Goal: Transaction & Acquisition: Obtain resource

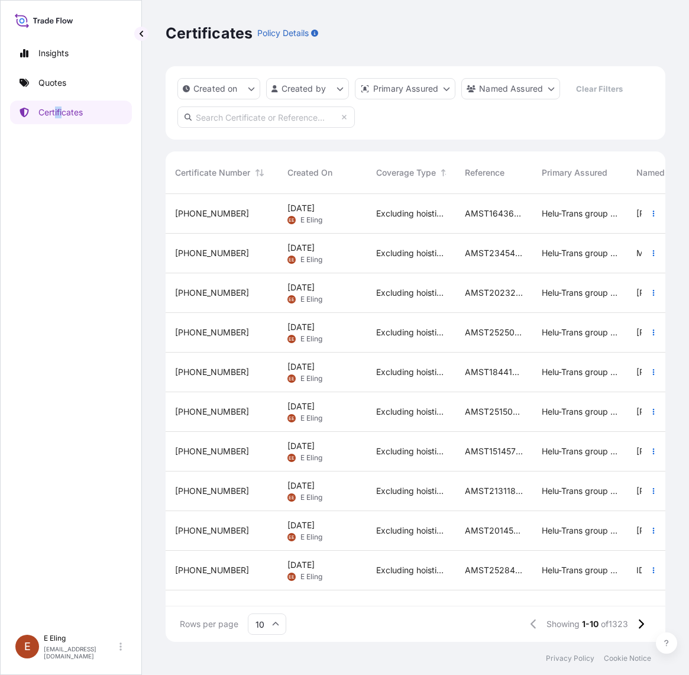
scroll to position [443, 488]
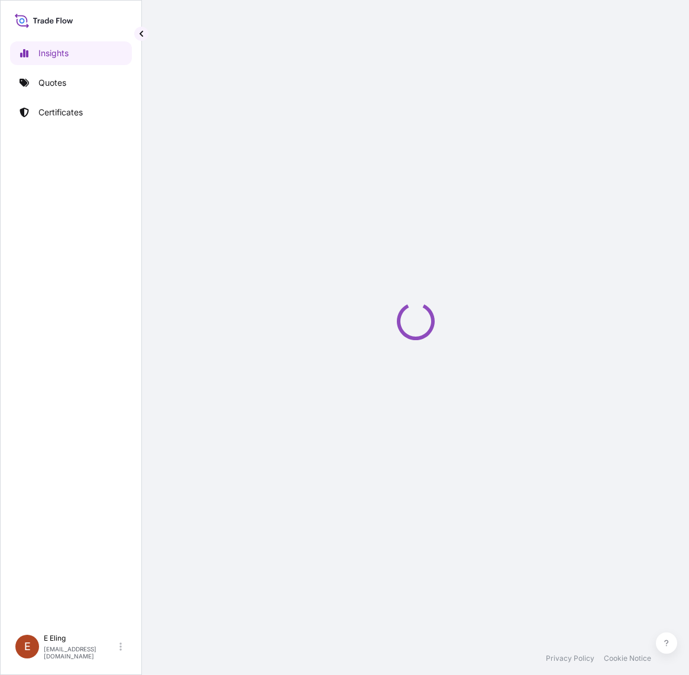
select select "2025"
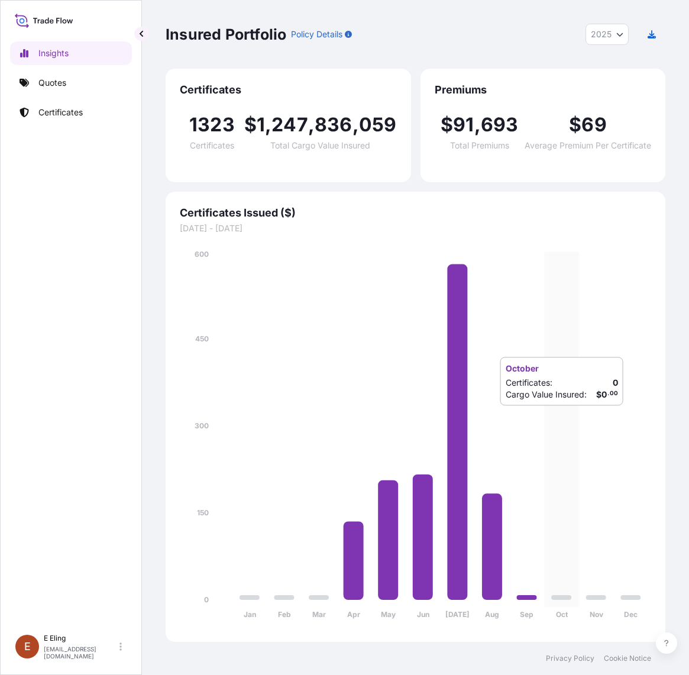
click at [556, 417] on icon "Jan Feb Mar Apr May Jun Jul Aug Sep Oct Nov Dec 0 150 300 450 600" at bounding box center [415, 437] width 471 height 379
click at [154, 403] on div "Insured Portfolio Policy Details 2025 2025 2024 2023 2022 Certificates 1323 Cer…" at bounding box center [415, 321] width 547 height 642
click at [71, 95] on div "Insights Quotes Certificates" at bounding box center [71, 329] width 122 height 597
click at [71, 110] on p "Certificates" at bounding box center [60, 112] width 44 height 12
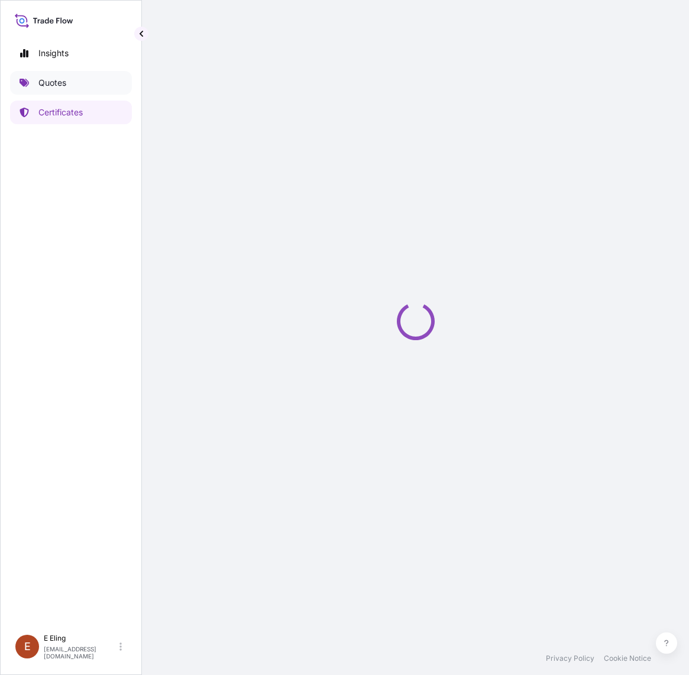
click at [69, 86] on link "Quotes" at bounding box center [71, 83] width 122 height 24
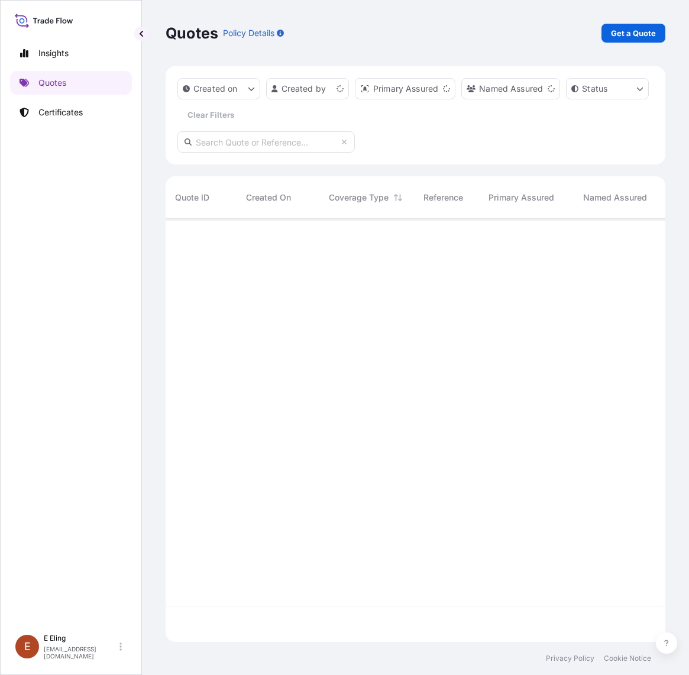
scroll to position [418, 488]
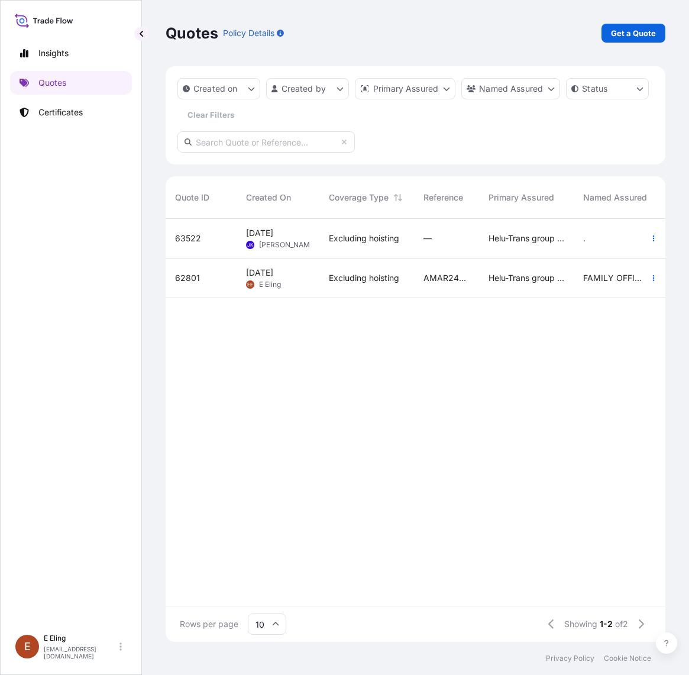
click at [446, 247] on div "—" at bounding box center [446, 239] width 65 height 40
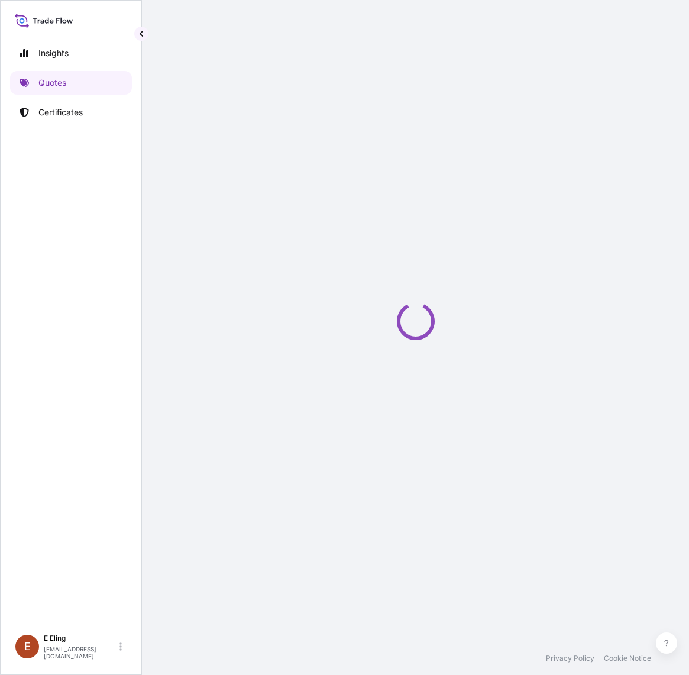
select select "AIR"
select select "Transit"
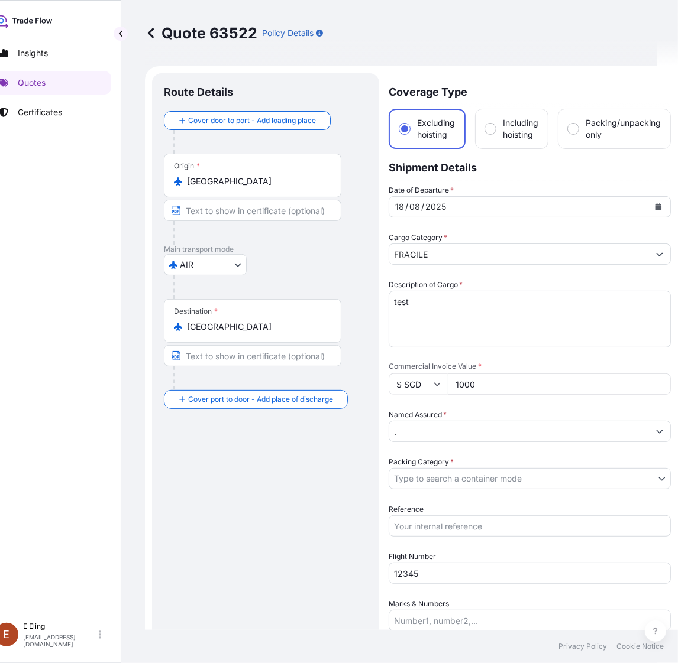
click at [148, 27] on icon at bounding box center [151, 33] width 12 height 12
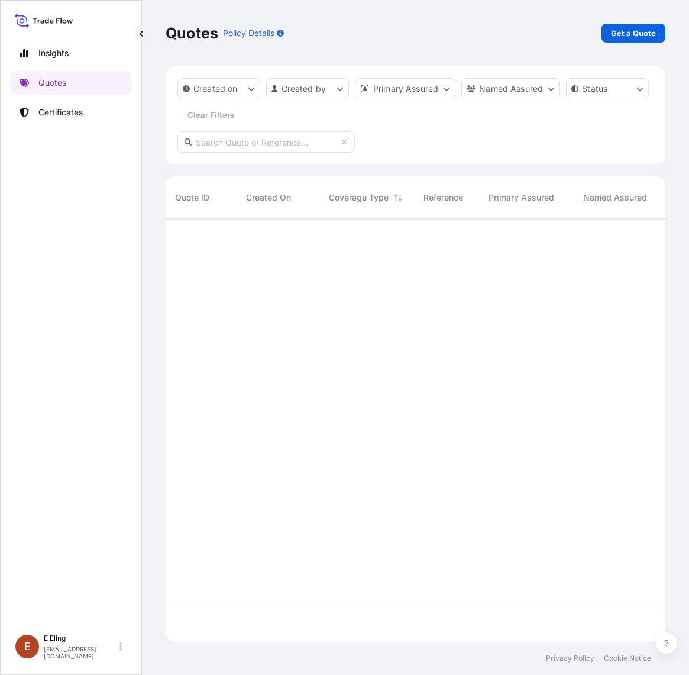
scroll to position [418, 488]
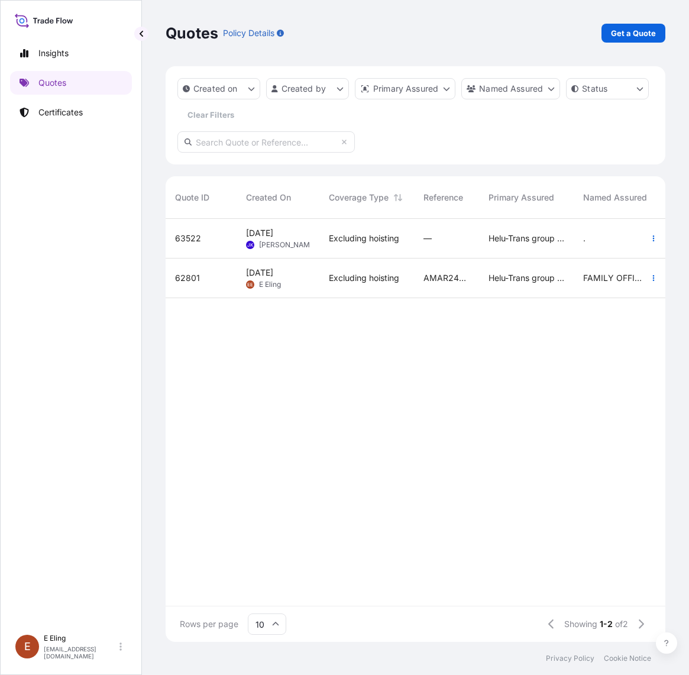
click at [474, 273] on div "AMAR244924FHFH" at bounding box center [446, 278] width 65 height 40
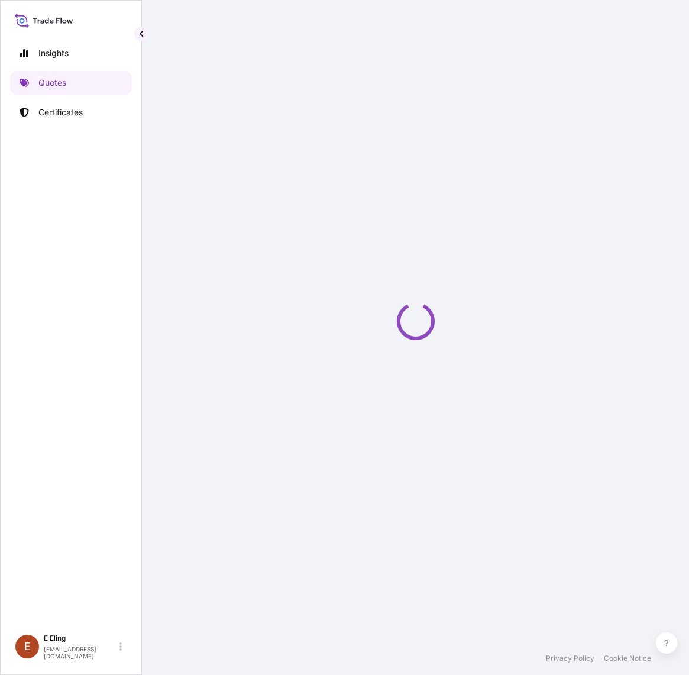
select select "INSTALLATION"
select select "Installation"
select select "Yes"
select select "[GEOGRAPHIC_DATA]"
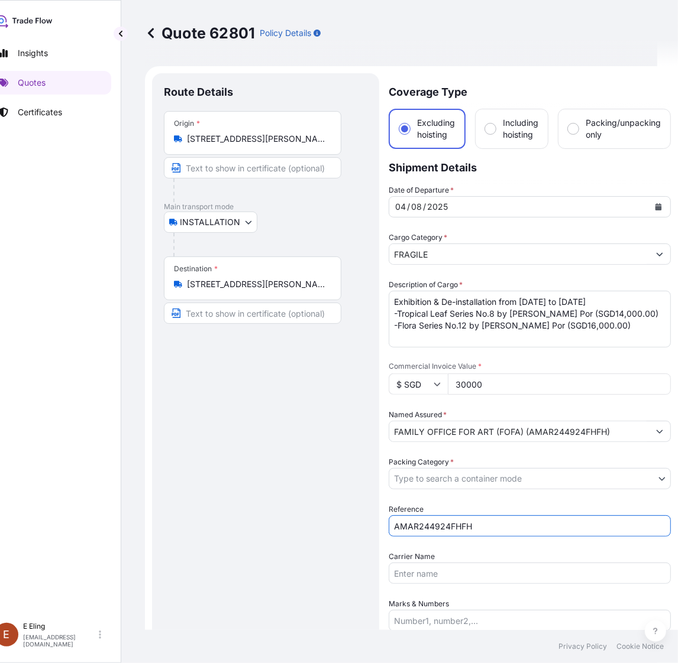
drag, startPoint x: 474, startPoint y: 527, endPoint x: 371, endPoint y: 528, distance: 102.3
click at [371, 528] on form "Route Details Place of loading Road / Inland Road / Inland Origin * 39 Keppel R…" at bounding box center [411, 467] width 533 height 802
click at [338, 504] on div "Route Details Place of loading Road / Inland Road / Inland Origin * 39 Keppel R…" at bounding box center [265, 467] width 203 height 765
click at [595, 306] on textarea "Exhibition & De-installation from [DATE] to [DATE] -Tropical Leaf Series No.8 b…" at bounding box center [529, 319] width 282 height 57
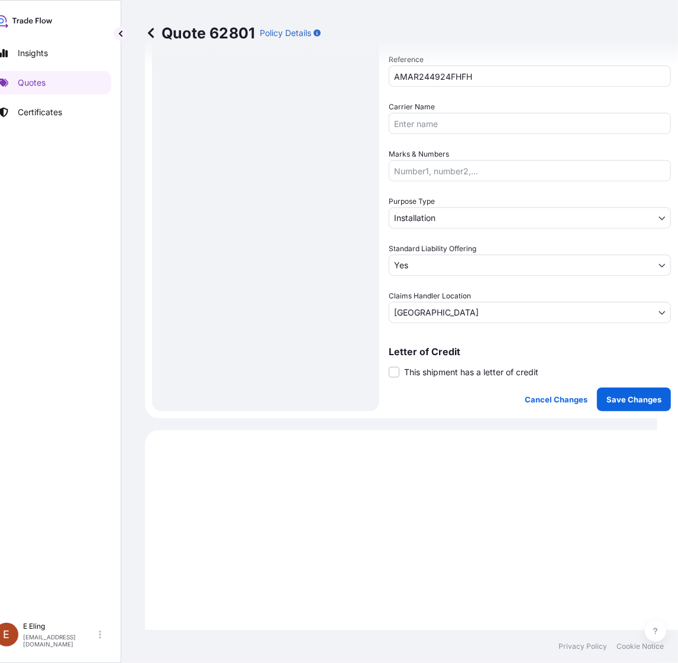
scroll to position [443, 0]
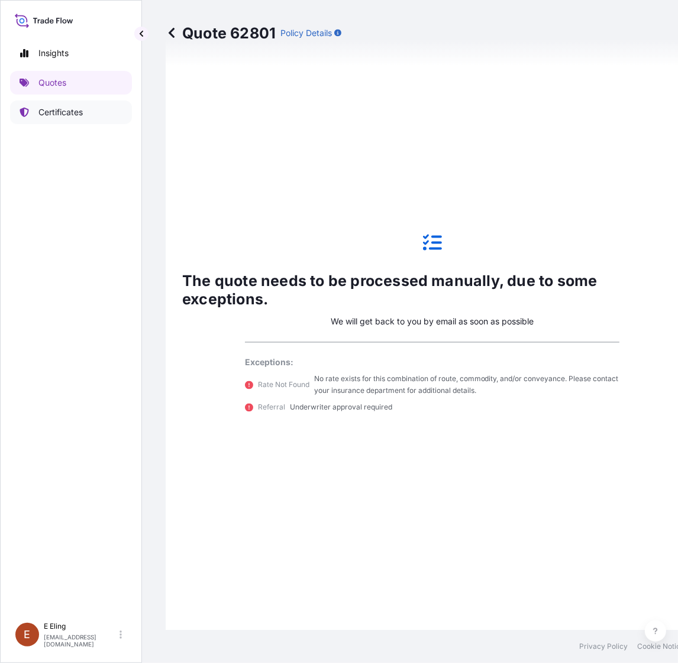
click at [60, 122] on link "Certificates" at bounding box center [71, 113] width 122 height 24
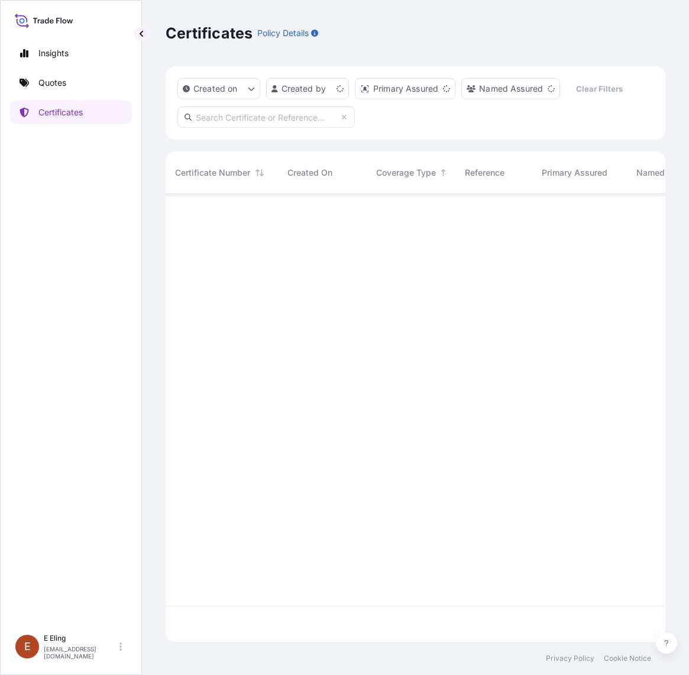
scroll to position [443, 488]
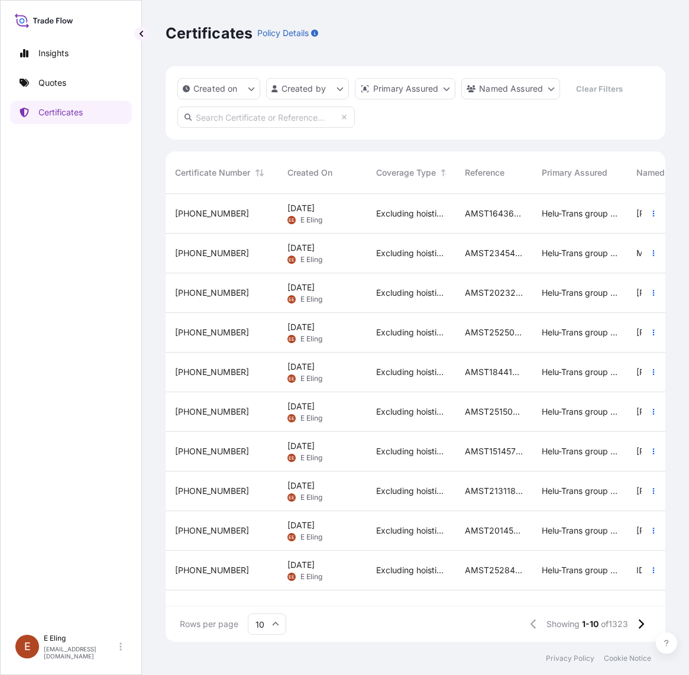
click at [37, 435] on div "Insights Quotes Certificates" at bounding box center [71, 329] width 122 height 597
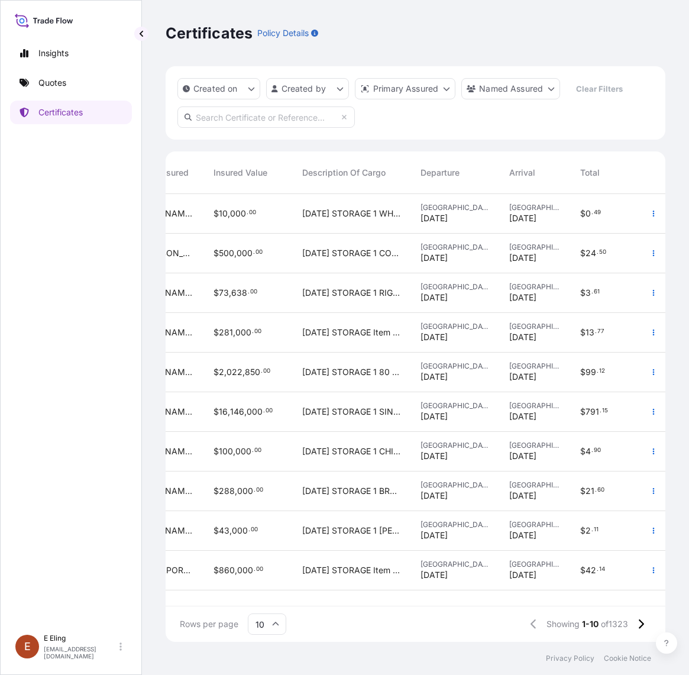
scroll to position [0, 0]
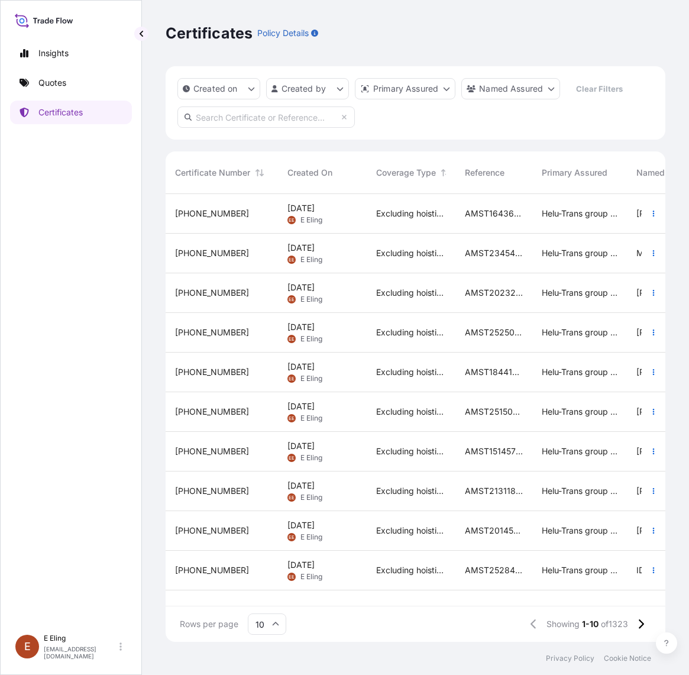
click at [109, 393] on div "Insights Quotes Certificates" at bounding box center [71, 329] width 122 height 597
click at [74, 113] on p "Certificates" at bounding box center [60, 112] width 44 height 12
click at [210, 112] on input "text" at bounding box center [265, 116] width 177 height 21
paste input "AMST184017MMSW"
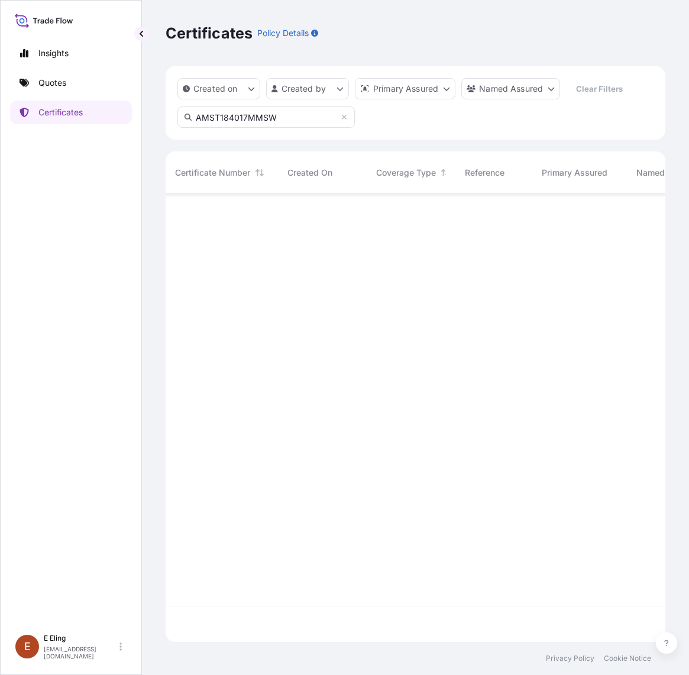
type input "AMST184017MMSW"
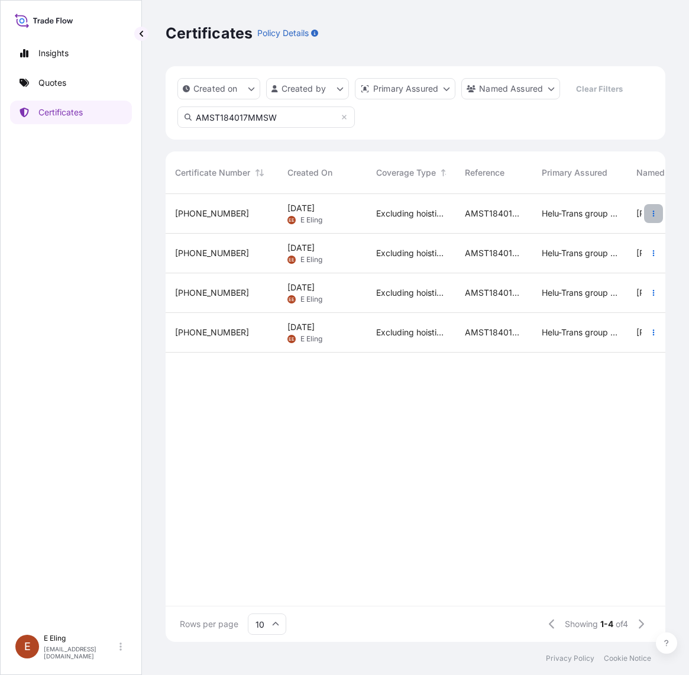
click at [647, 214] on button "button" at bounding box center [653, 213] width 19 height 19
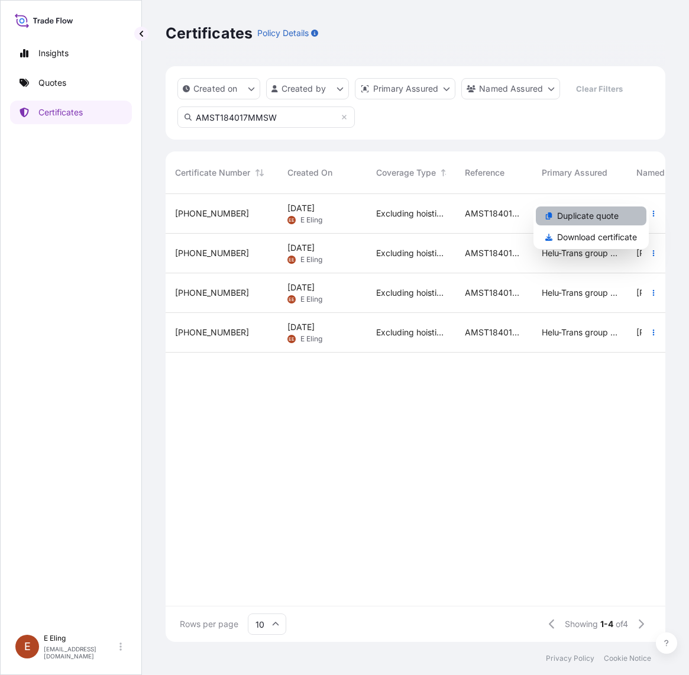
click at [612, 223] on link "Duplicate quote" at bounding box center [591, 215] width 111 height 19
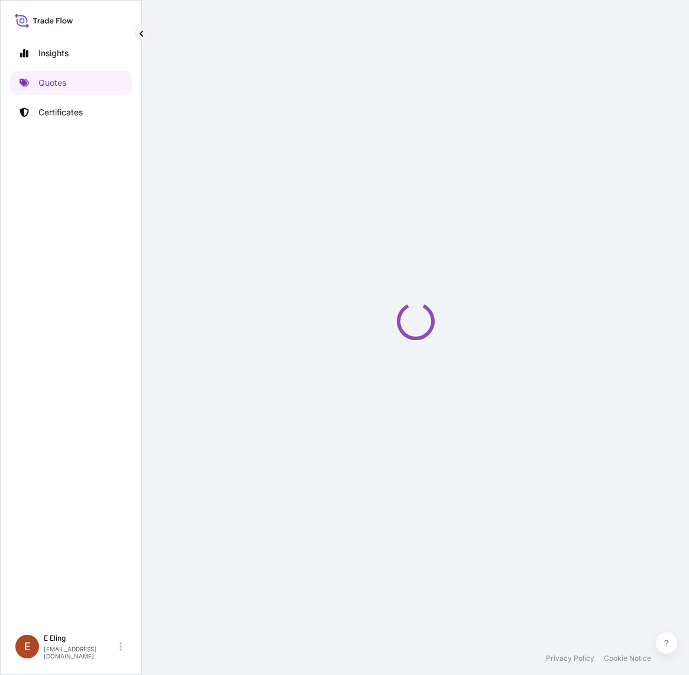
select select "STORAGE"
select select "Storage"
select select "Yes"
select select "[GEOGRAPHIC_DATA]"
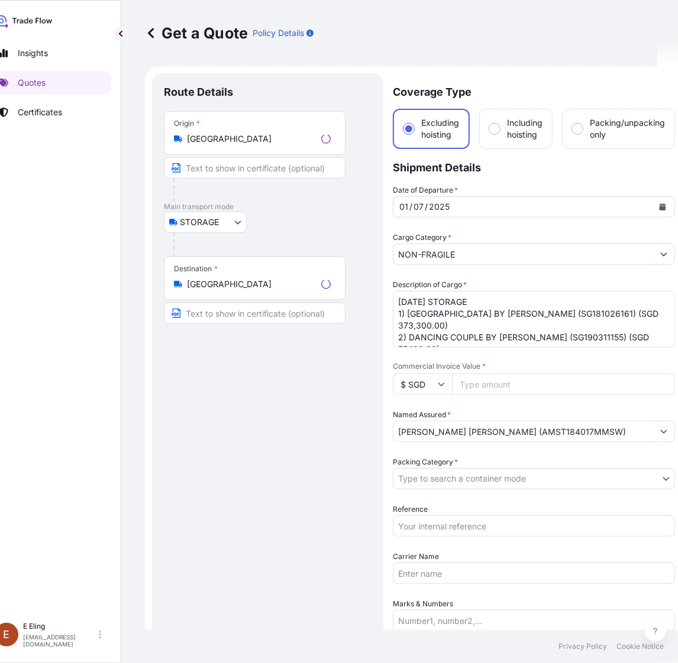
scroll to position [19, 0]
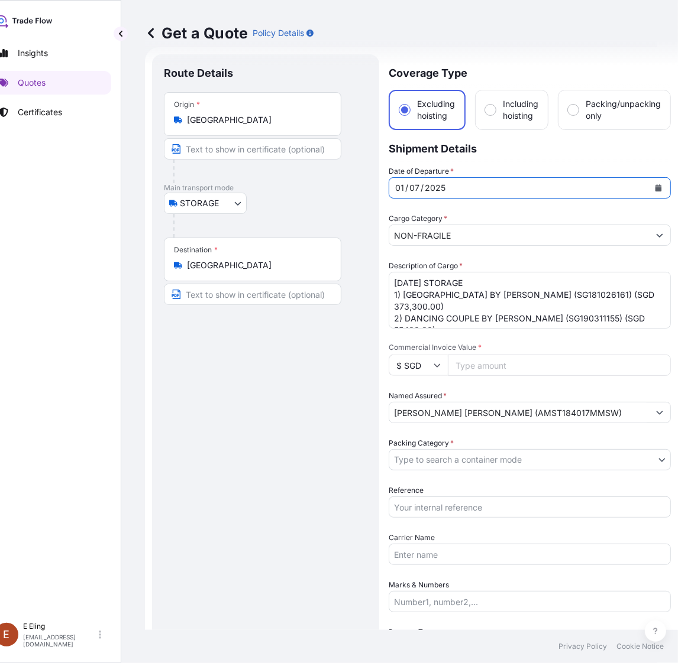
click at [660, 186] on icon "Calendar" at bounding box center [658, 187] width 7 height 7
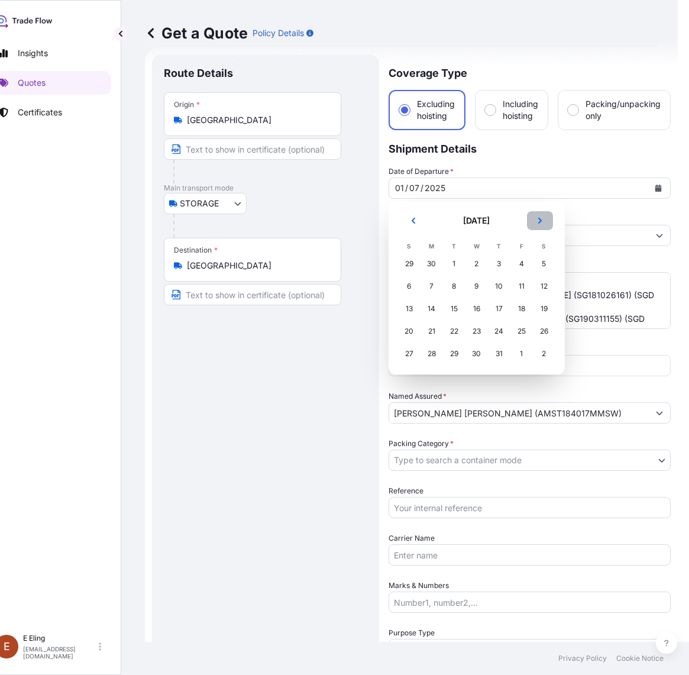
click at [547, 221] on button "Next" at bounding box center [540, 220] width 26 height 19
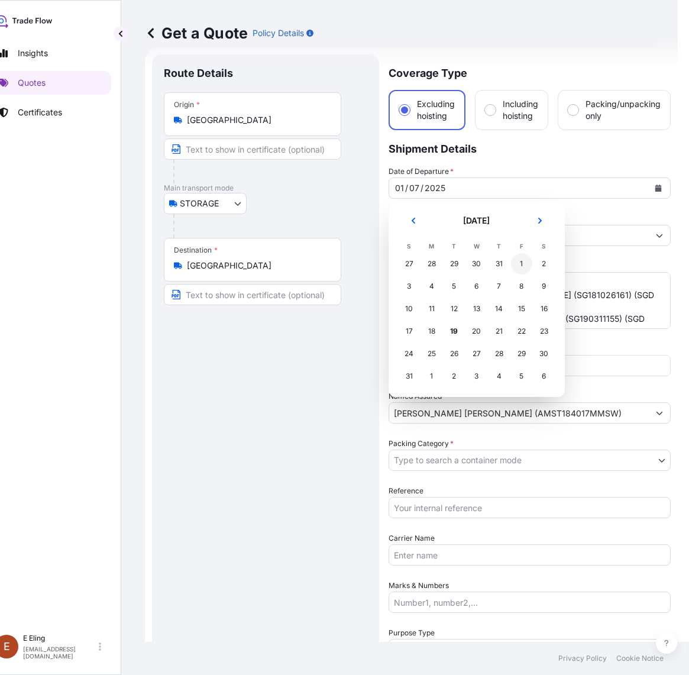
click at [524, 265] on div "1" at bounding box center [521, 263] width 21 height 21
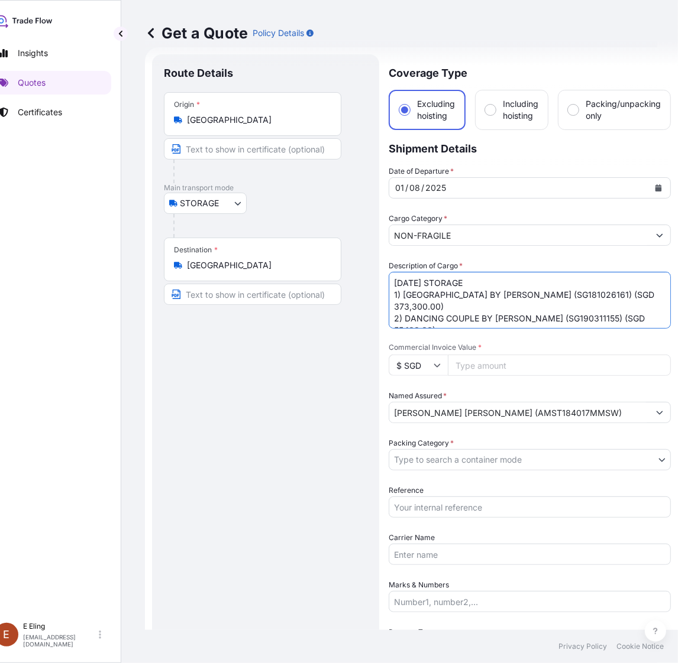
drag, startPoint x: 409, startPoint y: 280, endPoint x: 370, endPoint y: 283, distance: 38.5
click at [370, 283] on form "Route Details Place of loading Road / Inland Road / Inland Origin * Singapore M…" at bounding box center [411, 493] width 533 height 892
type textarea "AUG25 STORAGE 1) SAINT TROPEZ BY BERNARD BUFFET (SG181026161) (SGD 373,300.00) …"
click at [451, 509] on input "Reference" at bounding box center [529, 507] width 282 height 21
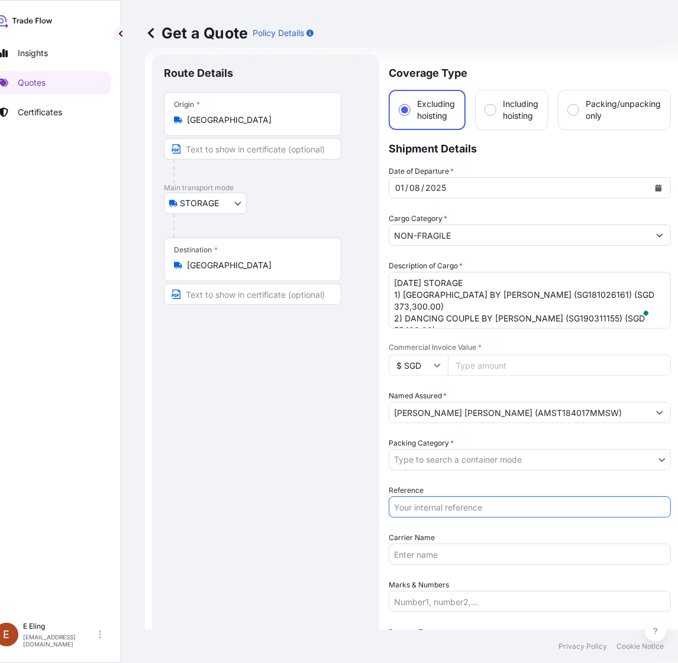
paste input "AMST184017MMSW"
type input "AMST184017MMSW"
click at [455, 455] on body "Insights Quotes Certificates E E Eling eeling@helutrans.com Get a Quote Policy …" at bounding box center [318, 331] width 678 height 663
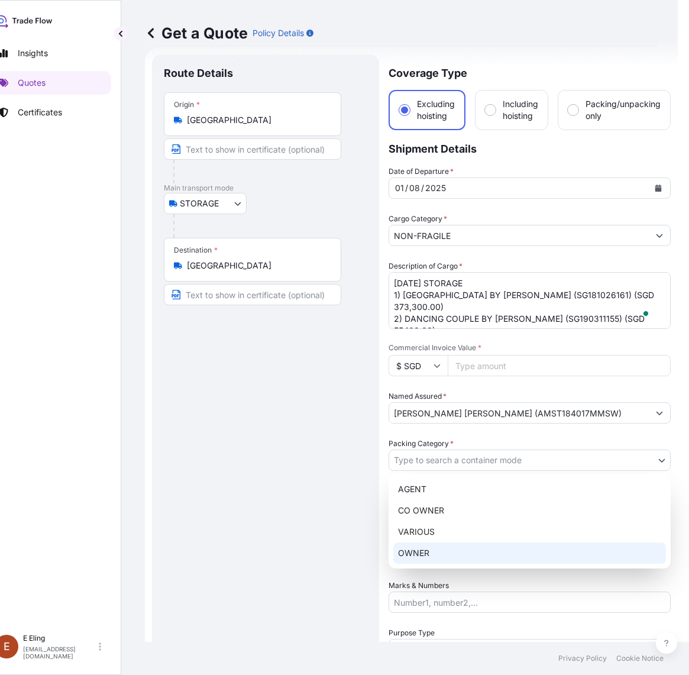
click at [427, 559] on div "OWNER" at bounding box center [529, 552] width 273 height 21
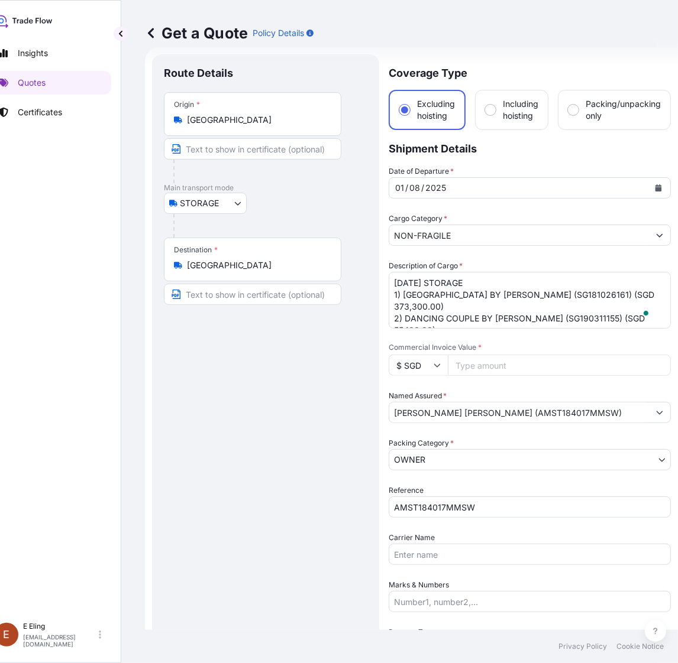
click at [484, 364] on input "Commercial Invoice Value *" at bounding box center [559, 365] width 223 height 21
paste input "984220.00"
type input "984220.00"
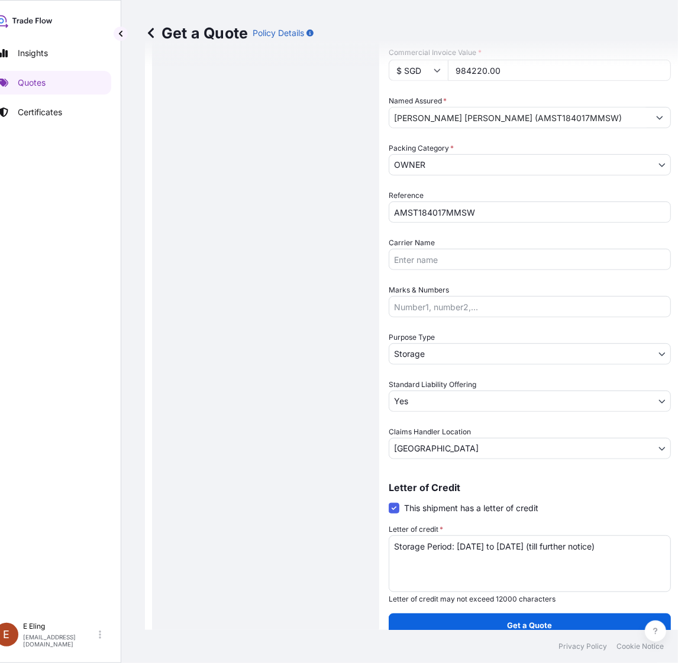
scroll to position [315, 0]
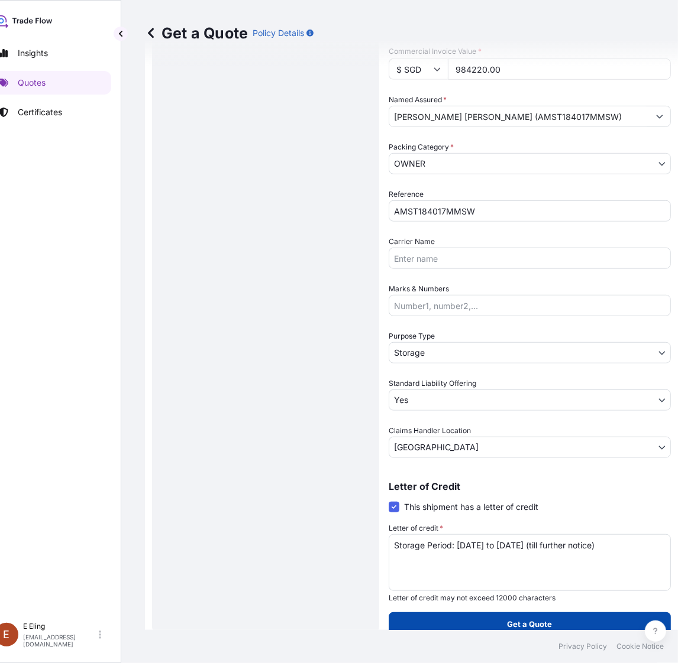
click at [485, 617] on button "Get a Quote" at bounding box center [529, 625] width 282 height 24
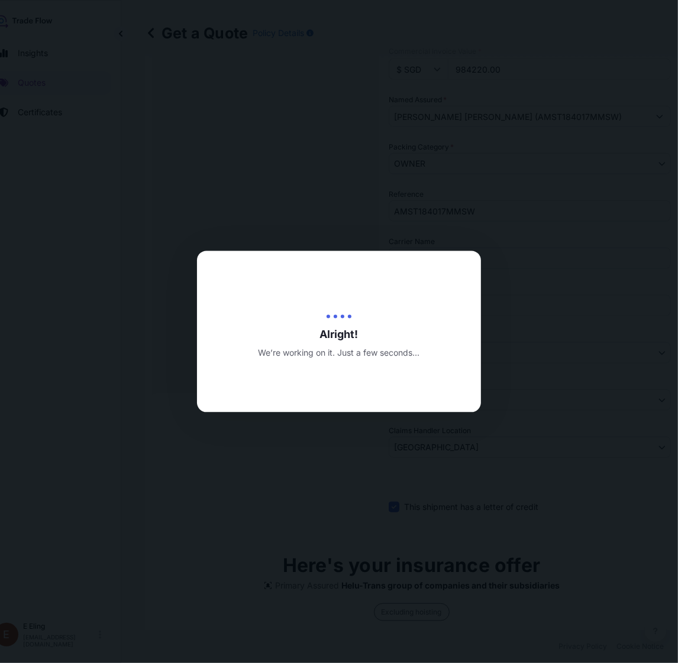
type input "[DATE]"
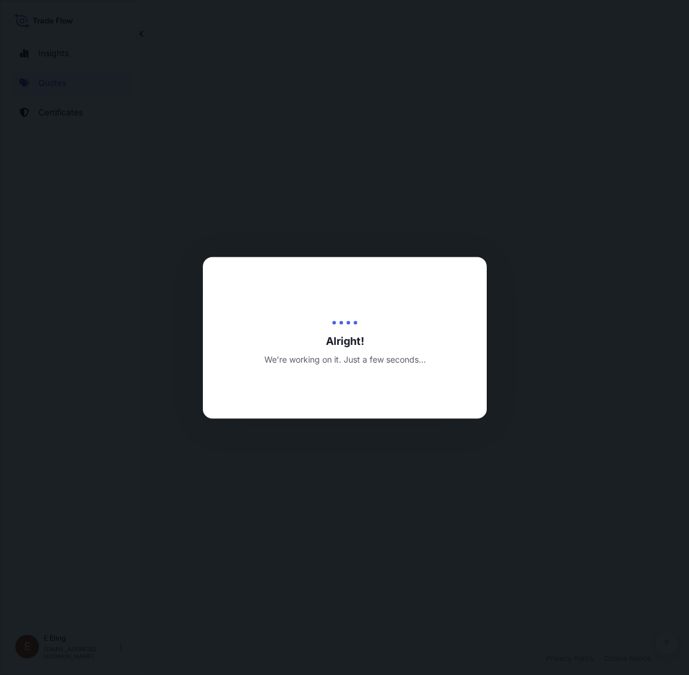
select select "STORAGE"
select select "Transit"
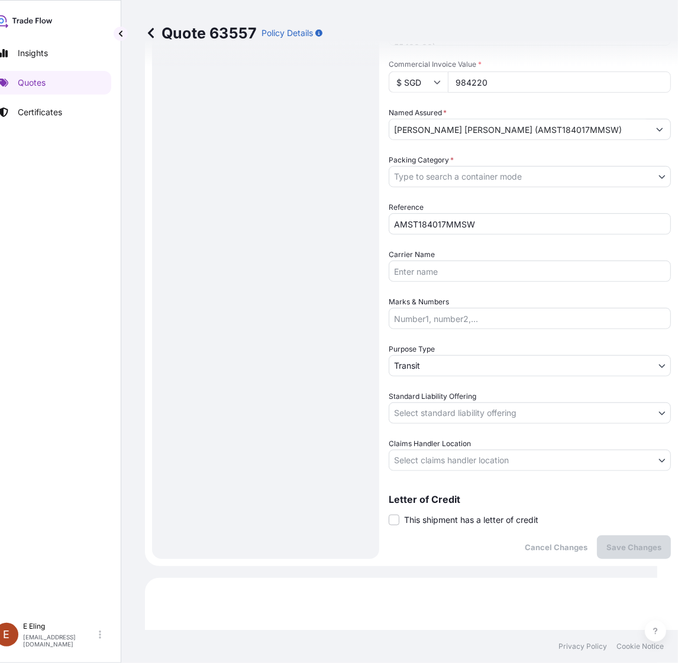
click at [443, 517] on span "This shipment has a letter of credit" at bounding box center [471, 520] width 134 height 12
click at [388, 514] on input "This shipment has a letter of credit" at bounding box center [388, 514] width 0 height 0
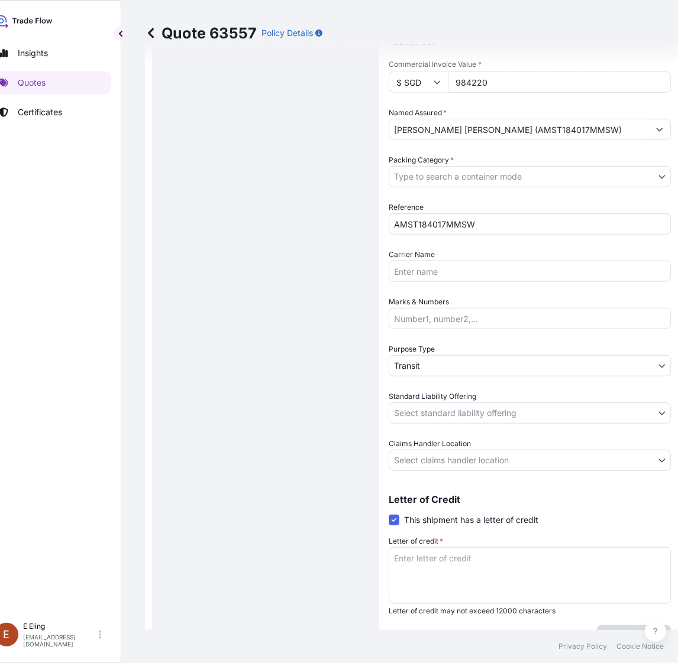
click at [449, 562] on textarea "Letter of credit *" at bounding box center [529, 576] width 282 height 57
paste textarea "984,220.00"
click at [504, 577] on textarea "984,220.00" at bounding box center [529, 576] width 282 height 57
drag, startPoint x: 500, startPoint y: 581, endPoint x: 226, endPoint y: 466, distance: 297.6
click at [216, 479] on form "Route Details Place of loading Road / Inland Road / Inland Origin * Singapore M…" at bounding box center [411, 210] width 533 height 892
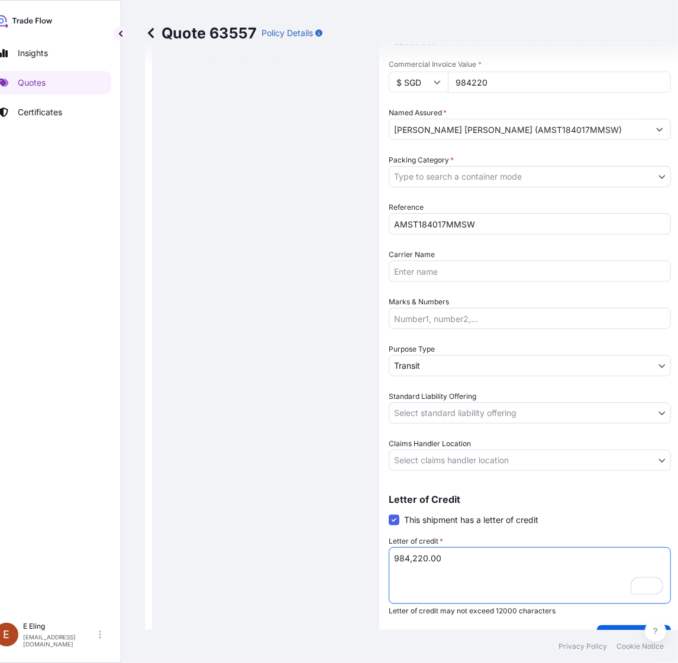
paste textarea "Storage Period: [DATE] to [DATE] (till further notice)"
type textarea "Storage Period: [DATE] to [DATE] (till further notice)"
click at [459, 462] on body "Insights Quotes Certificates E E Eling eeling@helutrans.com Quote 63557 Policy …" at bounding box center [318, 331] width 678 height 663
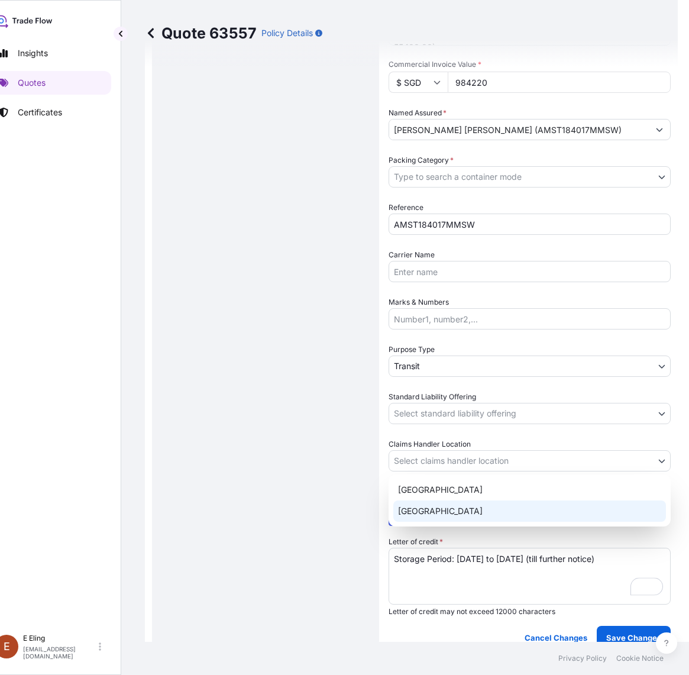
click at [433, 511] on div "[GEOGRAPHIC_DATA]" at bounding box center [529, 510] width 273 height 21
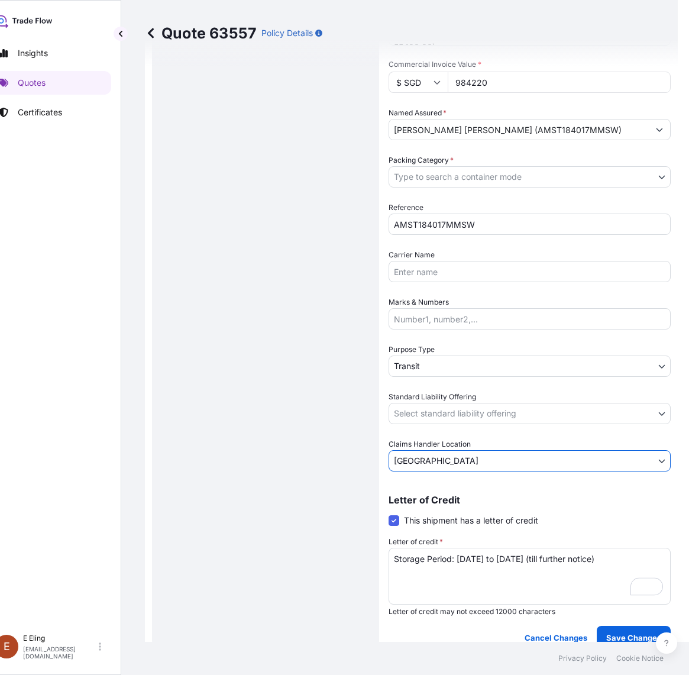
click at [436, 417] on body "Insights Quotes Certificates E E Eling eeling@helutrans.com Quote 63557 Policy …" at bounding box center [323, 337] width 689 height 675
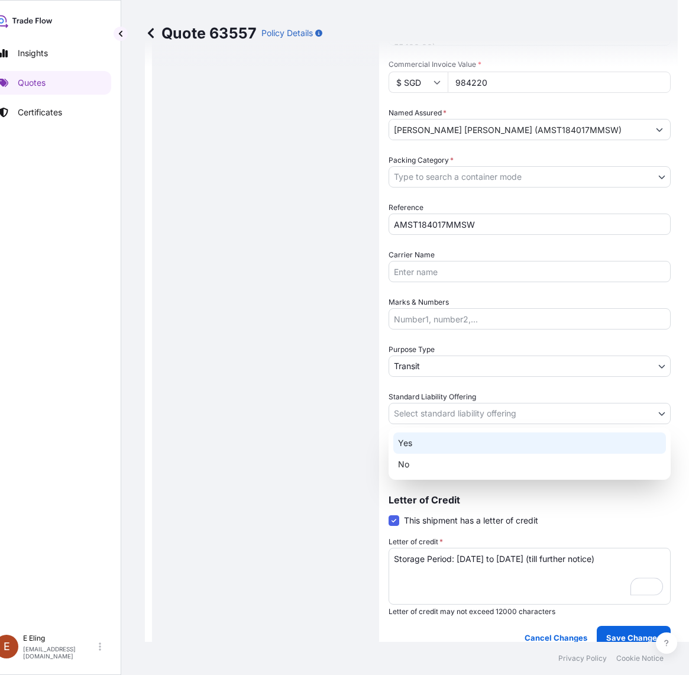
click at [432, 438] on div "Yes" at bounding box center [529, 442] width 273 height 21
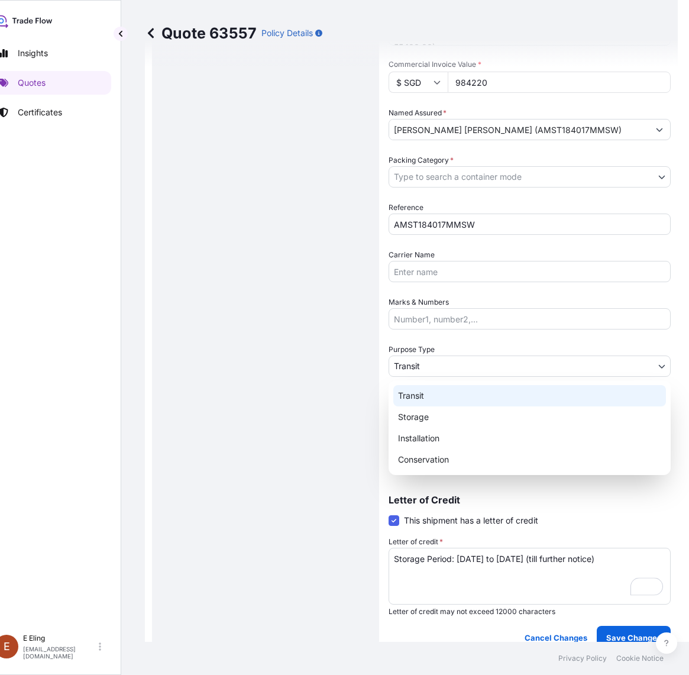
click at [444, 359] on body "Insights Quotes Certificates E E Eling eeling@helutrans.com Quote 63557 Policy …" at bounding box center [318, 337] width 678 height 675
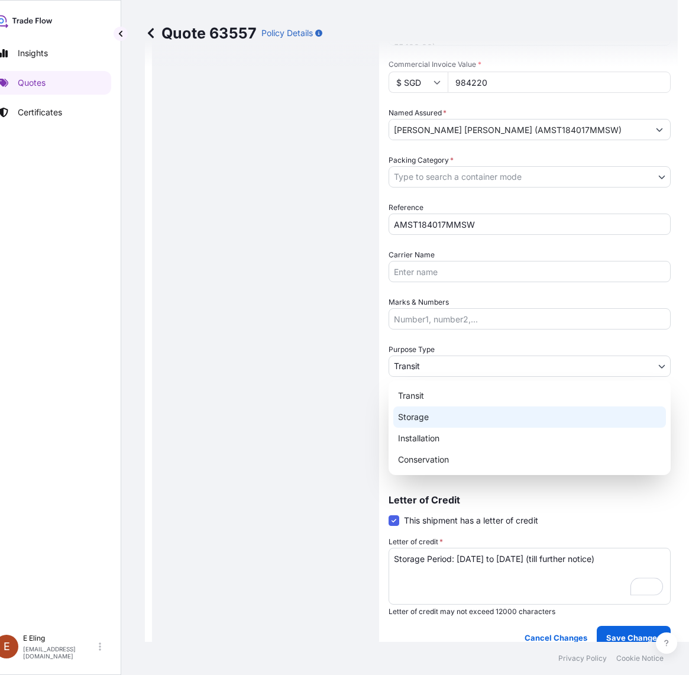
click at [429, 417] on div "Storage" at bounding box center [529, 416] width 273 height 21
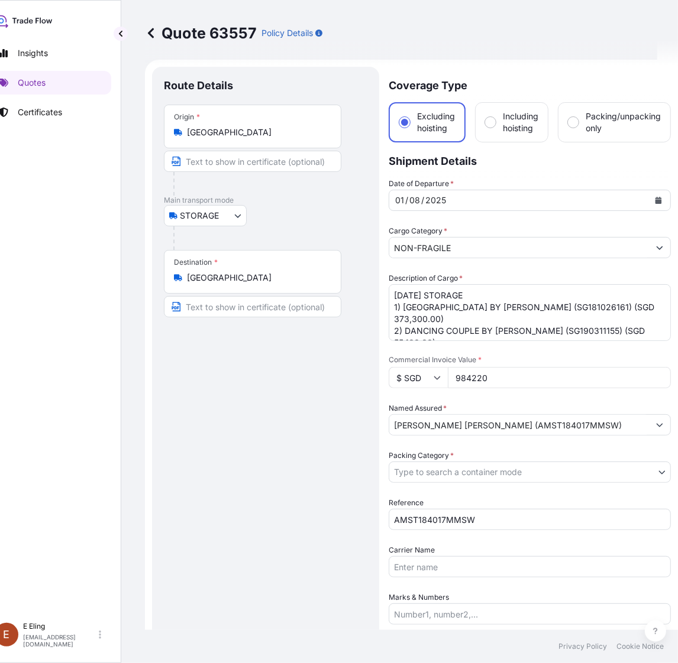
click at [445, 471] on body "Insights Quotes Certificates E E Eling eeling@helutrans.com Quote 63557 Policy …" at bounding box center [318, 331] width 678 height 663
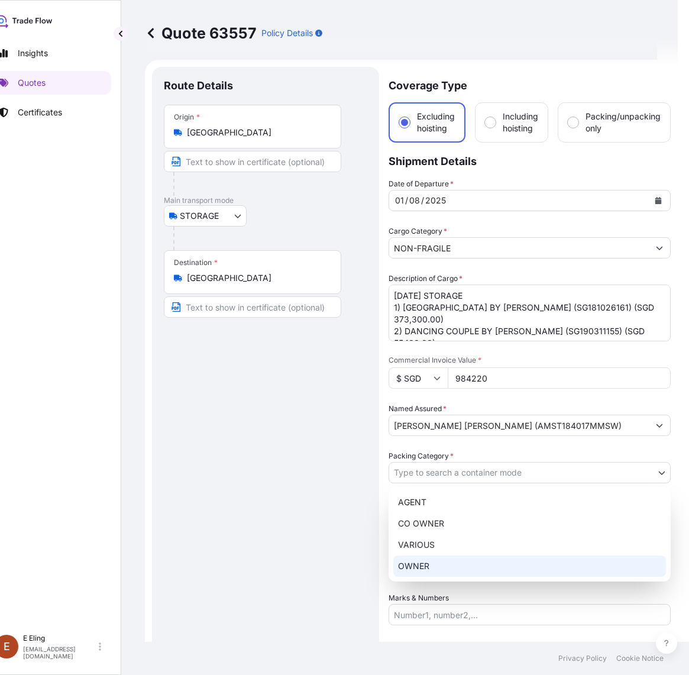
click at [419, 562] on div "OWNER" at bounding box center [529, 565] width 273 height 21
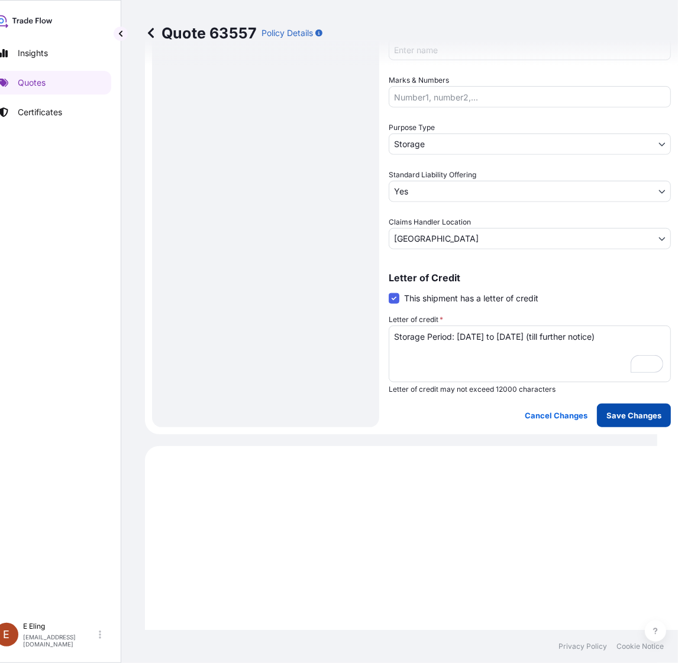
click at [626, 414] on p "Save Changes" at bounding box center [633, 416] width 55 height 12
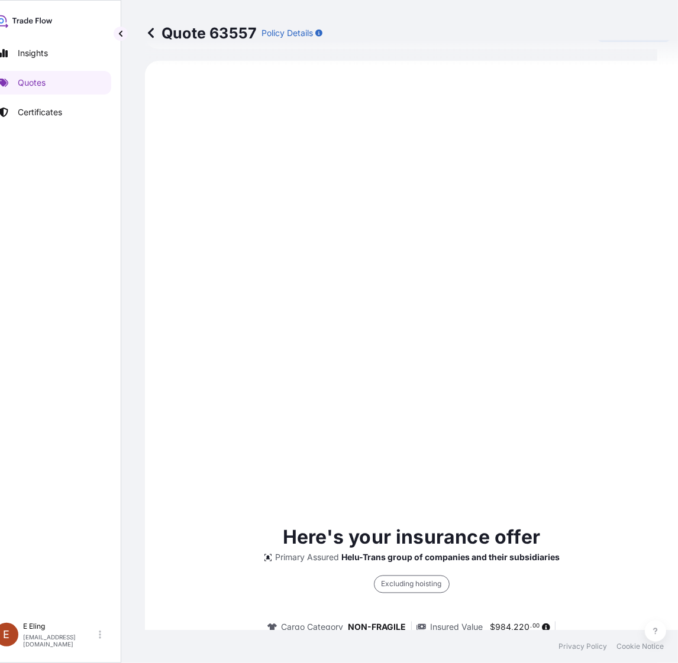
select select "STORAGE"
select select "Storage"
select select "Yes"
select select "[GEOGRAPHIC_DATA]"
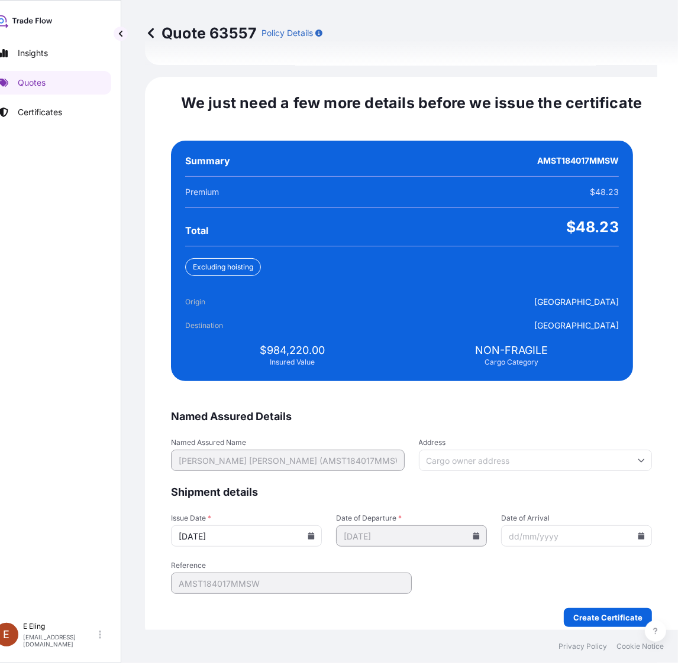
click at [315, 533] on icon at bounding box center [311, 536] width 7 height 7
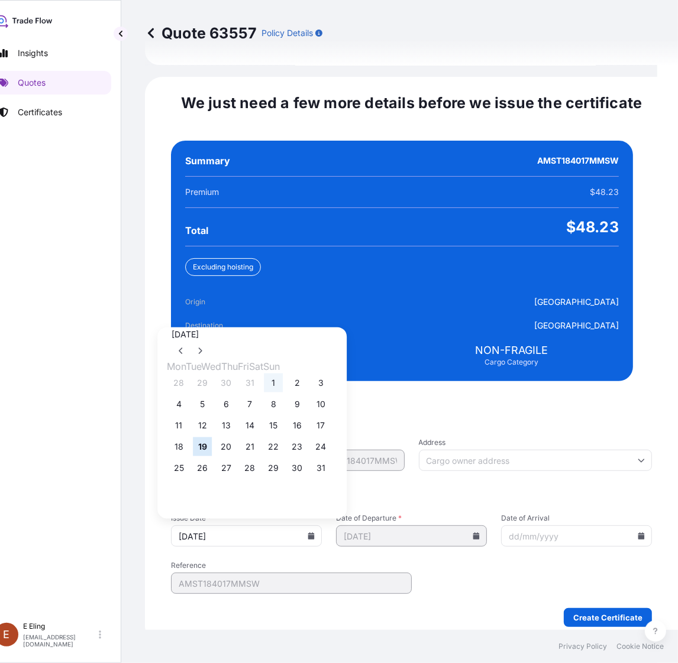
click at [283, 380] on button "1" at bounding box center [273, 383] width 19 height 19
type input "[DATE]"
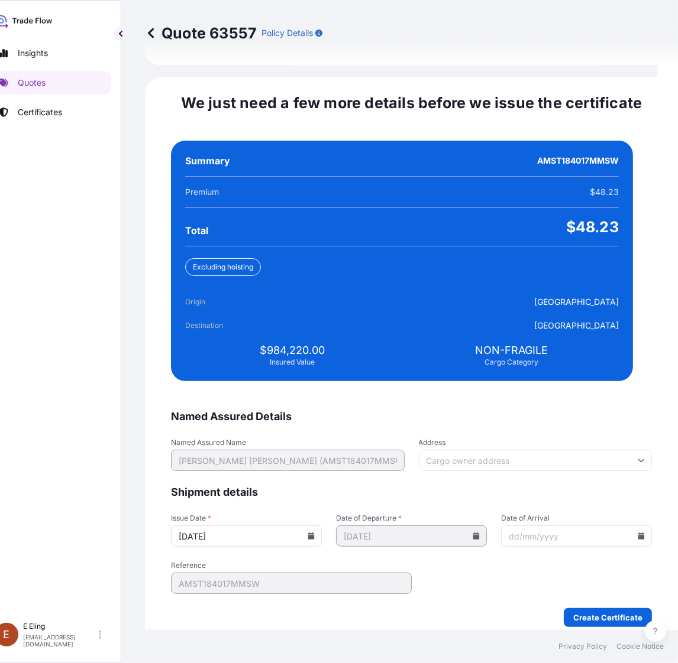
click at [638, 533] on icon at bounding box center [641, 536] width 7 height 7
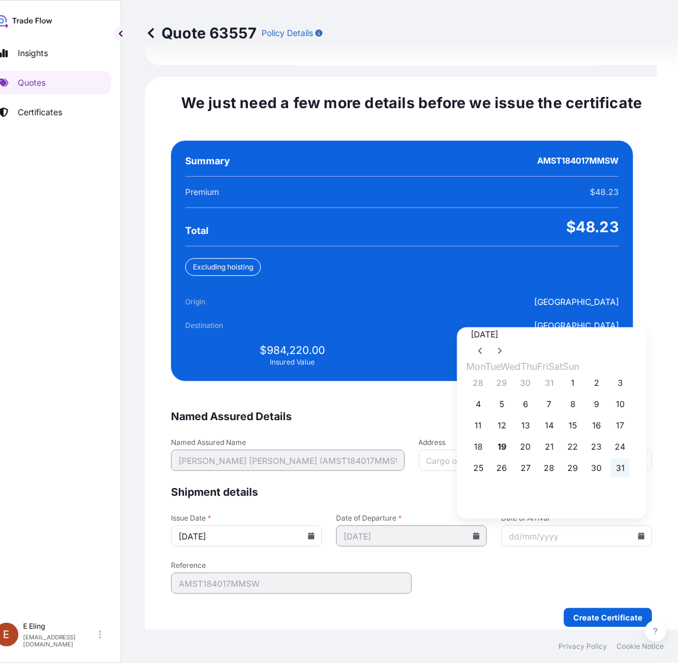
click at [630, 462] on button "31" at bounding box center [620, 468] width 19 height 19
type input "[DATE]"
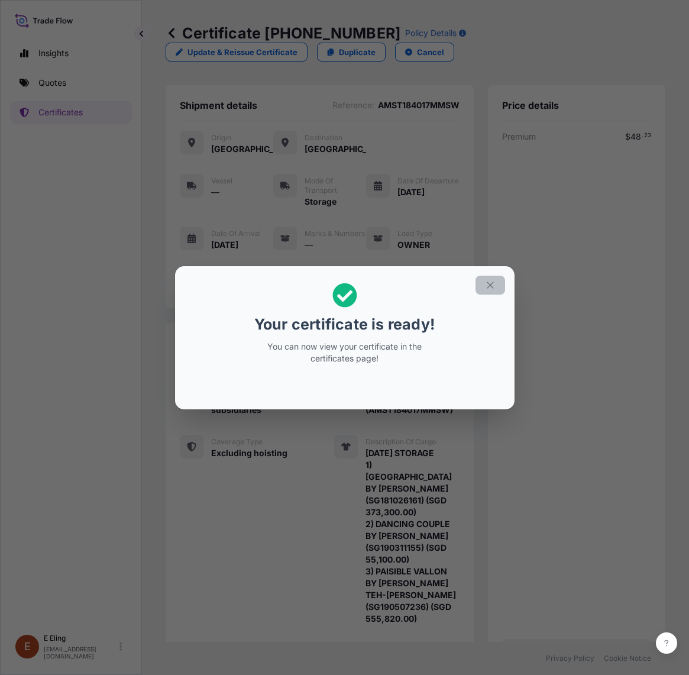
click at [494, 282] on icon "button" at bounding box center [490, 285] width 11 height 11
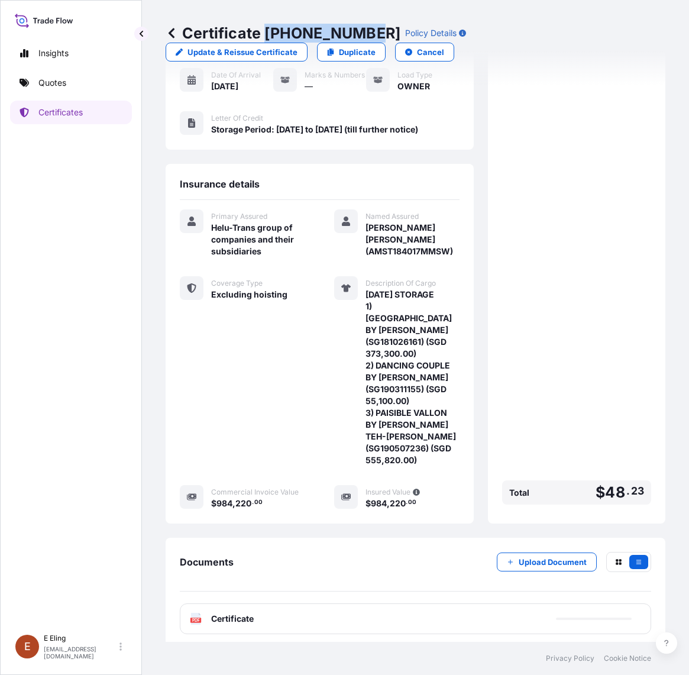
drag, startPoint x: 265, startPoint y: 31, endPoint x: 365, endPoint y: 33, distance: 100.5
click at [365, 33] on p "Certificate 31504-1331-1" at bounding box center [283, 33] width 235 height 19
copy p "[PHONE_NUMBER]"
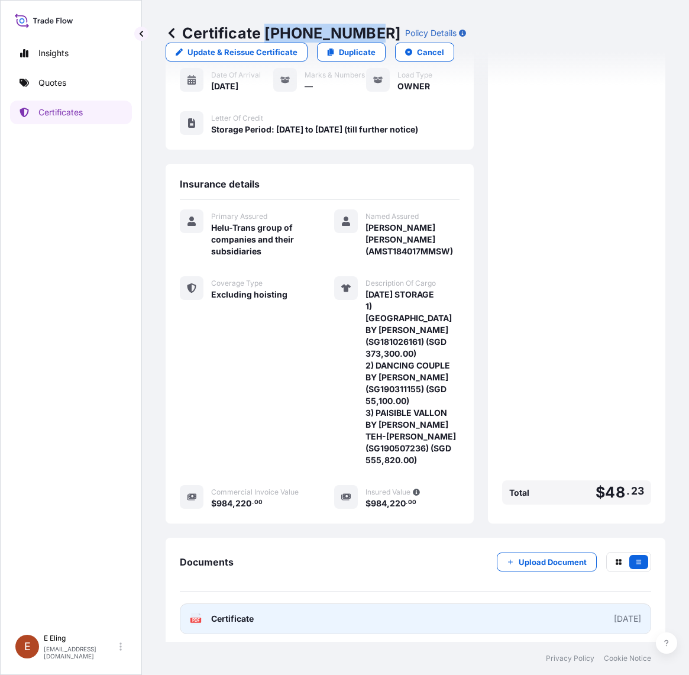
click at [277, 613] on link "PDF Certificate [DATE]" at bounding box center [415, 618] width 471 height 31
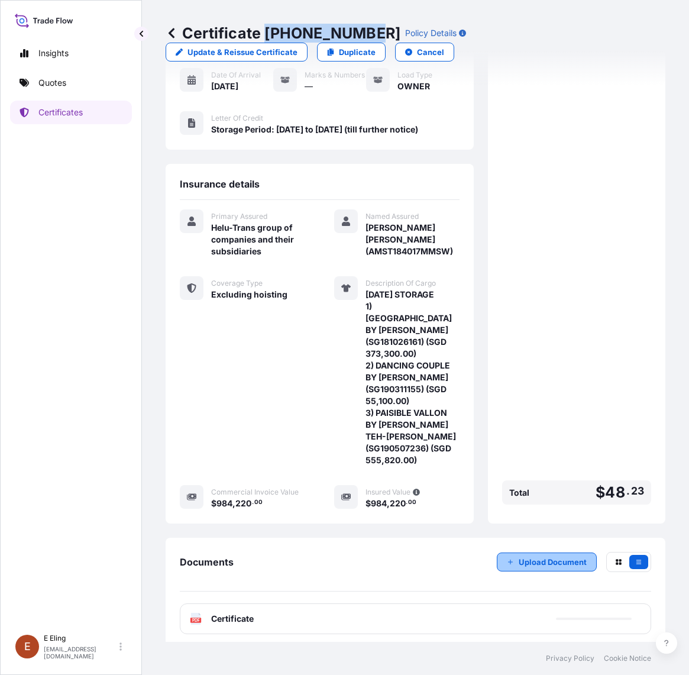
click at [530, 563] on button "Upload Document" at bounding box center [547, 561] width 100 height 19
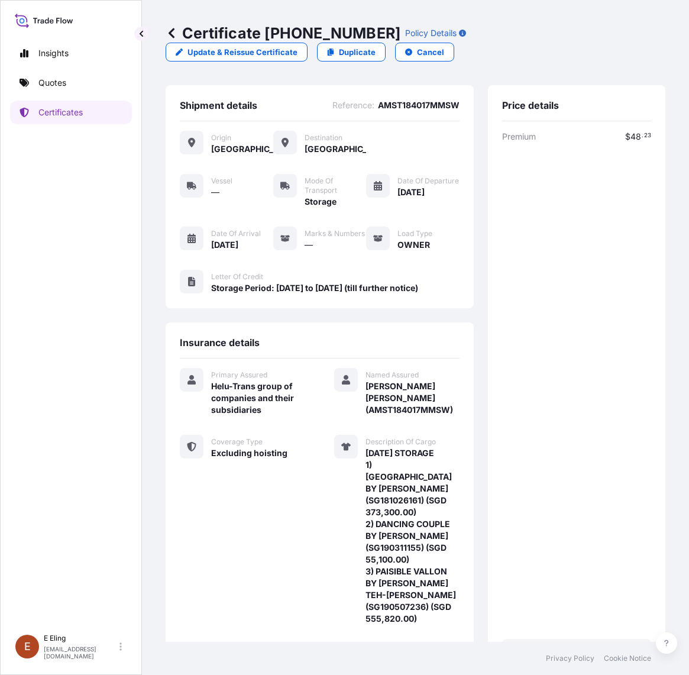
click at [258, 34] on p "Certificate 31504-1331-1" at bounding box center [283, 33] width 235 height 19
drag, startPoint x: 268, startPoint y: 30, endPoint x: 367, endPoint y: 30, distance: 99.3
click at [367, 30] on p "Certificate 31504-1331-1" at bounding box center [283, 33] width 235 height 19
copy p "[PHONE_NUMBER]"
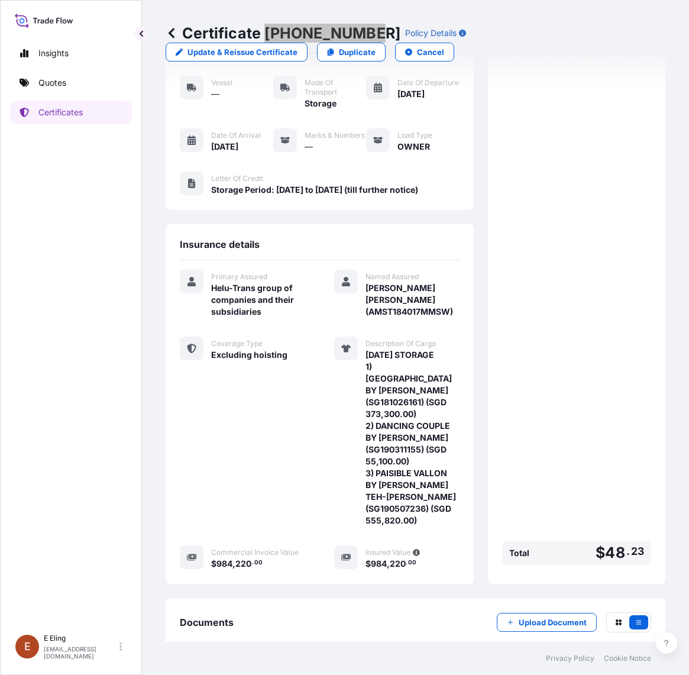
scroll to position [196, 0]
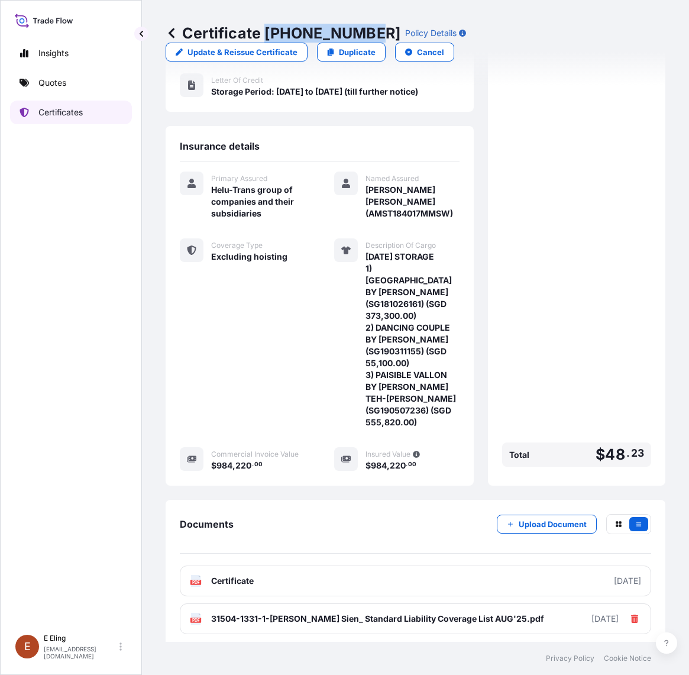
click at [54, 116] on p "Certificates" at bounding box center [60, 112] width 44 height 12
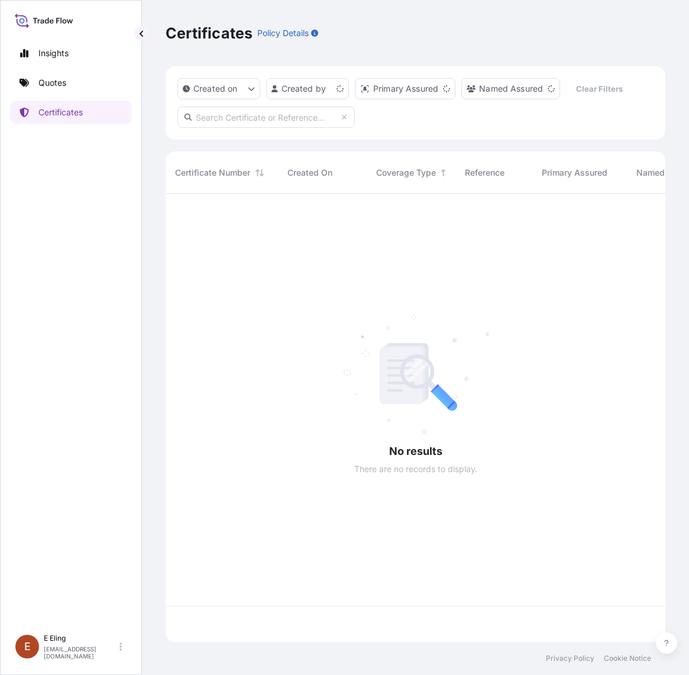
scroll to position [443, 488]
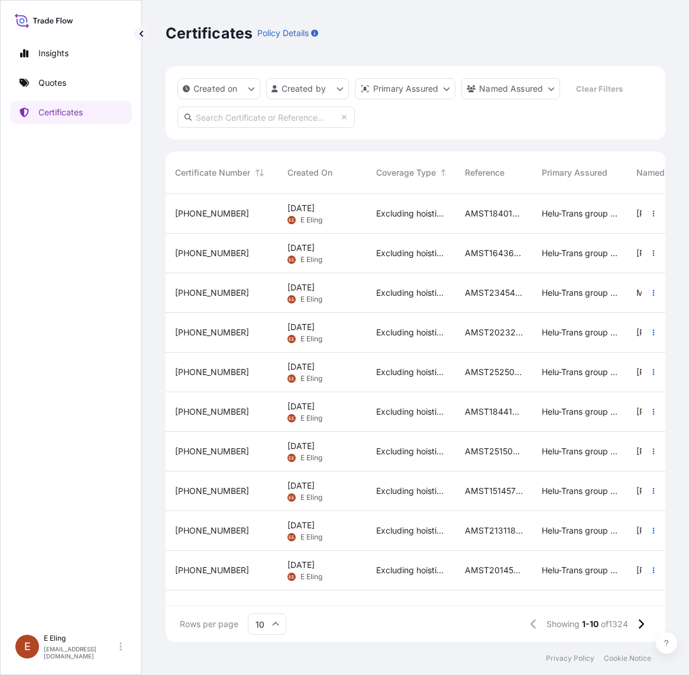
click at [281, 116] on input "text" at bounding box center [265, 116] width 177 height 21
paste input "AMST224982JSJS"
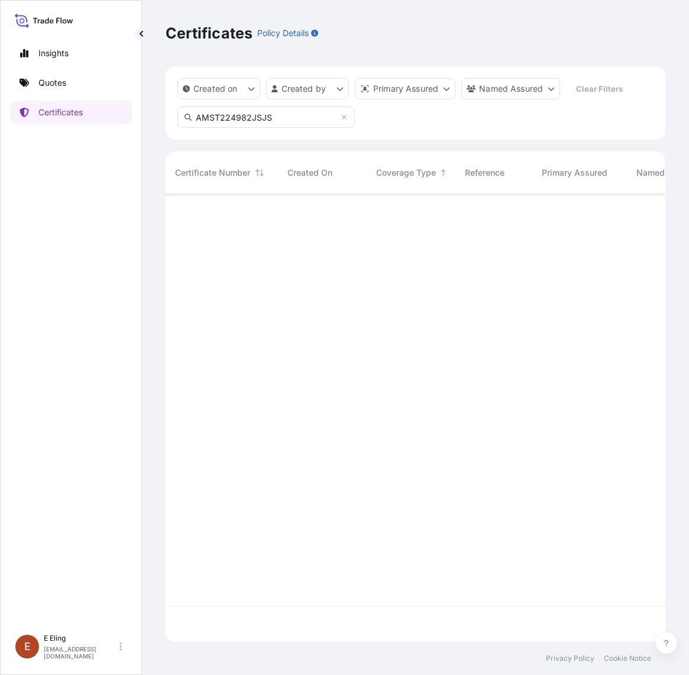
type input "AMST224982JSJS"
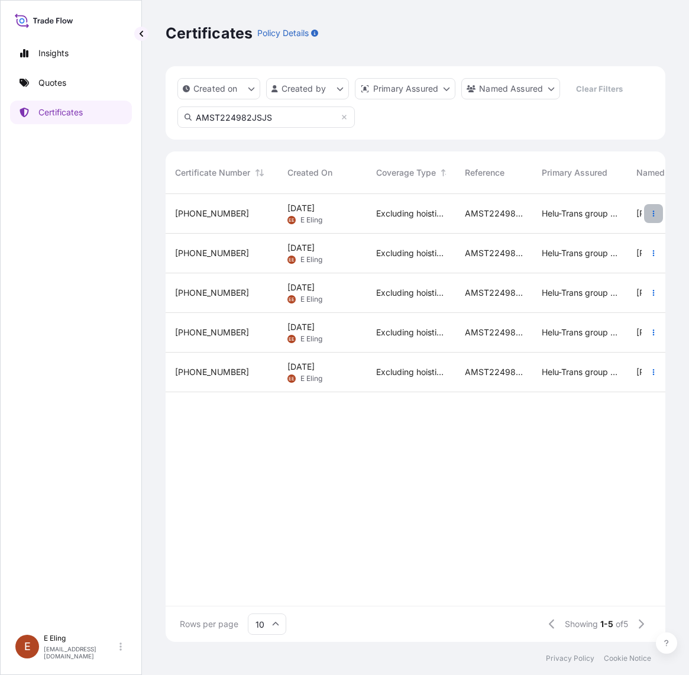
click at [652, 216] on icon "button" at bounding box center [653, 213] width 7 height 7
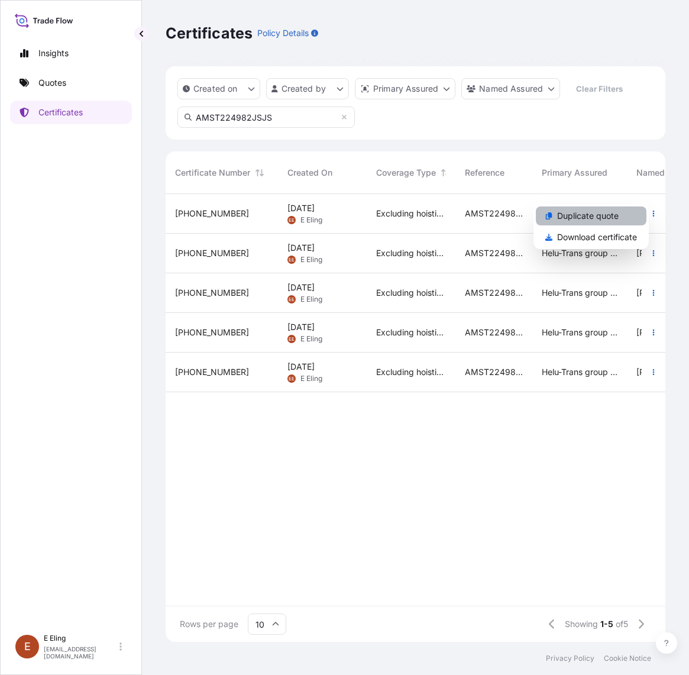
click at [614, 220] on p "Duplicate quote" at bounding box center [587, 216] width 61 height 12
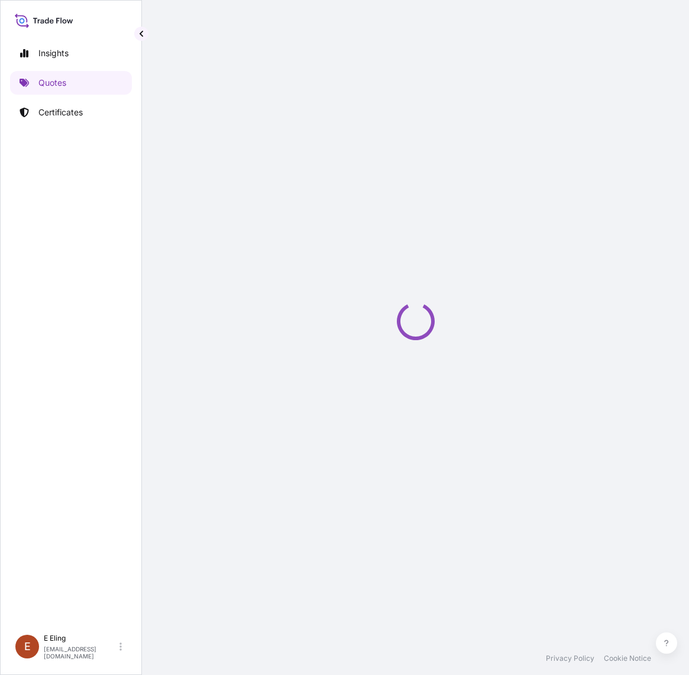
select select "STORAGE"
select select "Storage"
select select "Yes"
select select "[GEOGRAPHIC_DATA]"
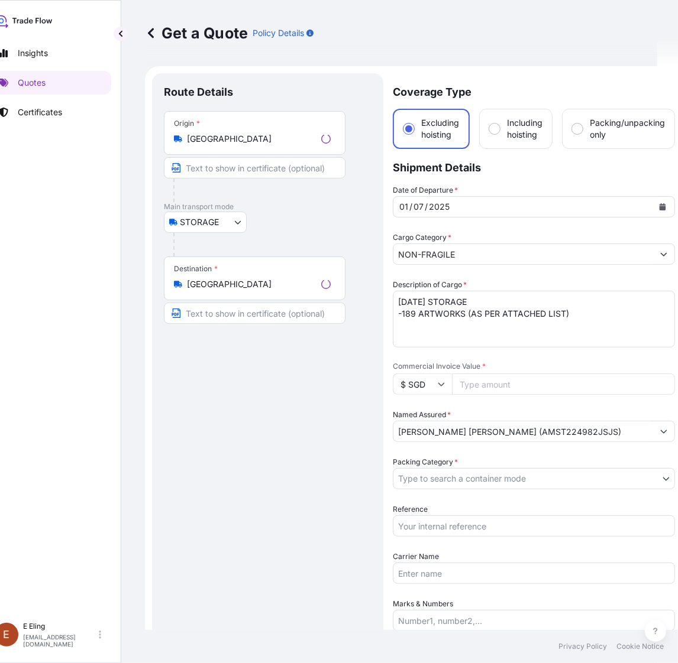
scroll to position [19, 0]
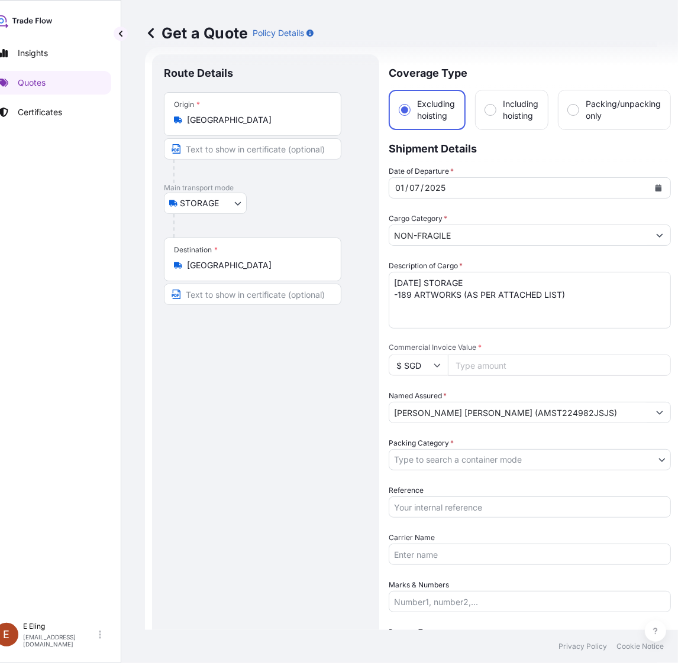
drag, startPoint x: 459, startPoint y: 520, endPoint x: 457, endPoint y: 504, distance: 16.7
click at [459, 521] on div "Date of Departure * 01 / 07 / 2025 Cargo Category * NON-FRAGILE Description of …" at bounding box center [529, 460] width 282 height 589
click at [458, 494] on div "Reference" at bounding box center [529, 501] width 282 height 33
click at [464, 503] on input "Reference" at bounding box center [529, 507] width 282 height 21
click at [442, 511] on input "Reference" at bounding box center [529, 507] width 282 height 21
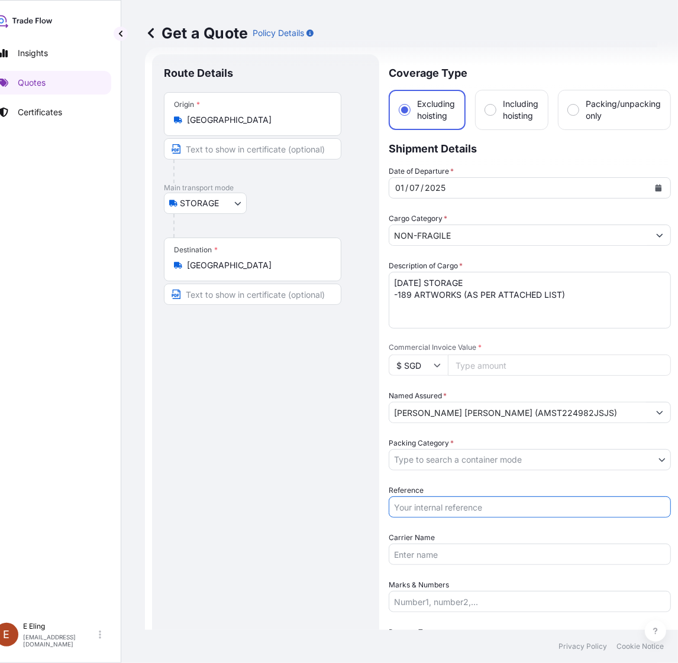
paste input "AMST224982JSJS"
type input "AMST224982JSJS"
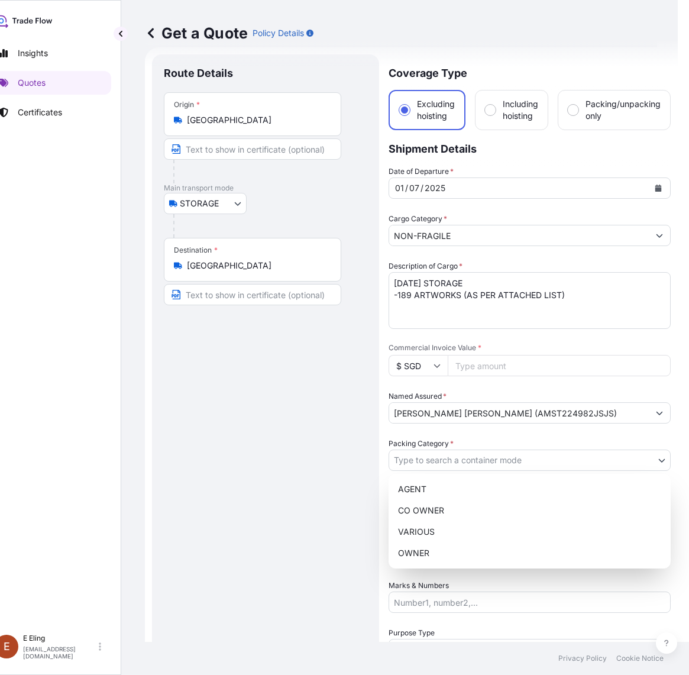
click at [426, 455] on body "Insights Quotes Certificates E E Eling eeling@helutrans.com Get a Quote Policy …" at bounding box center [318, 337] width 678 height 675
click at [429, 550] on div "AGENT CO OWNER VARIOUS OWNER" at bounding box center [529, 521] width 282 height 95
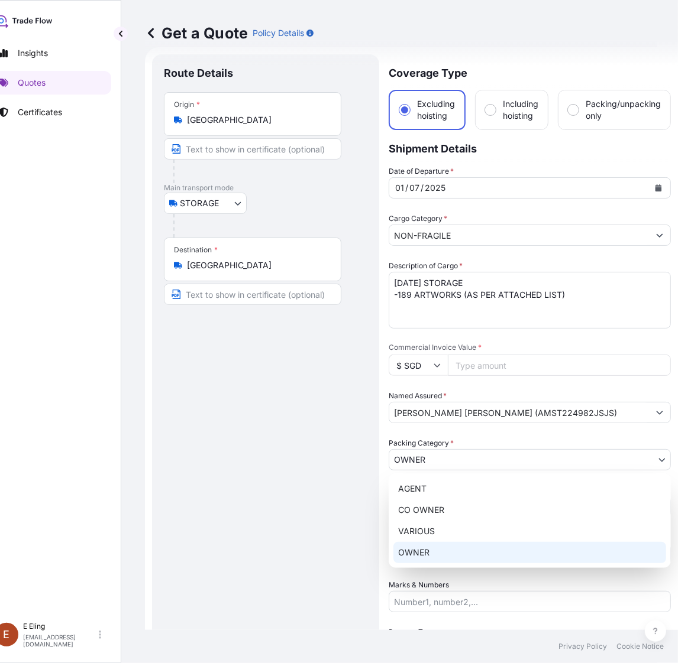
click at [429, 550] on input "Carrier Name" at bounding box center [529, 554] width 282 height 21
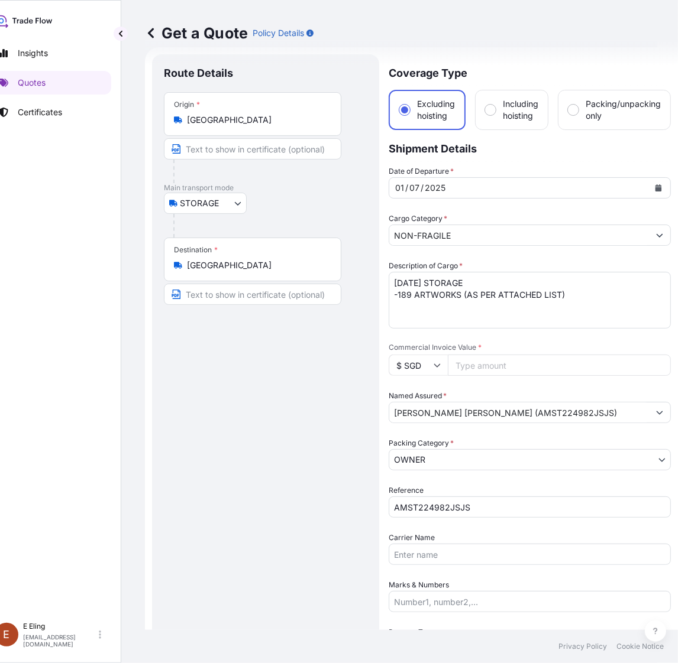
click at [655, 184] on icon "Calendar" at bounding box center [658, 187] width 7 height 7
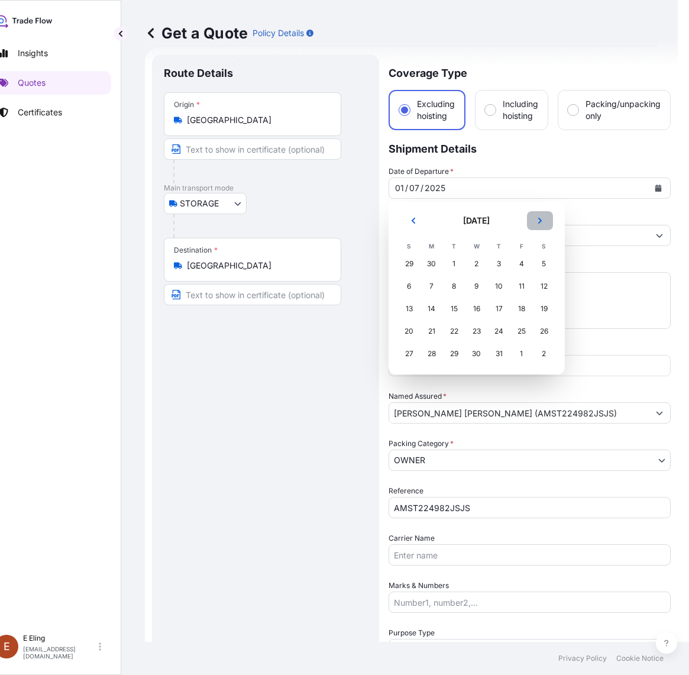
click at [535, 222] on button "Next" at bounding box center [540, 220] width 26 height 19
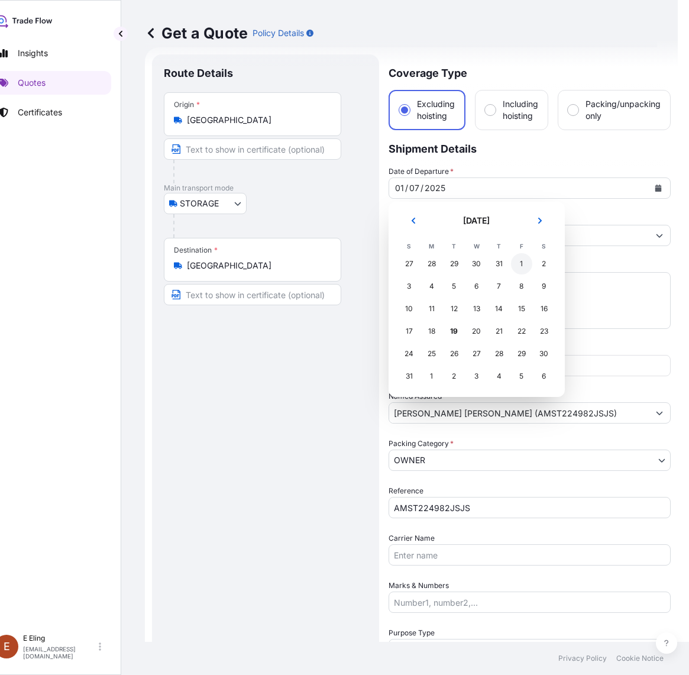
click at [523, 269] on div "1" at bounding box center [521, 263] width 21 height 21
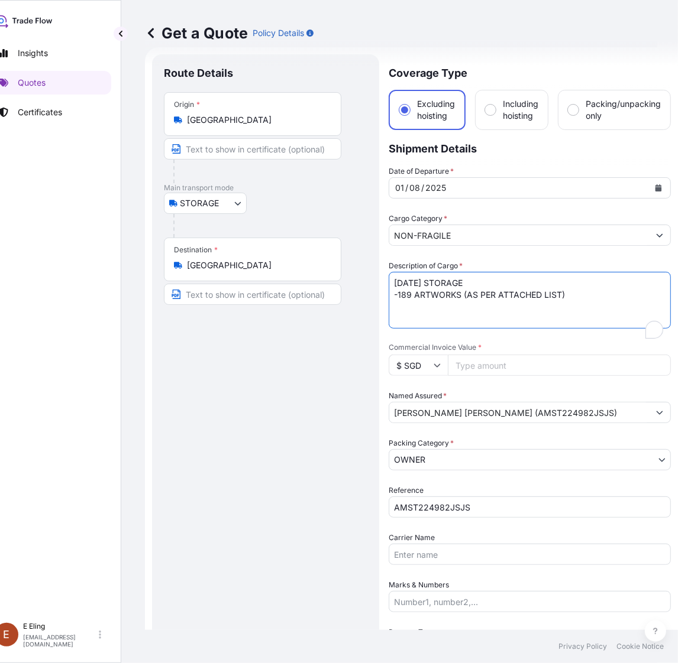
drag, startPoint x: 409, startPoint y: 283, endPoint x: 348, endPoint y: 280, distance: 61.6
click at [348, 280] on form "Route Details Place of loading Road / Inland Road / Inland Origin * Singapore M…" at bounding box center [411, 493] width 533 height 892
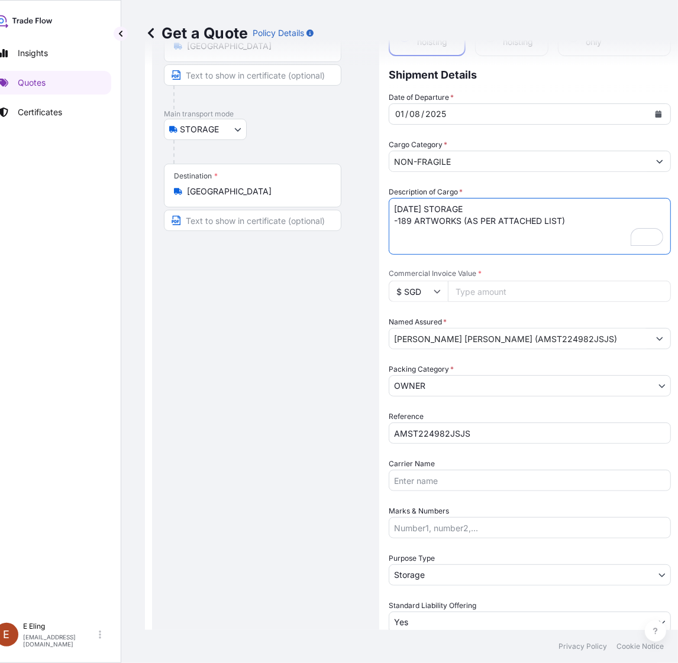
scroll to position [184, 0]
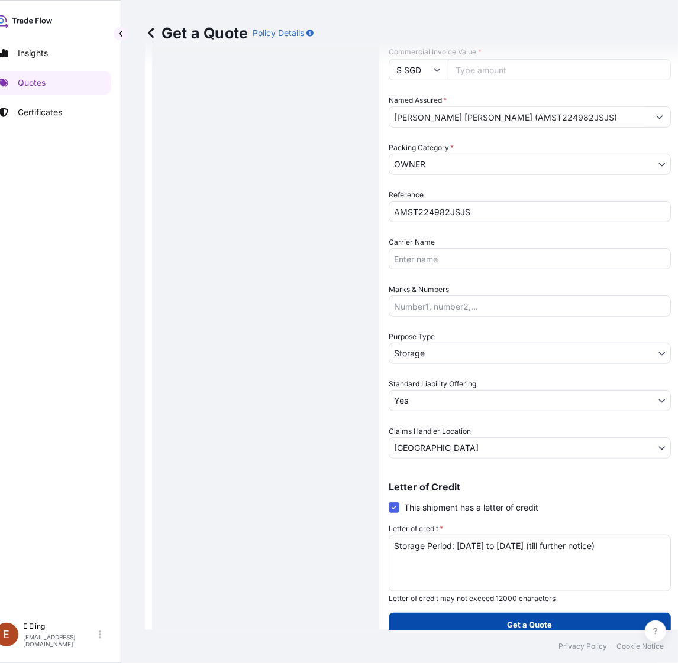
type textarea "AUG25 STORAGE -189 ARTWORKS (AS PER ATTACHED LIST)"
click at [531, 619] on p "Get a Quote" at bounding box center [529, 625] width 45 height 12
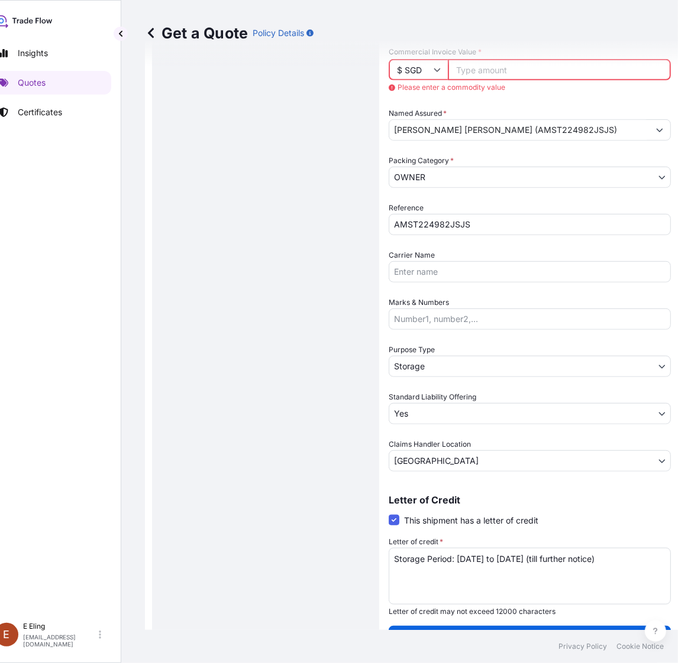
click at [479, 68] on input "Commercial Invoice Value *" at bounding box center [559, 69] width 223 height 21
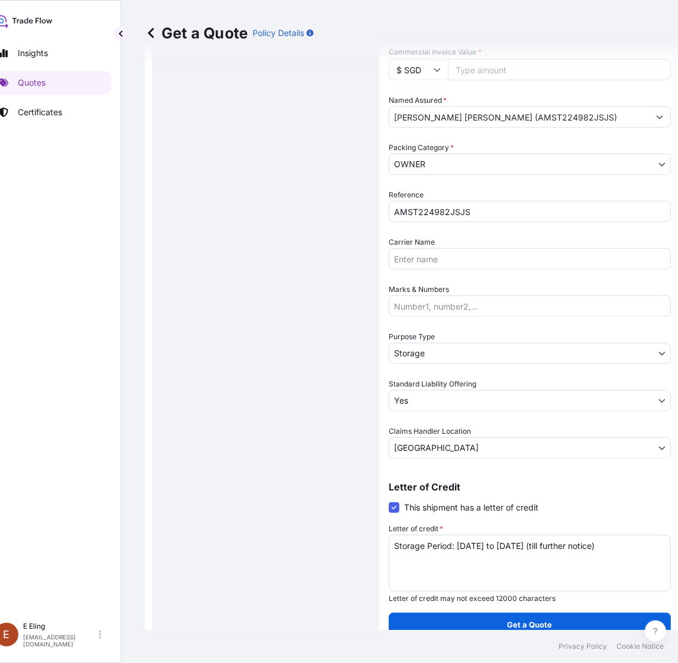
click at [471, 70] on input "Commercial Invoice Value *" at bounding box center [559, 69] width 223 height 21
paste input "1801743.54"
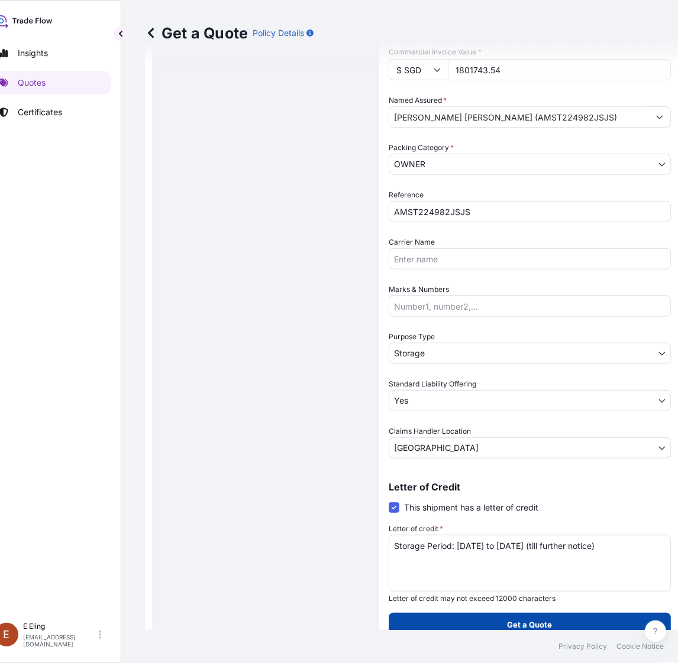
type input "1801743.54"
click at [545, 622] on p "Get a Quote" at bounding box center [529, 625] width 45 height 12
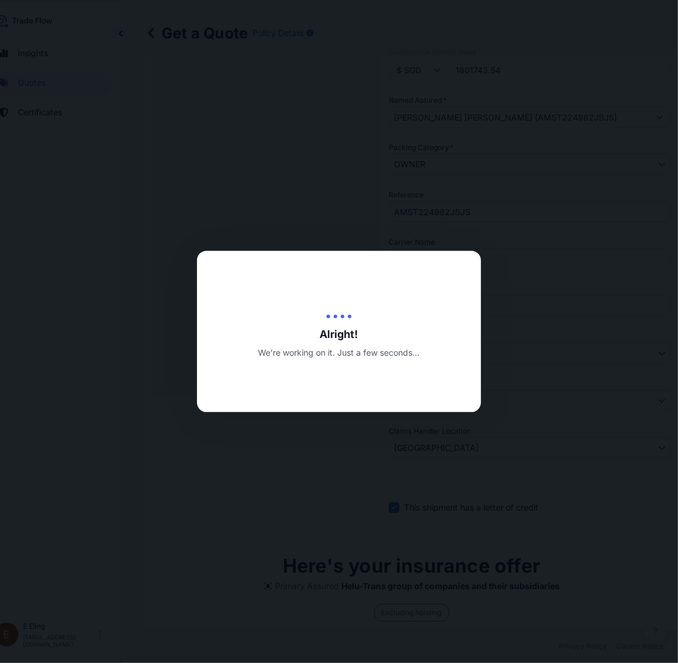
type input "[DATE]"
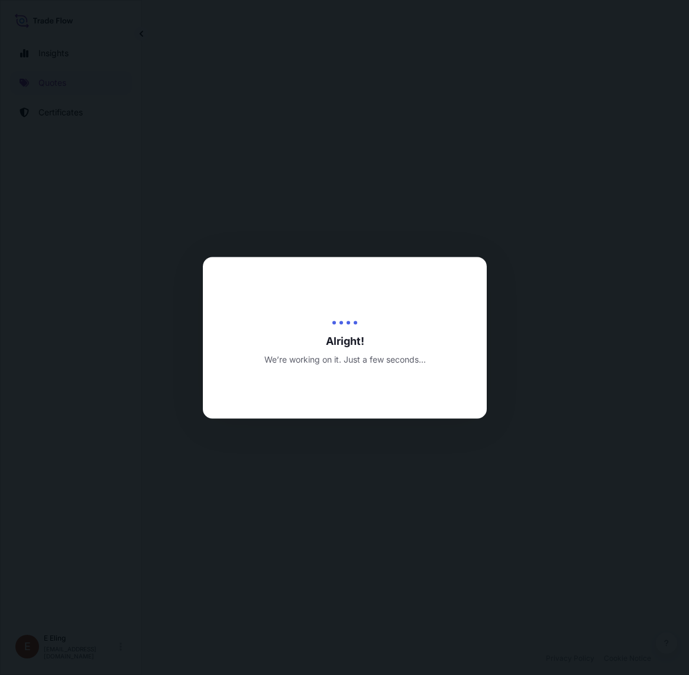
select select "STORAGE"
select select "Transit"
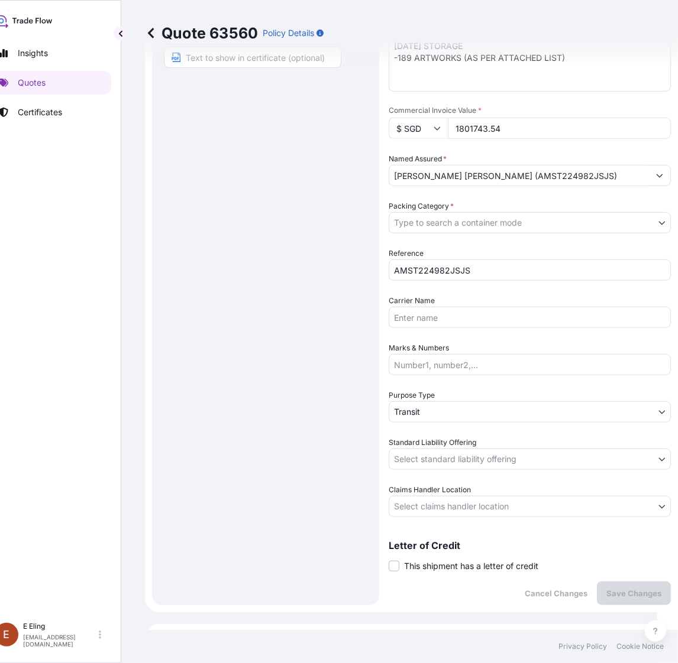
scroll to position [376, 0]
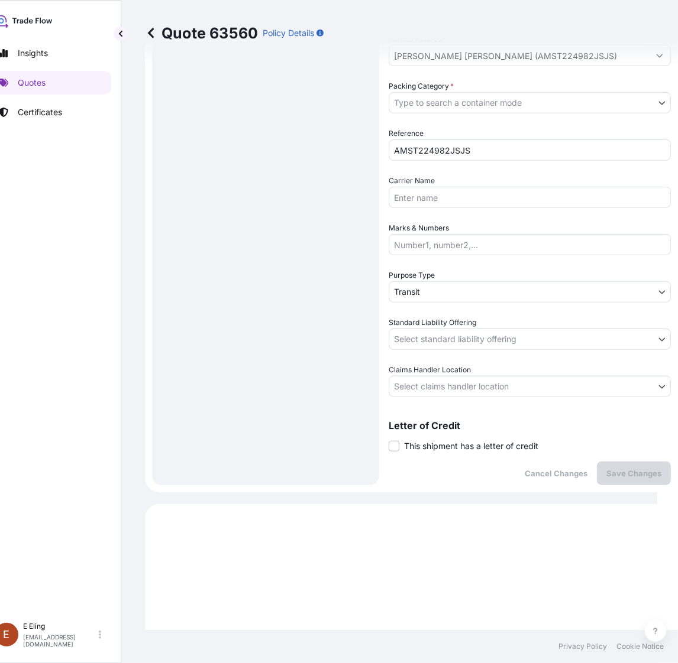
drag, startPoint x: 457, startPoint y: 432, endPoint x: 458, endPoint y: 438, distance: 6.0
click at [457, 432] on div "Letter of Credit This shipment has a letter of credit Letter of credit * Letter…" at bounding box center [529, 436] width 282 height 31
click at [459, 445] on span "This shipment has a letter of credit" at bounding box center [471, 447] width 134 height 12
click at [388, 440] on input "This shipment has a letter of credit" at bounding box center [388, 440] width 0 height 0
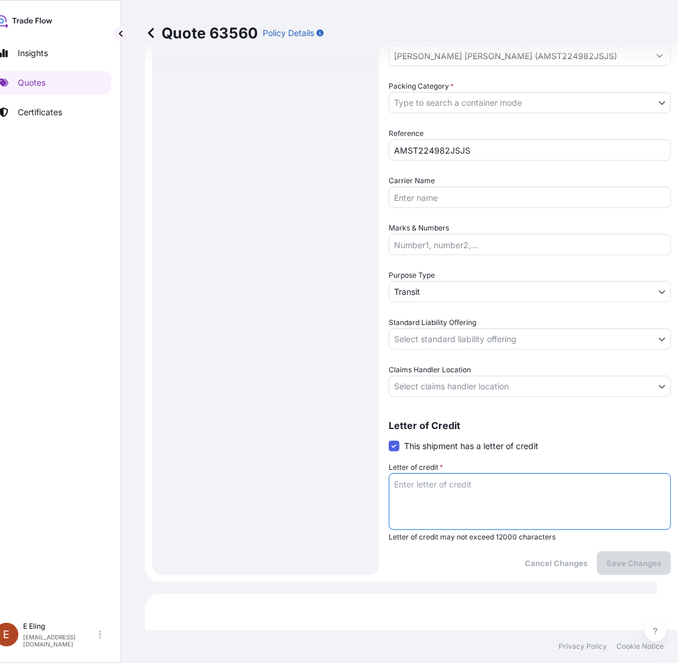
click at [468, 492] on textarea "Letter of credit *" at bounding box center [529, 502] width 282 height 57
paste textarea "Storage Period: [DATE] to [DATE] (till further notice)"
type textarea "Storage Period: [DATE] to [DATE] (till further notice)"
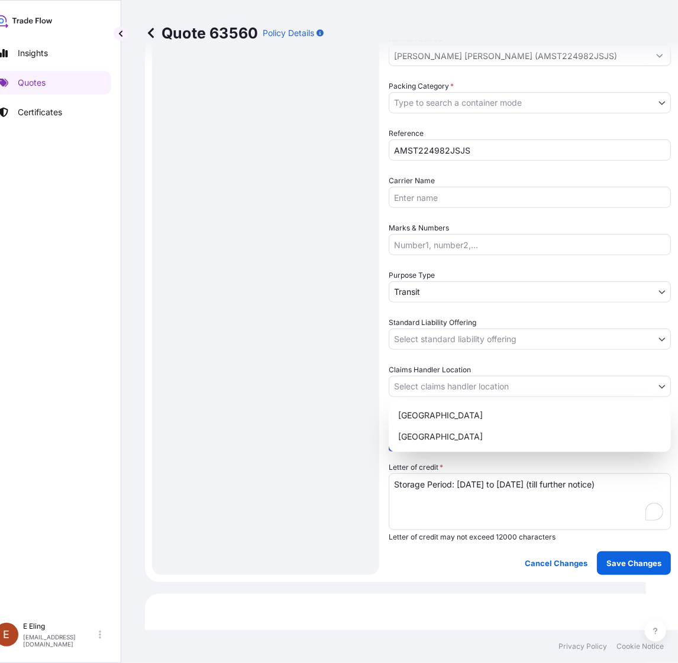
click at [456, 389] on body "Insights Quotes Certificates E E Eling eeling@helutrans.com Quote 63560 Policy …" at bounding box center [312, 331] width 666 height 663
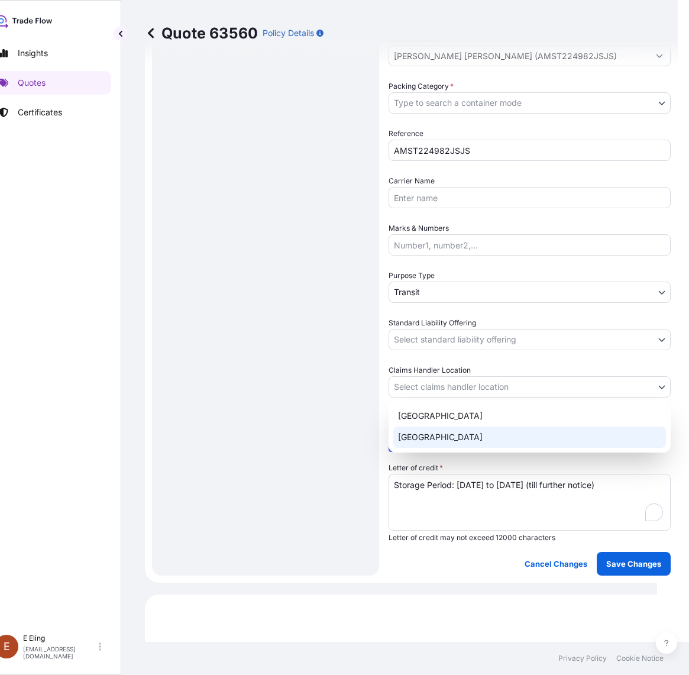
click at [425, 444] on div "[GEOGRAPHIC_DATA]" at bounding box center [529, 436] width 273 height 21
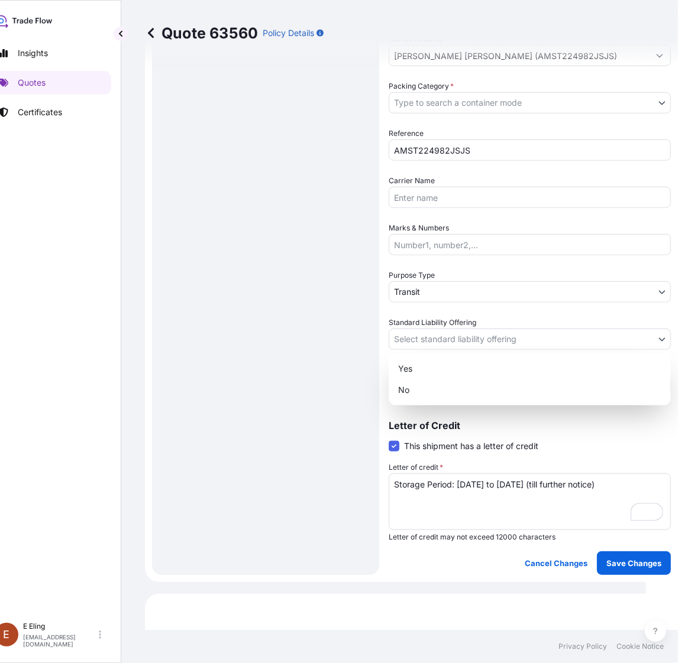
click at [443, 336] on body "Insights Quotes Certificates E E Eling eeling@helutrans.com Quote 63560 Policy …" at bounding box center [312, 331] width 666 height 663
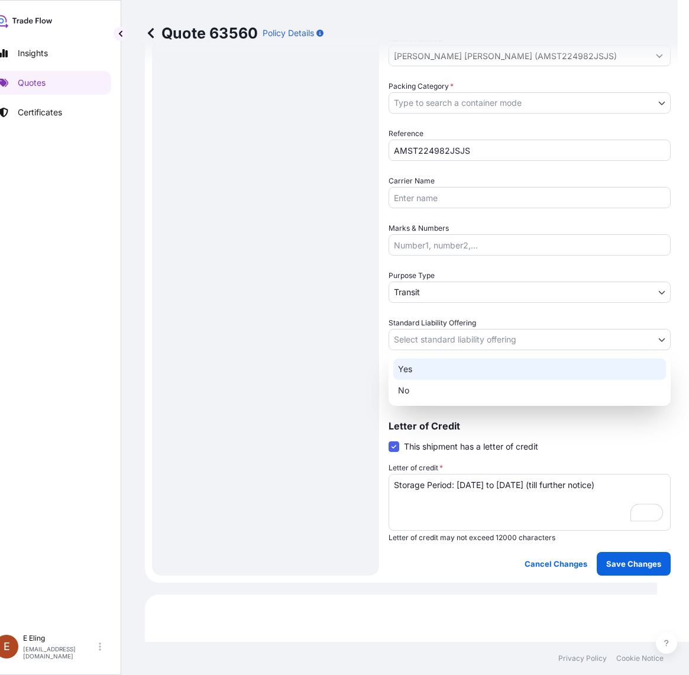
click at [427, 368] on div "Yes" at bounding box center [529, 368] width 273 height 21
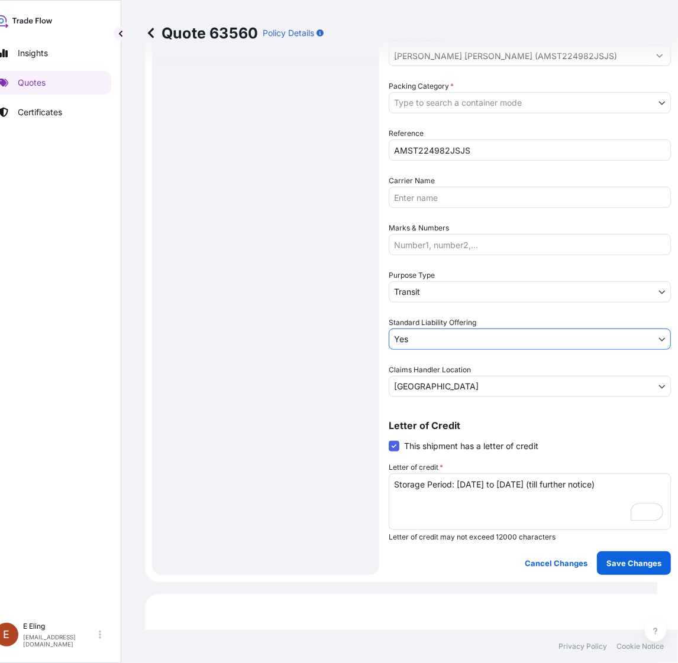
click at [424, 286] on body "Insights Quotes Certificates E E Eling eeling@helutrans.com Quote 63560 Policy …" at bounding box center [318, 331] width 678 height 663
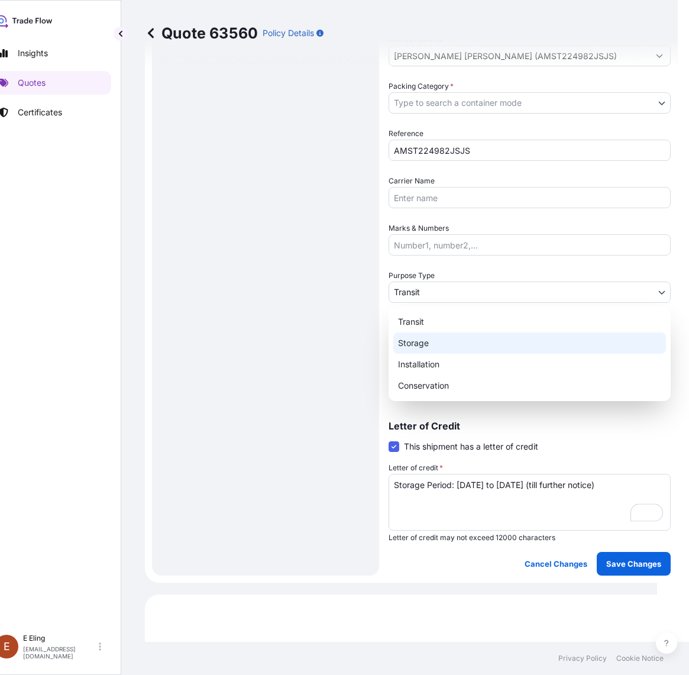
click at [423, 343] on div "Storage" at bounding box center [529, 342] width 273 height 21
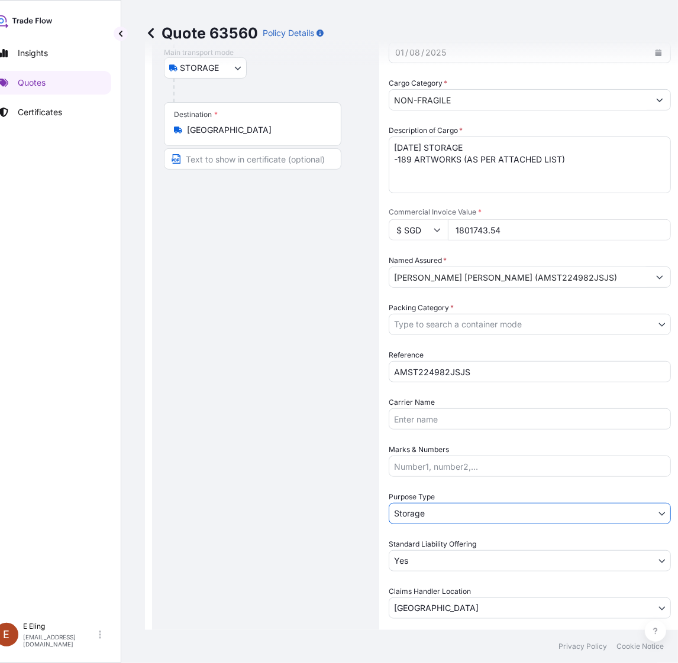
click at [448, 326] on body "Insights Quotes Certificates E E Eling eeling@helutrans.com Quote 63560 Policy …" at bounding box center [318, 331] width 678 height 663
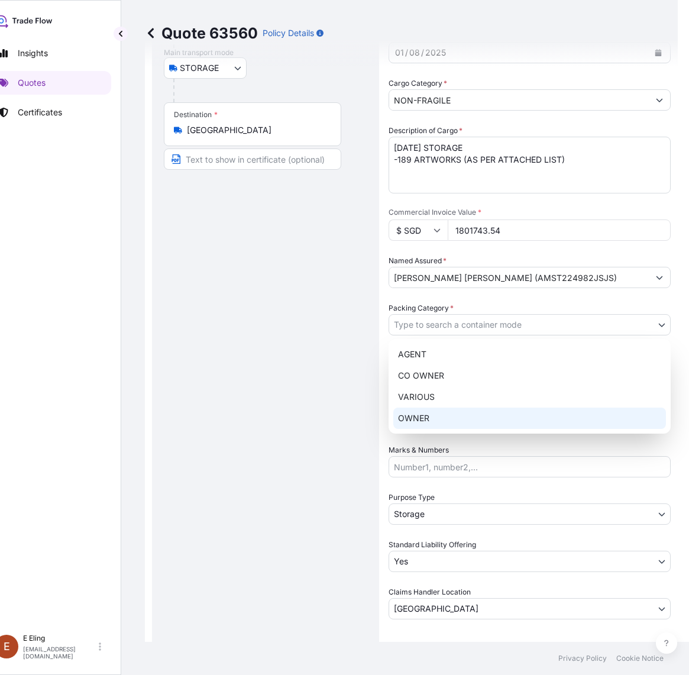
click at [438, 430] on div "AGENT CO OWNER VARIOUS OWNER" at bounding box center [529, 386] width 282 height 95
click at [435, 420] on div "OWNER" at bounding box center [529, 417] width 273 height 21
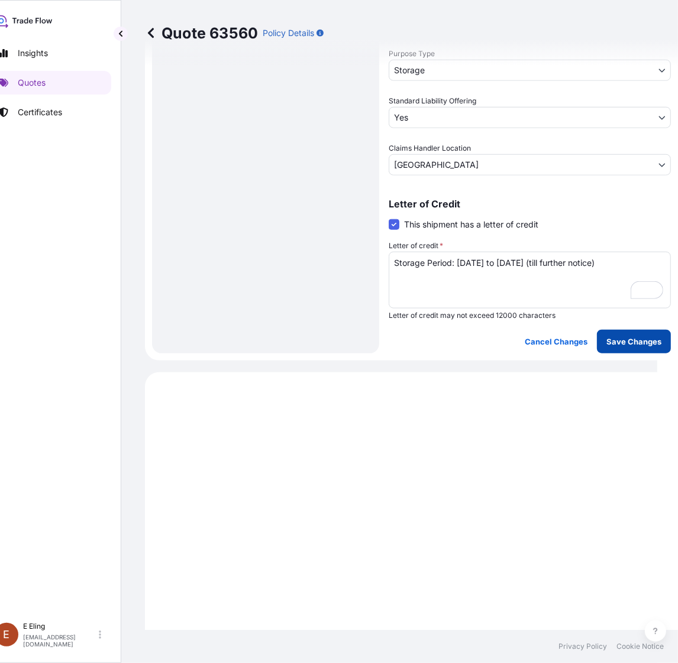
click at [630, 344] on p "Save Changes" at bounding box center [633, 342] width 55 height 12
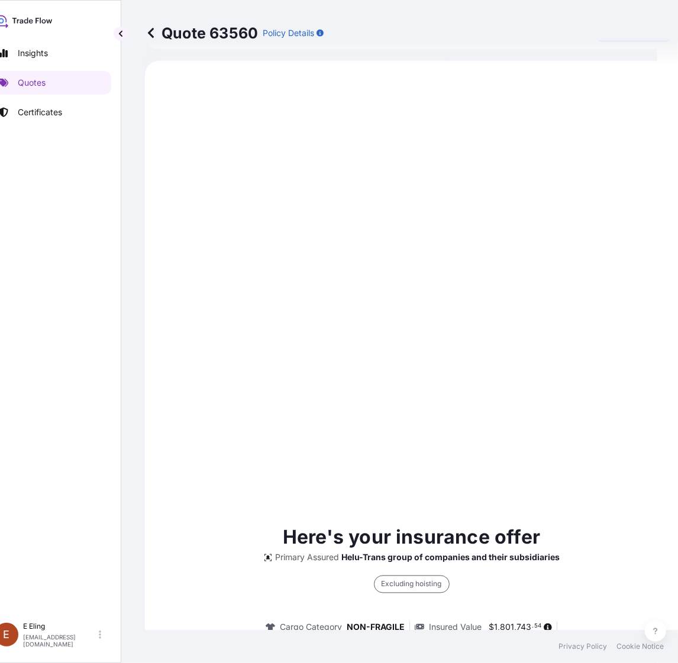
select select "STORAGE"
select select "Storage"
select select "Yes"
select select "[GEOGRAPHIC_DATA]"
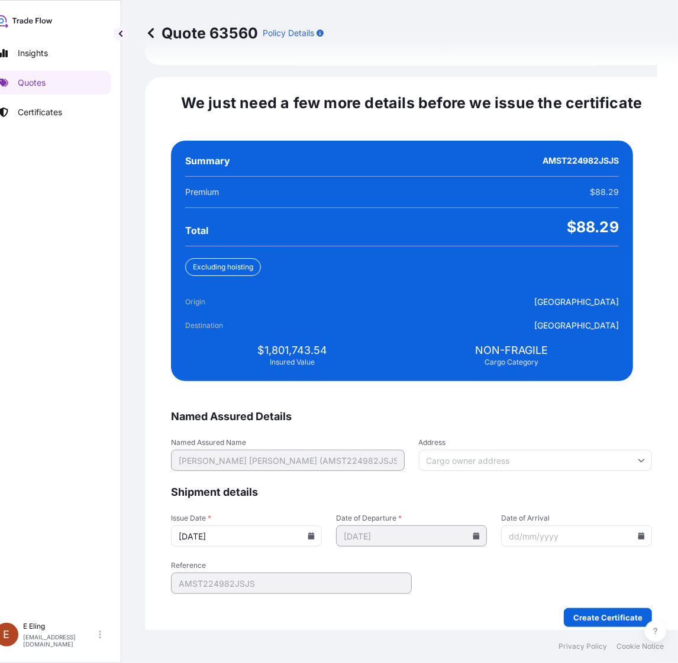
click at [315, 533] on icon at bounding box center [311, 536] width 7 height 7
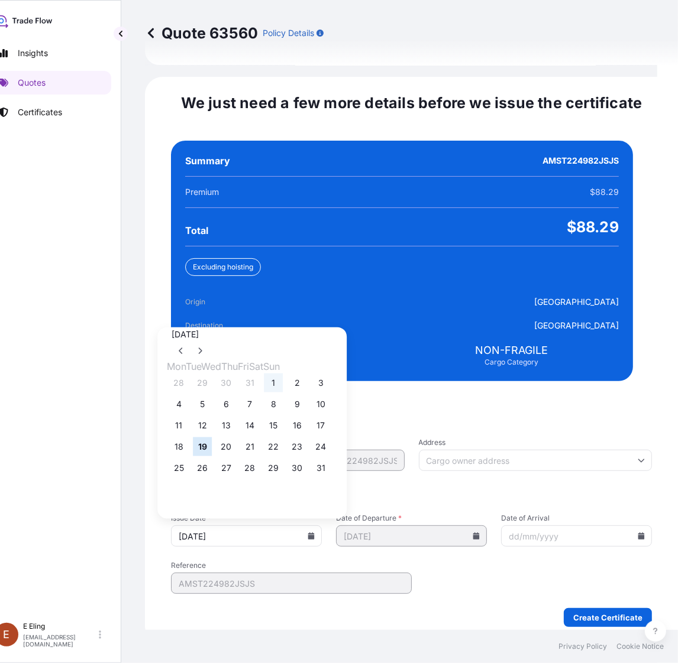
click at [283, 374] on button "1" at bounding box center [273, 383] width 19 height 19
type input "[DATE]"
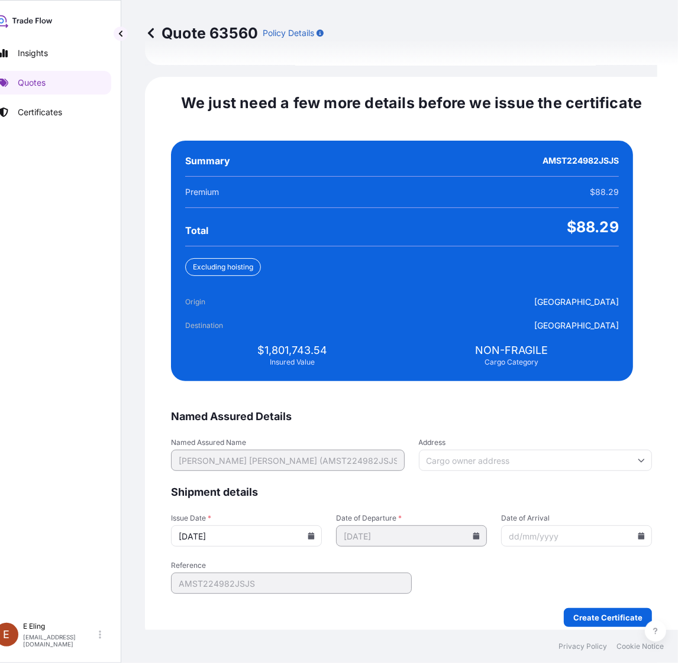
click at [638, 533] on icon at bounding box center [641, 536] width 7 height 7
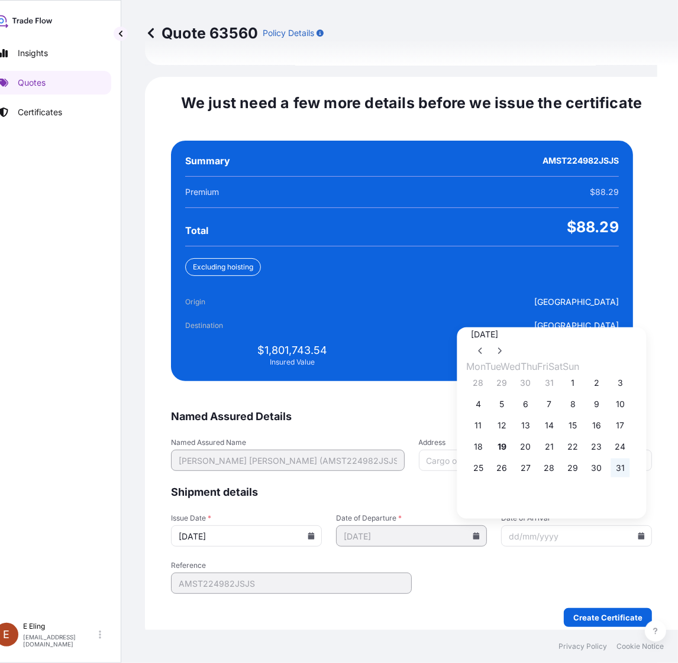
click at [630, 462] on button "31" at bounding box center [620, 468] width 19 height 19
type input "[DATE]"
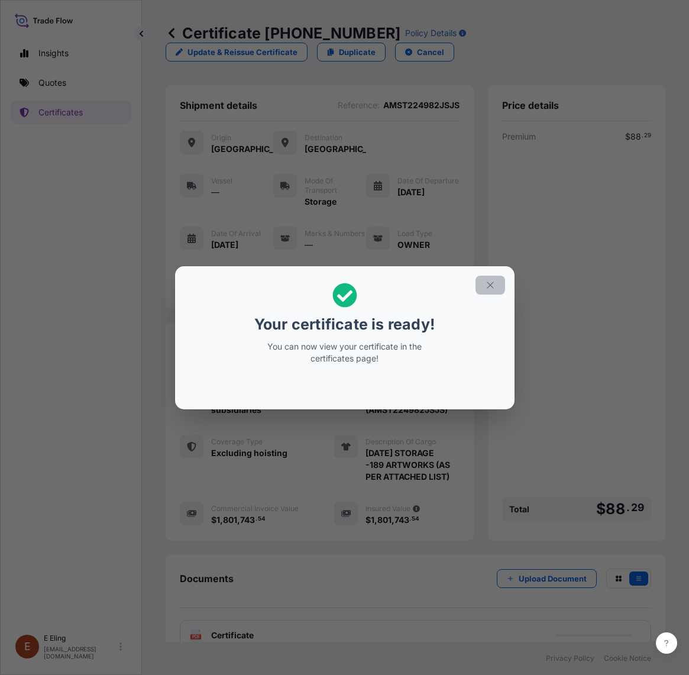
click at [483, 277] on button "button" at bounding box center [490, 285] width 30 height 19
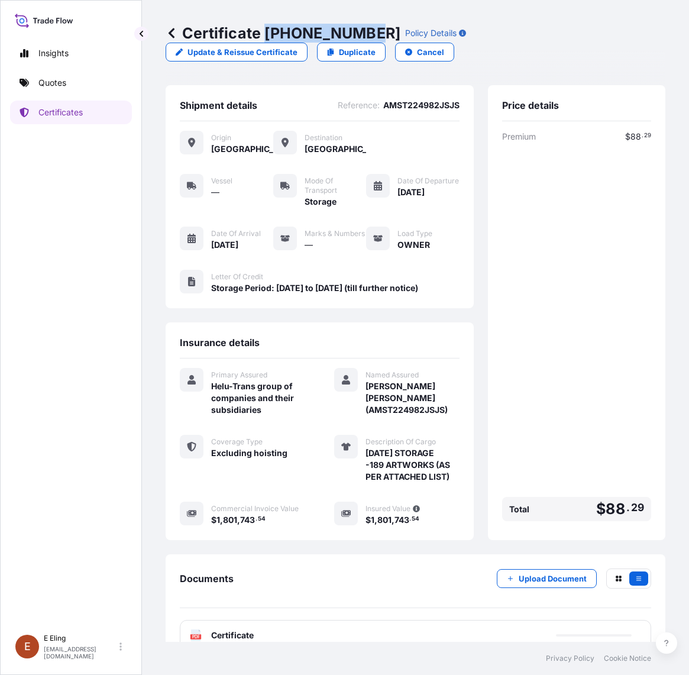
drag, startPoint x: 264, startPoint y: 31, endPoint x: 368, endPoint y: 37, distance: 104.2
click at [368, 37] on p "Certificate 31504-1332-1" at bounding box center [283, 33] width 235 height 19
copy p "[PHONE_NUMBER]"
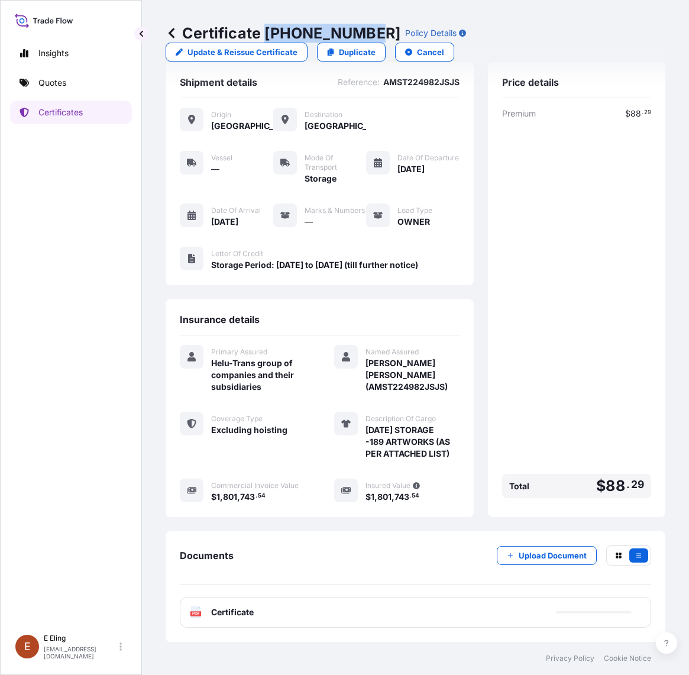
scroll to position [40, 0]
click at [348, 609] on div "PDF Certificate" at bounding box center [415, 612] width 471 height 31
click at [252, 607] on span "Certificate" at bounding box center [232, 612] width 43 height 12
click at [269, 616] on div "PDF Certificate" at bounding box center [415, 612] width 471 height 31
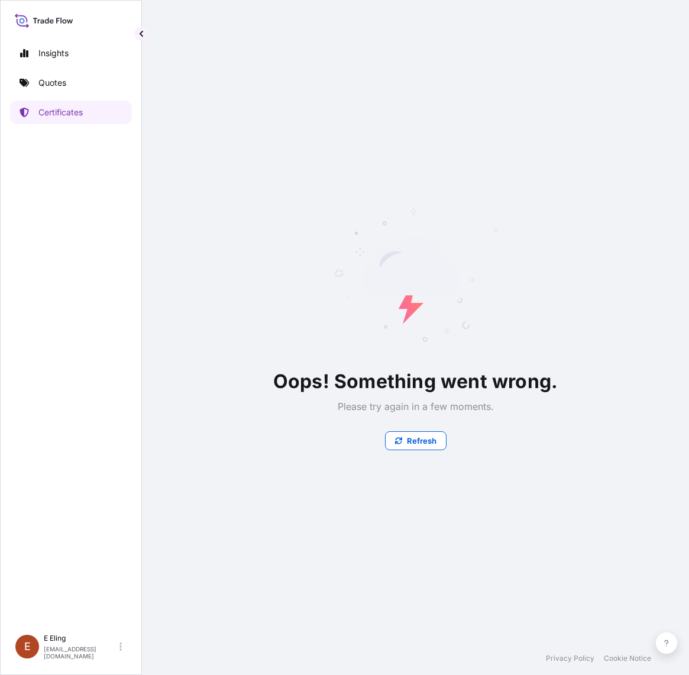
scroll to position [0, 0]
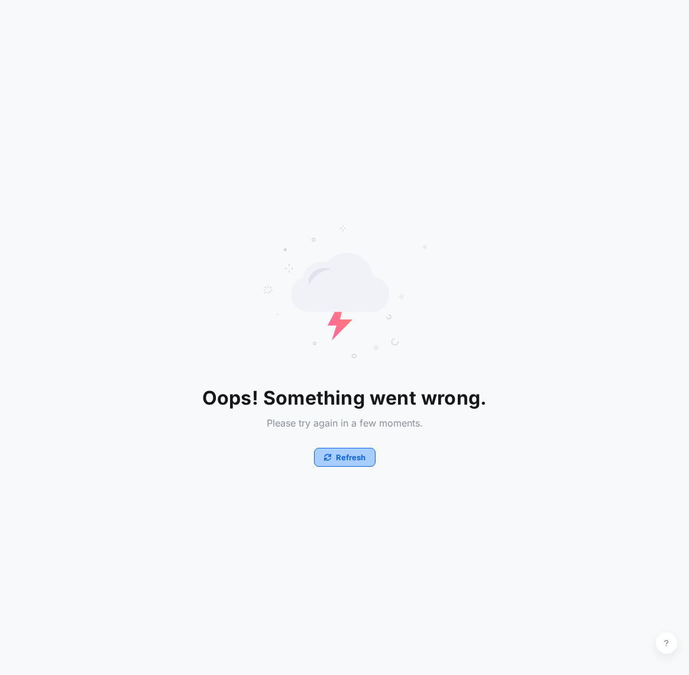
click at [335, 452] on button "Refresh" at bounding box center [344, 457] width 61 height 19
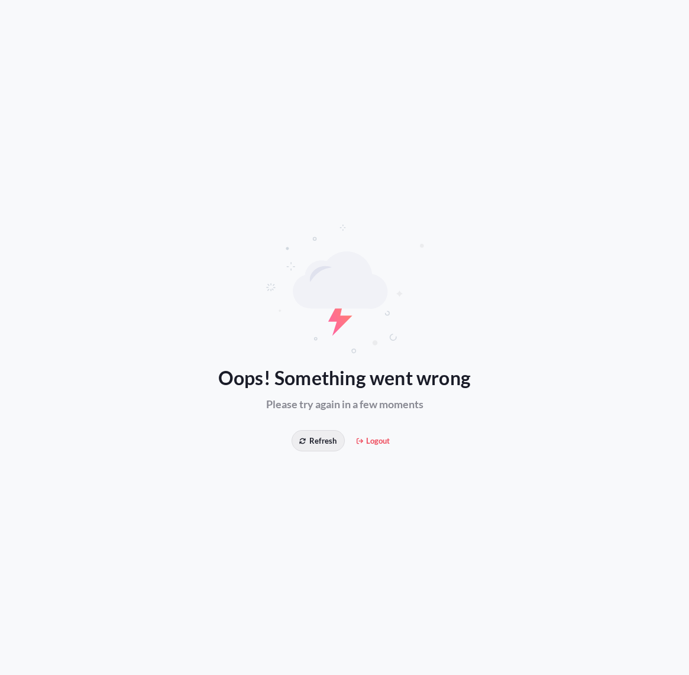
click at [327, 432] on button "Refresh" at bounding box center [318, 440] width 53 height 21
click at [337, 448] on button "Refresh" at bounding box center [318, 440] width 53 height 21
click at [330, 444] on span "Refresh" at bounding box center [317, 441] width 37 height 12
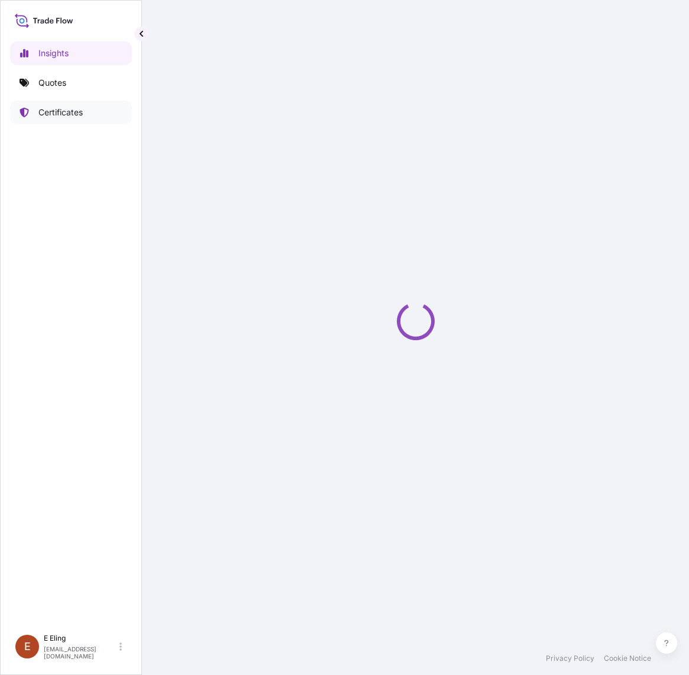
click at [92, 109] on link "Certificates" at bounding box center [71, 113] width 122 height 24
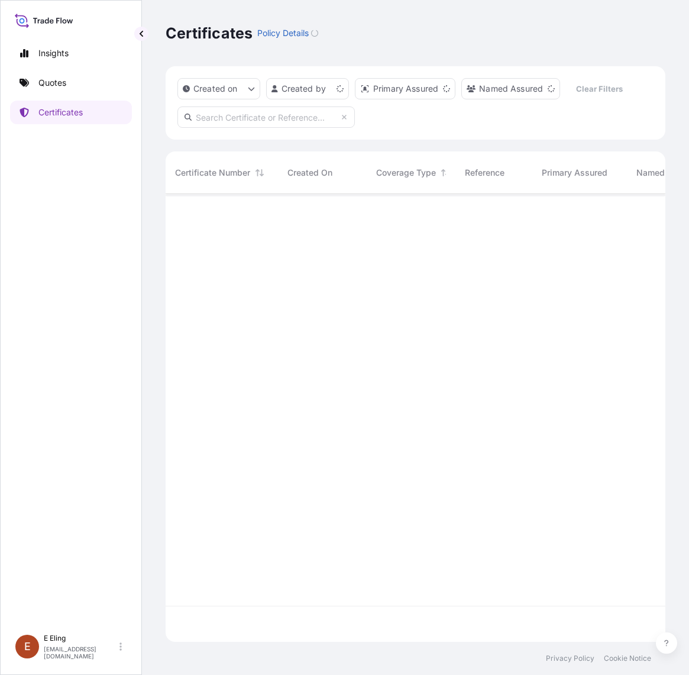
scroll to position [443, 488]
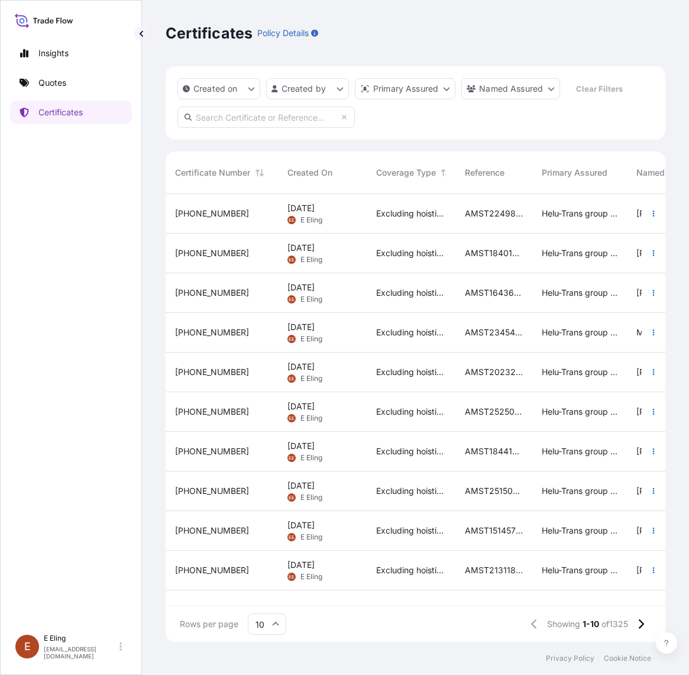
click at [293, 211] on span "19 Aug 2025" at bounding box center [300, 208] width 27 height 12
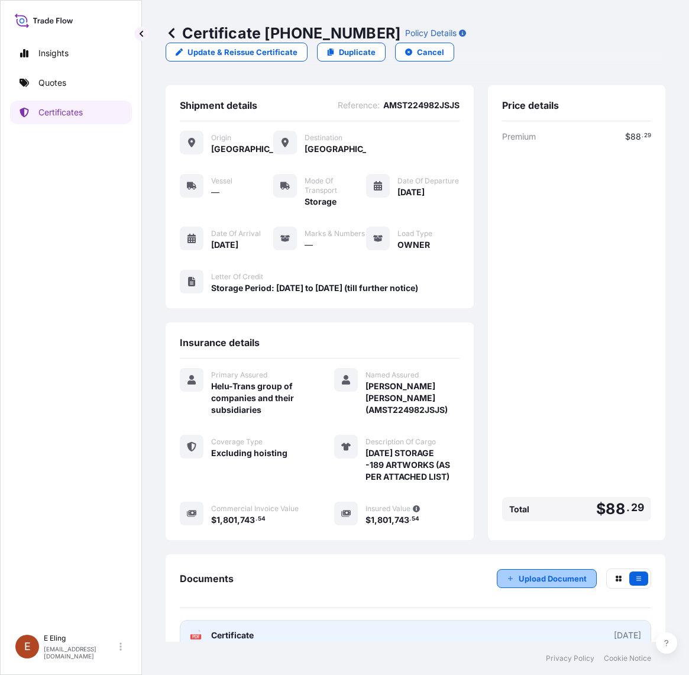
scroll to position [40, 0]
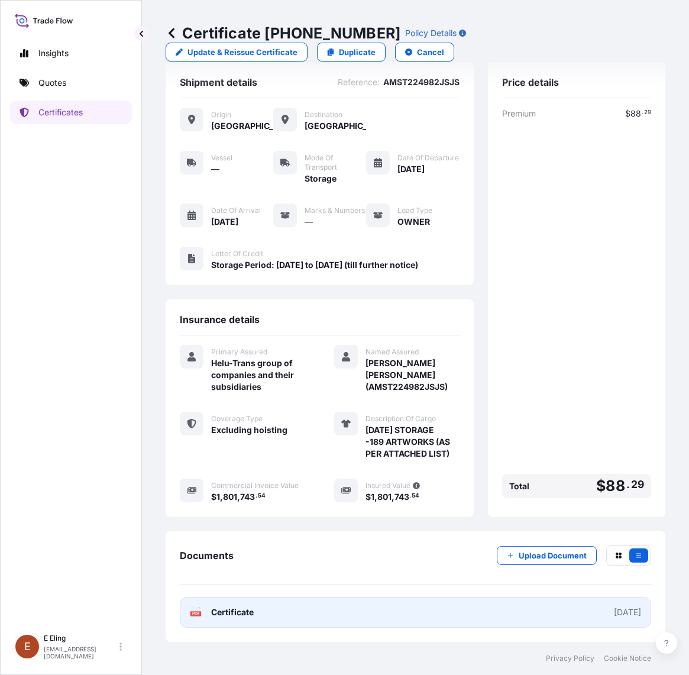
click at [402, 598] on link "PDF Certificate 2025-08-01" at bounding box center [415, 612] width 471 height 31
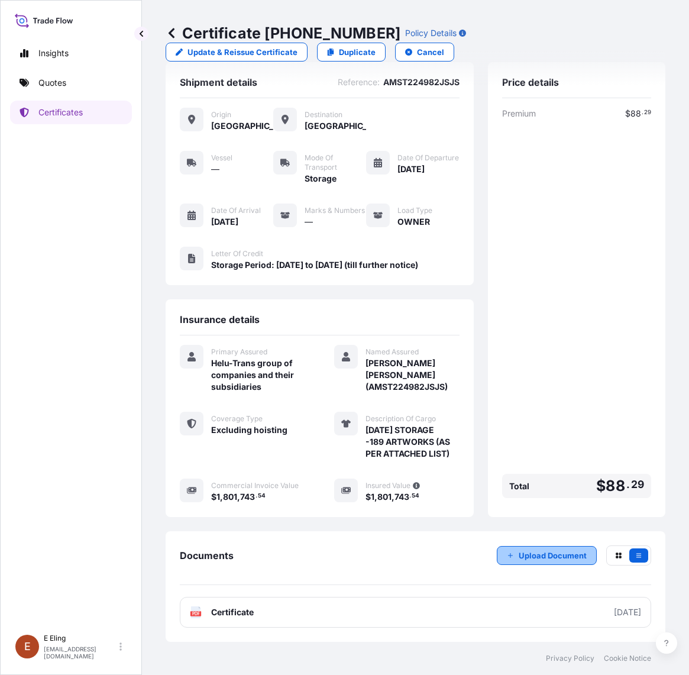
click at [528, 553] on p "Upload Document" at bounding box center [553, 555] width 68 height 12
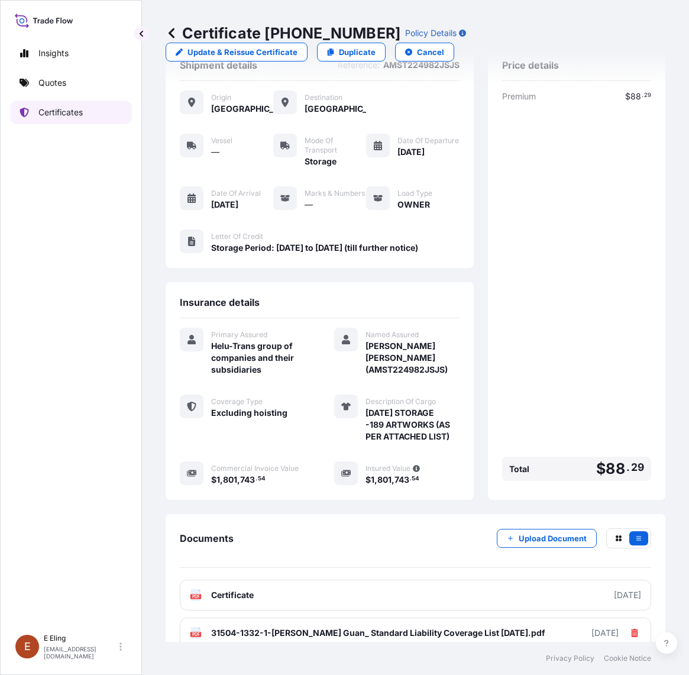
click at [72, 113] on p "Certificates" at bounding box center [60, 112] width 44 height 12
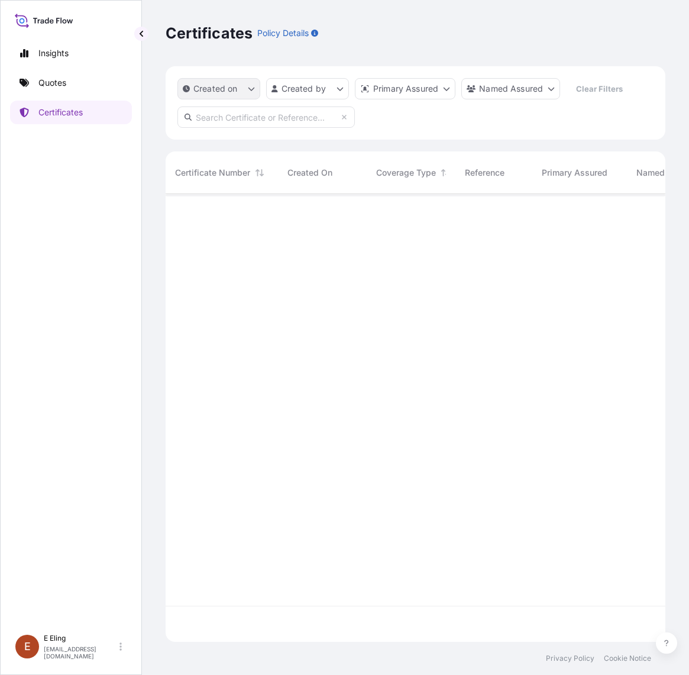
scroll to position [443, 488]
click at [251, 116] on input "text" at bounding box center [265, 116] width 177 height 21
paste input "AMST252970AKAK"
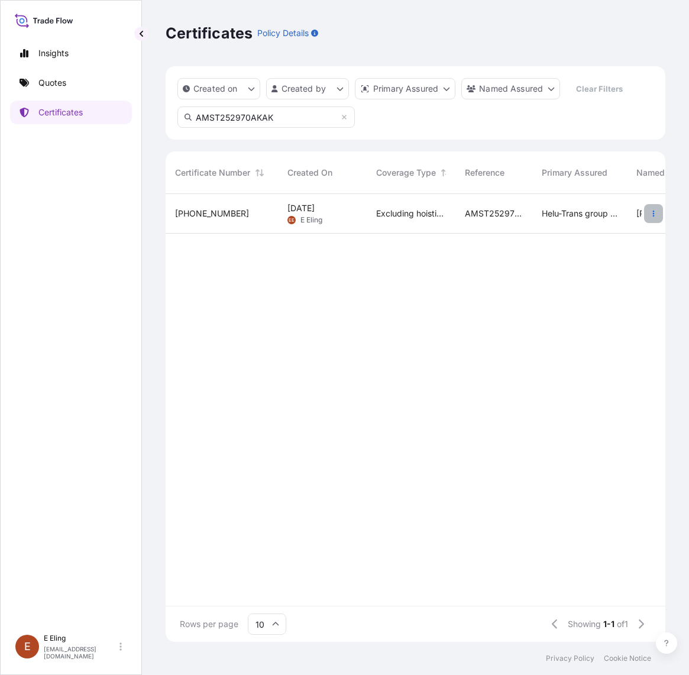
type input "AMST252970AKAK"
click at [648, 215] on button "button" at bounding box center [653, 213] width 19 height 19
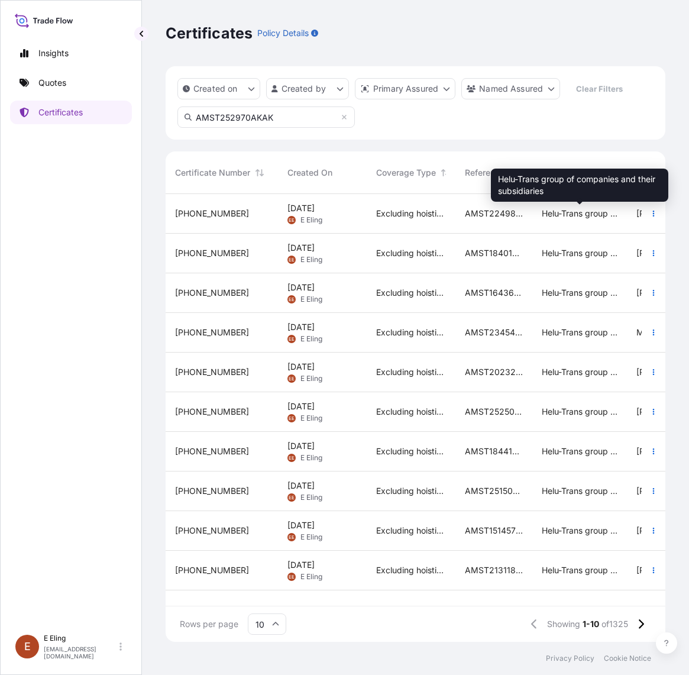
click at [598, 219] on span "Helu-Trans group of companies and their subsidiaries" at bounding box center [580, 214] width 76 height 12
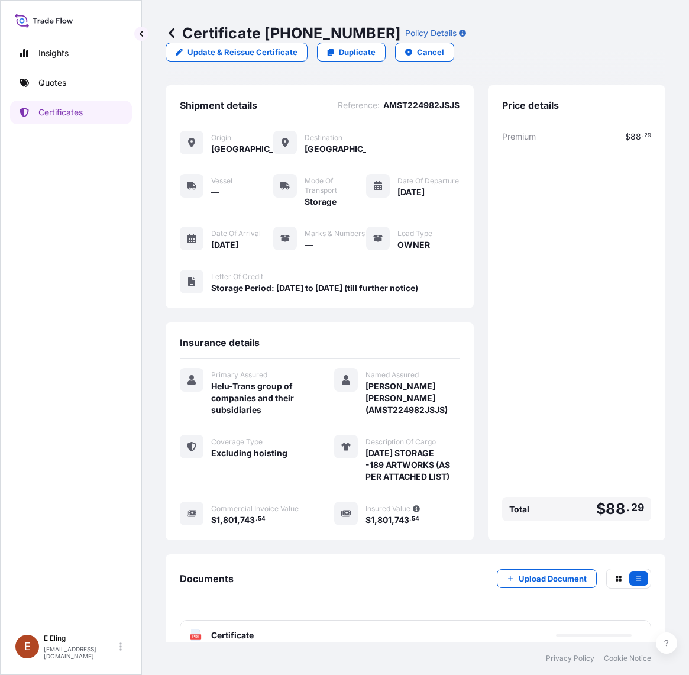
click at [167, 33] on icon at bounding box center [172, 33] width 12 height 12
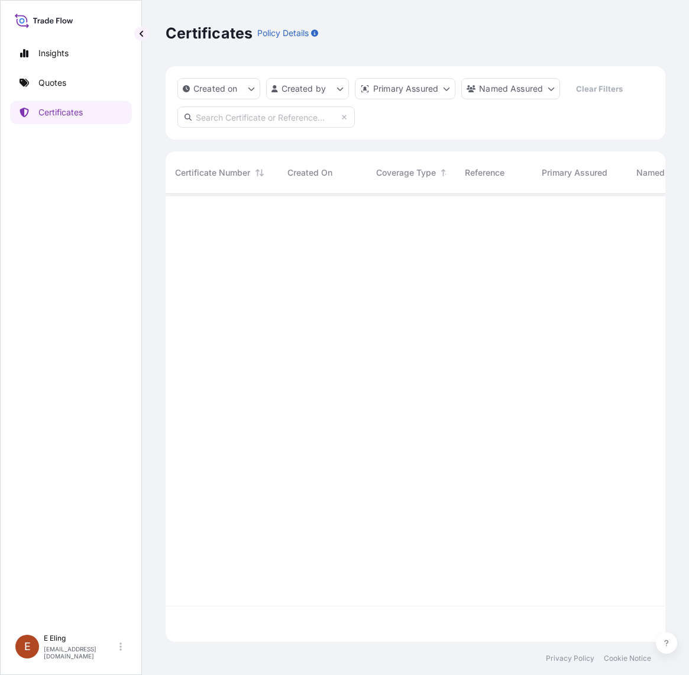
scroll to position [443, 488]
click at [265, 111] on input "text" at bounding box center [265, 116] width 177 height 21
paste input "AMST252970AKAK"
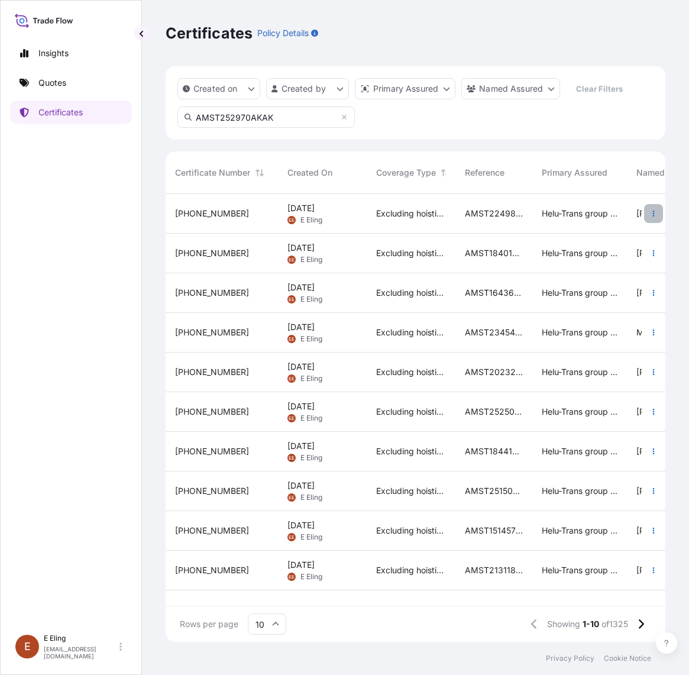
type input "AMST252970AKAK"
click at [651, 219] on button "button" at bounding box center [653, 213] width 19 height 19
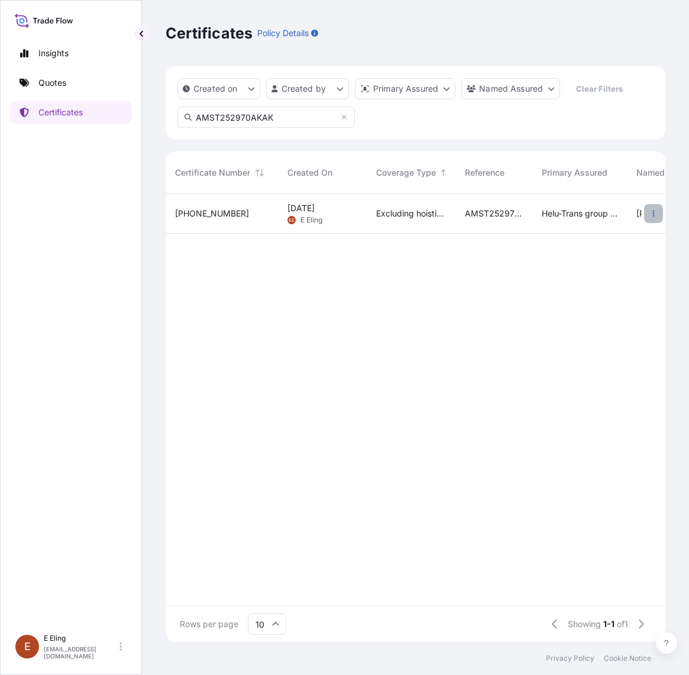
click at [646, 214] on button "button" at bounding box center [653, 213] width 19 height 19
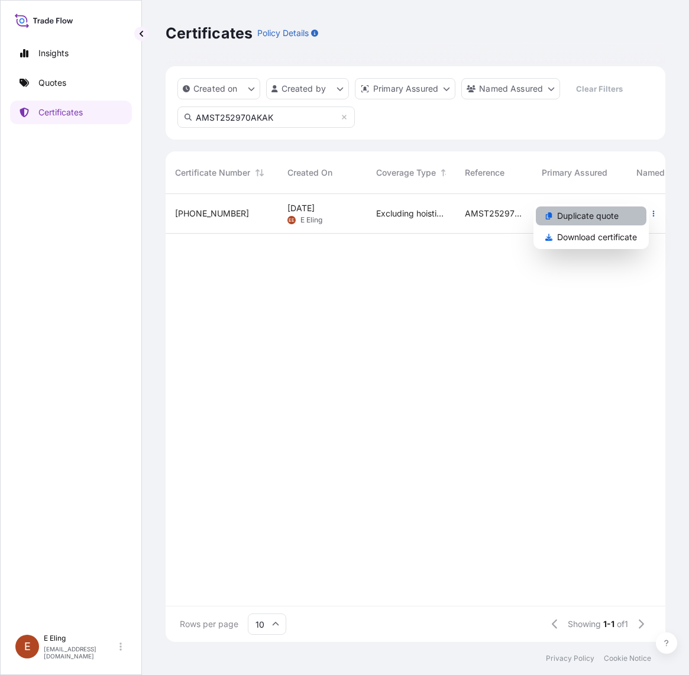
click at [607, 215] on p "Duplicate quote" at bounding box center [587, 216] width 61 height 12
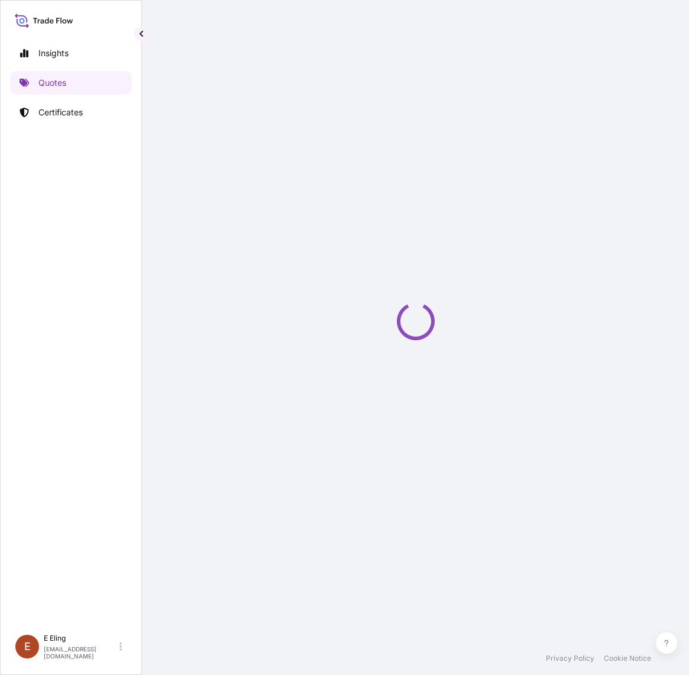
select select "STORAGE"
select select "Storage"
select select "Yes"
select select "Singapore"
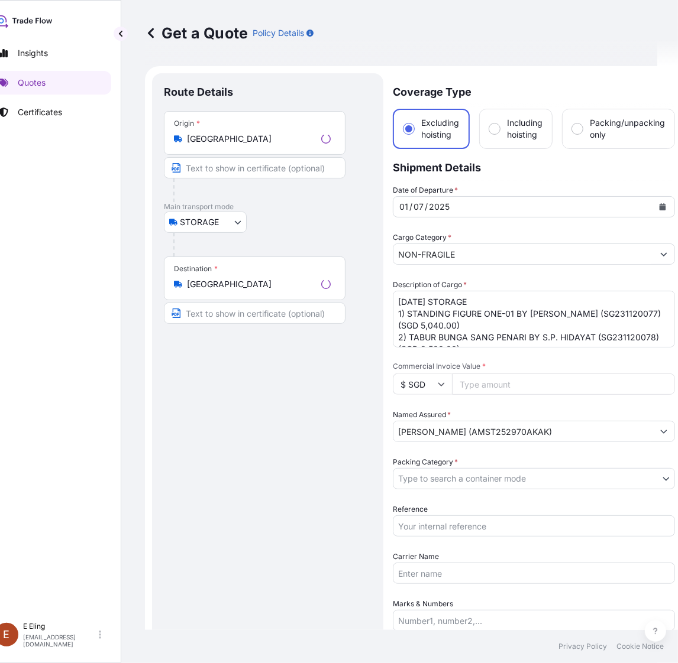
scroll to position [19, 0]
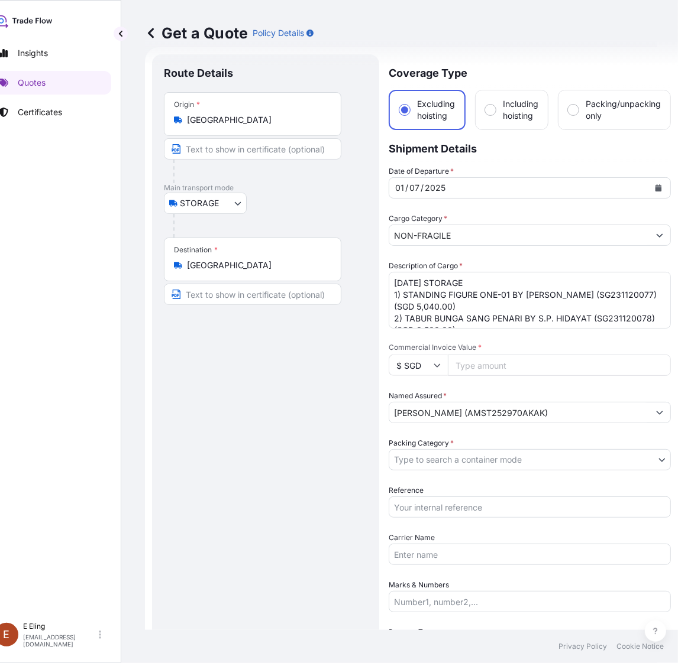
click at [657, 187] on icon "Calendar" at bounding box center [658, 187] width 7 height 7
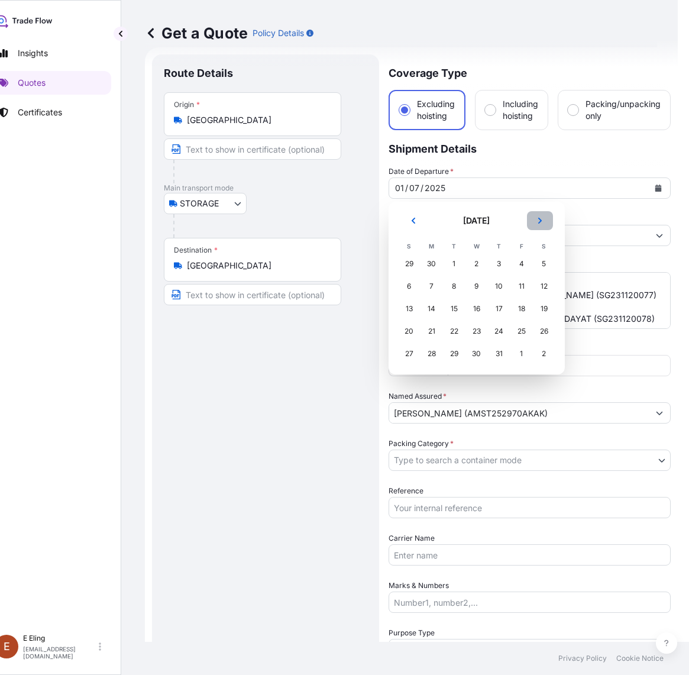
click at [540, 217] on icon "Next" at bounding box center [539, 220] width 7 height 7
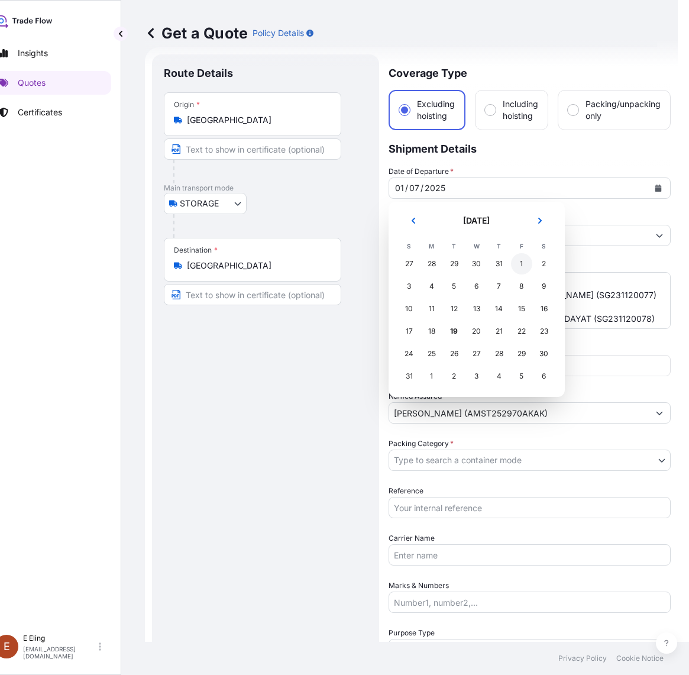
click at [522, 262] on div "1" at bounding box center [521, 263] width 21 height 21
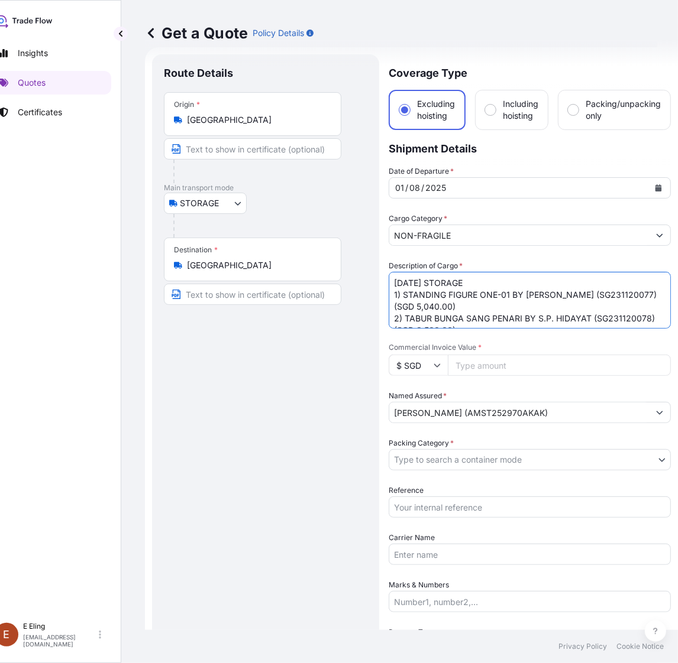
drag, startPoint x: 411, startPoint y: 281, endPoint x: 364, endPoint y: 283, distance: 47.3
click at [364, 283] on form "Route Details Place of loading Road / Inland Road / Inland Origin * Singapore M…" at bounding box center [411, 493] width 533 height 892
type textarea "AUG25 STORAGE 1) STANDING FIGURE ONE-01 BY AHMAD ZAKII ANWAR (SG231120077) (SGD…"
click at [442, 462] on body "Insights Quotes Certificates E E Eling eeling@helutrans.com Get a Quote Policy …" at bounding box center [318, 331] width 678 height 663
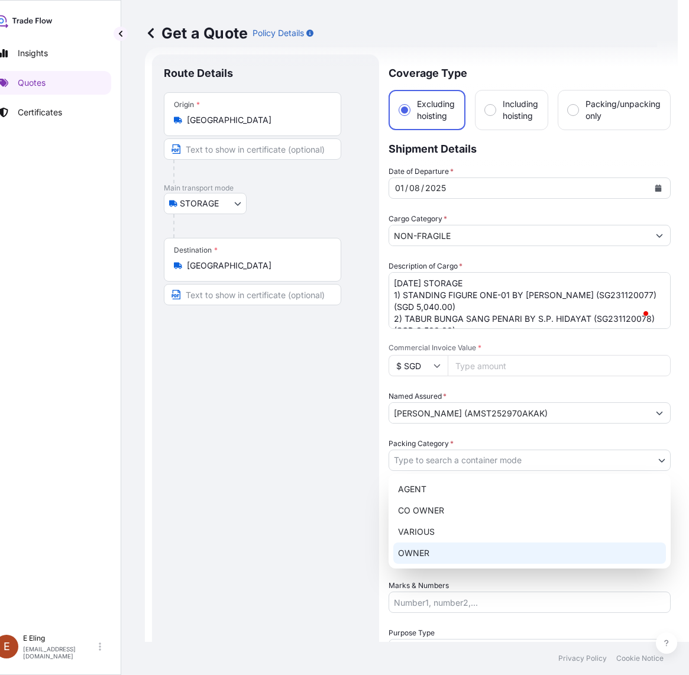
click at [423, 545] on div "OWNER" at bounding box center [529, 552] width 273 height 21
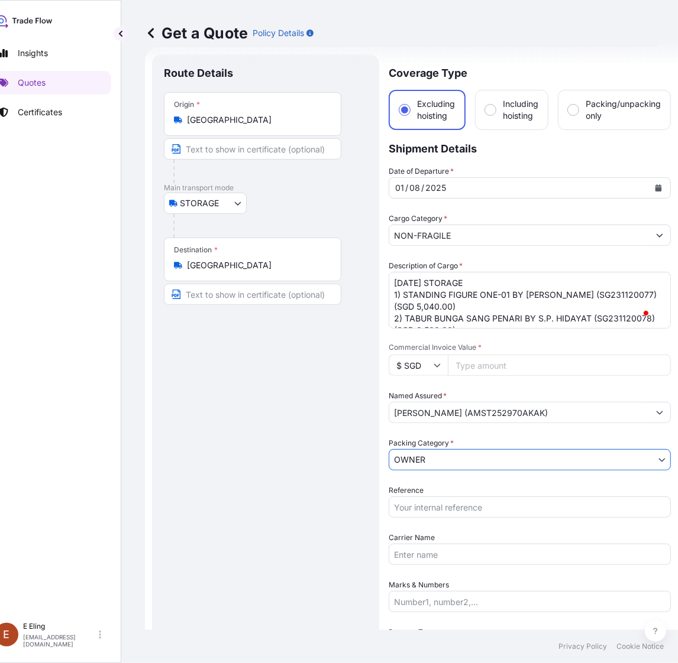
drag, startPoint x: 425, startPoint y: 497, endPoint x: 429, endPoint y: 507, distance: 11.1
click at [426, 497] on input "Reference" at bounding box center [529, 507] width 282 height 21
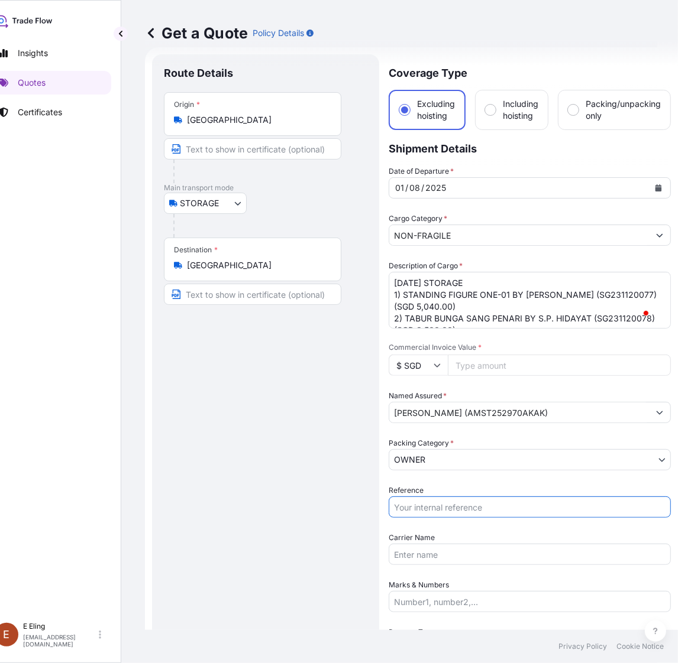
paste input "AMST252970AKAK"
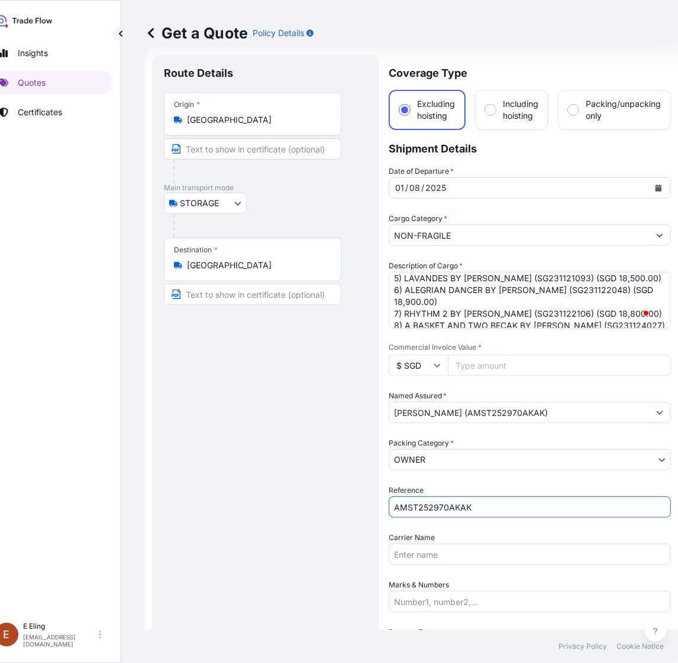
scroll to position [202, 0]
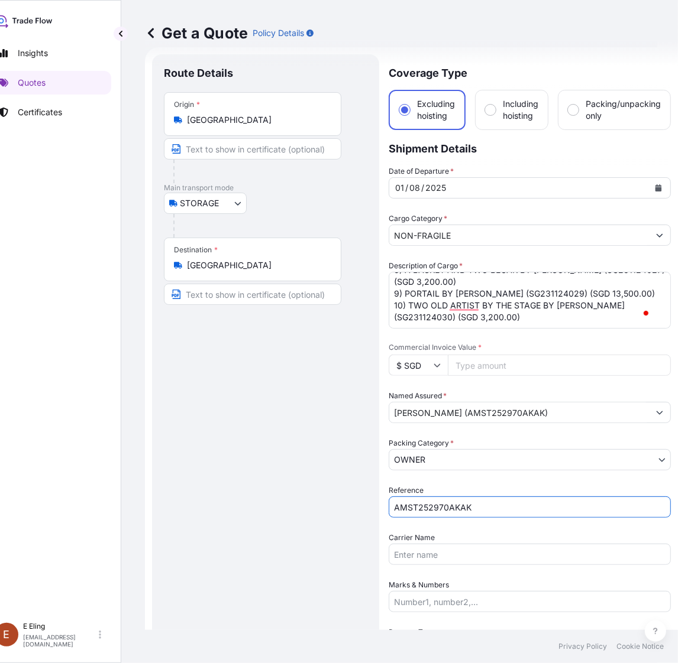
type input "AMST252970AKAK"
click at [503, 365] on input "Commercial Invoice Value *" at bounding box center [559, 365] width 223 height 21
paste input "110900.00"
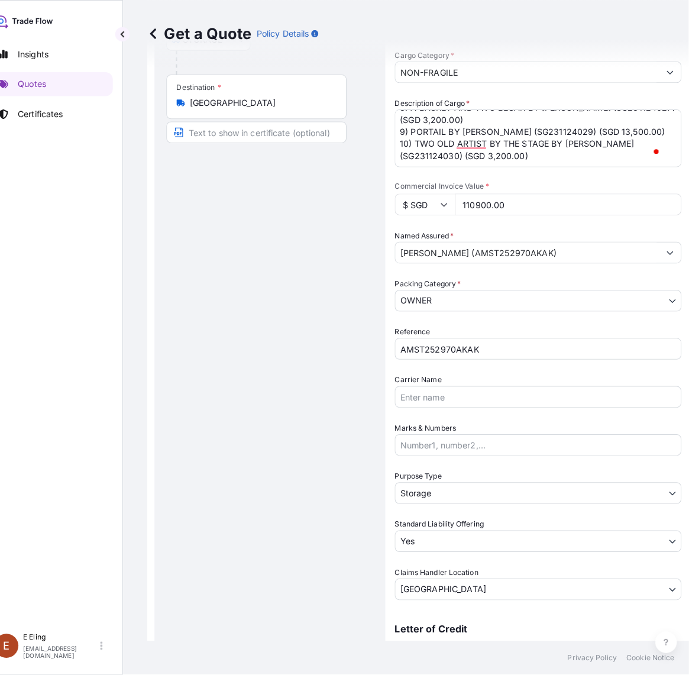
scroll to position [315, 0]
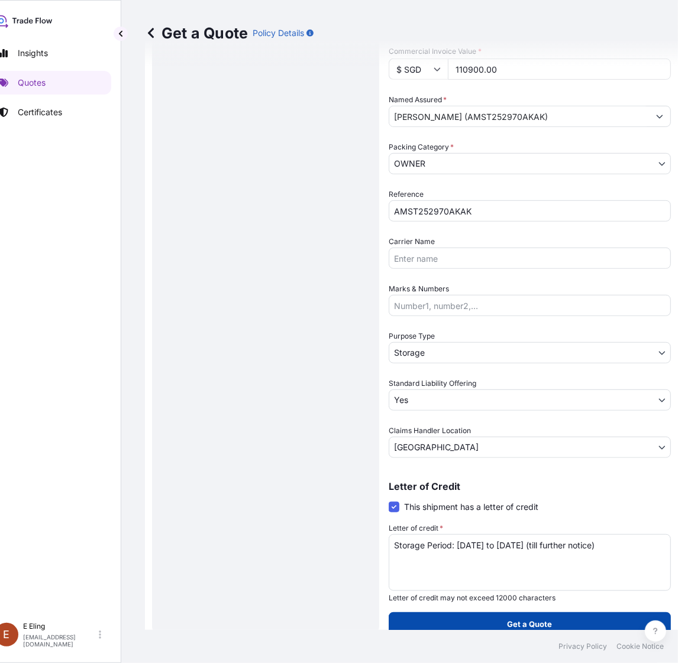
type input "110900.00"
click at [575, 615] on button "Get a Quote" at bounding box center [529, 625] width 282 height 24
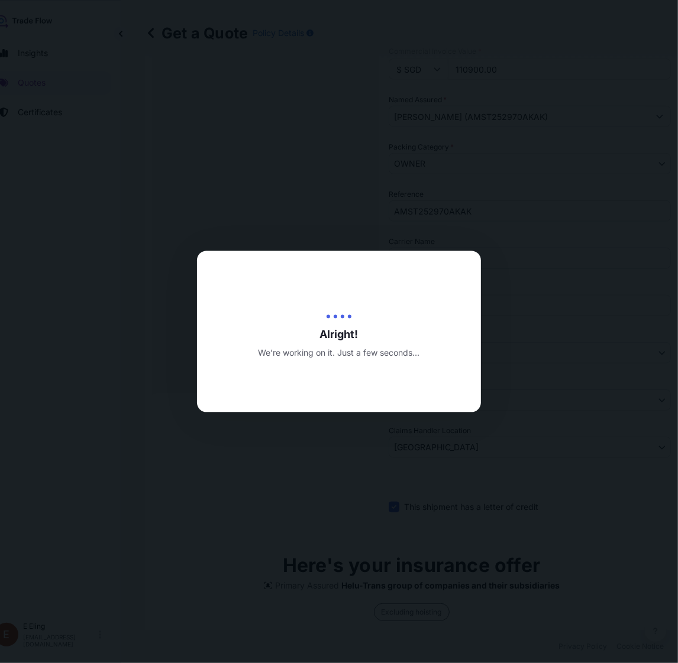
type input "[DATE]"
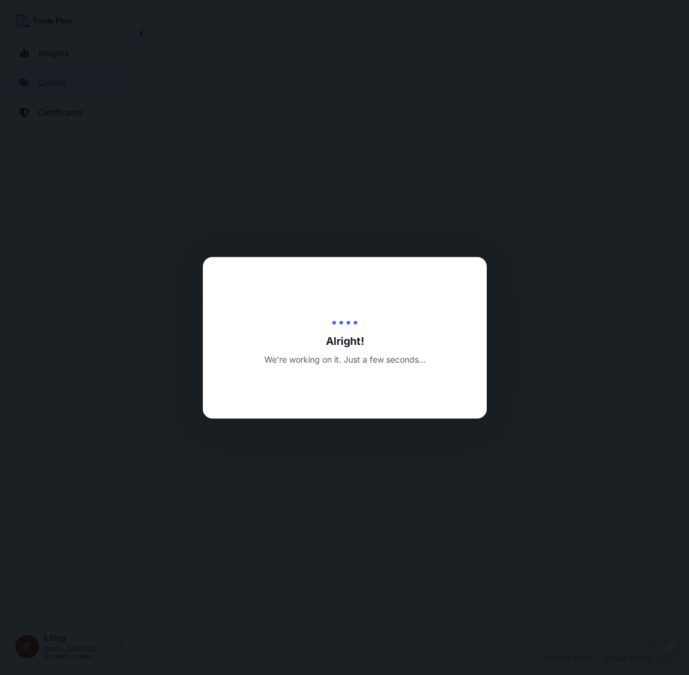
select select "STORAGE"
select select "Transit"
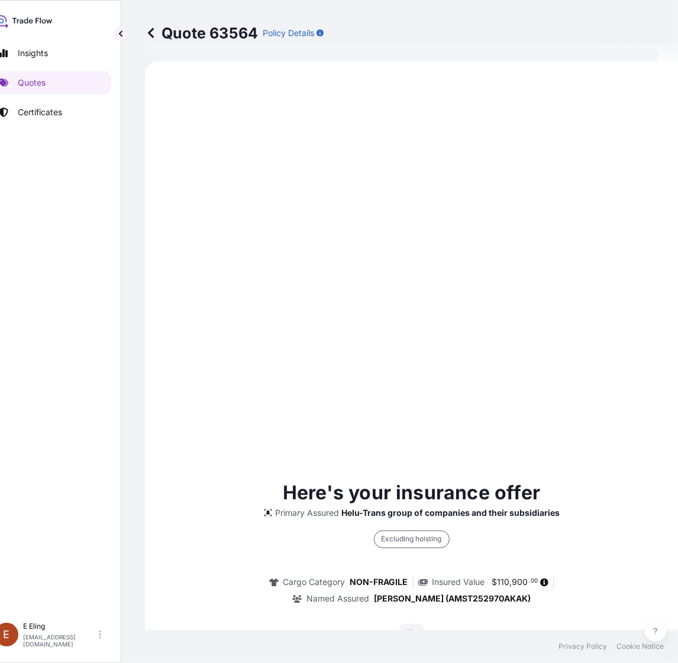
scroll to position [302, 0]
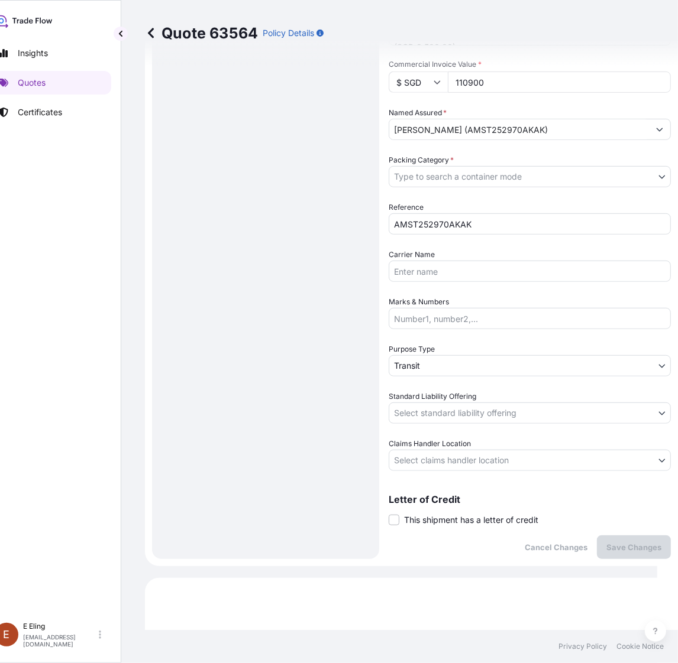
click at [465, 514] on span "This shipment has a letter of credit" at bounding box center [471, 520] width 134 height 12
click at [388, 514] on input "This shipment has a letter of credit" at bounding box center [388, 514] width 0 height 0
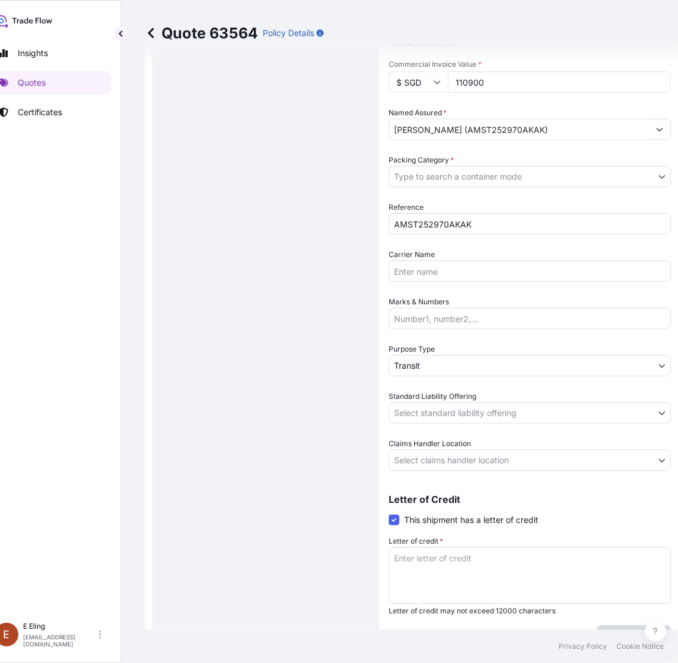
click at [467, 548] on textarea "Letter of credit *" at bounding box center [529, 576] width 282 height 57
paste textarea "Storage Period: [DATE] to [DATE] (till further notice)"
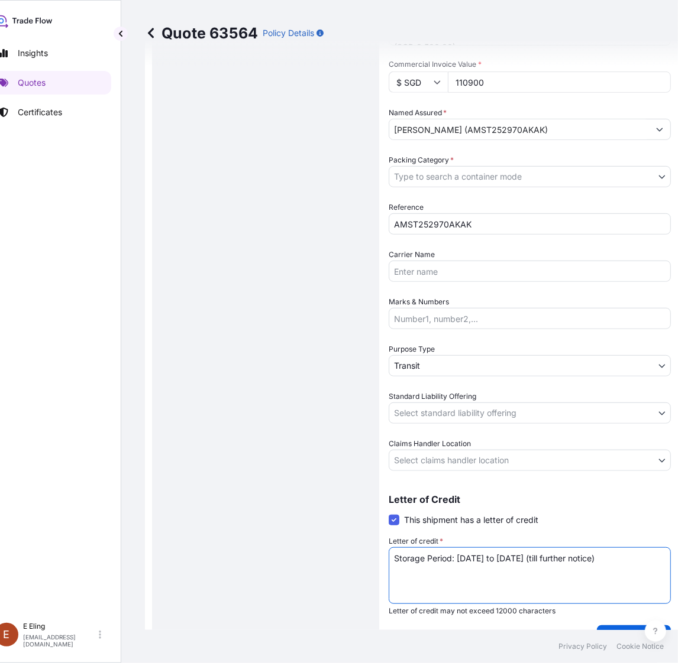
scroll to position [0, 0]
type textarea "Storage Period: [DATE] to [DATE] (till further notice)"
click at [459, 455] on body "Insights Quotes Certificates E E Eling eeling@helutrans.com Quote 63564 Policy …" at bounding box center [318, 331] width 678 height 663
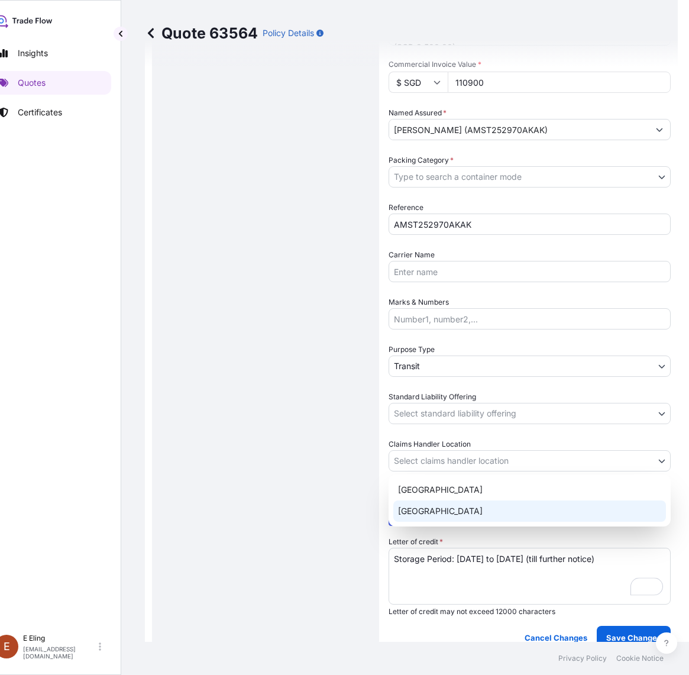
click at [439, 507] on div "[GEOGRAPHIC_DATA]" at bounding box center [529, 510] width 273 height 21
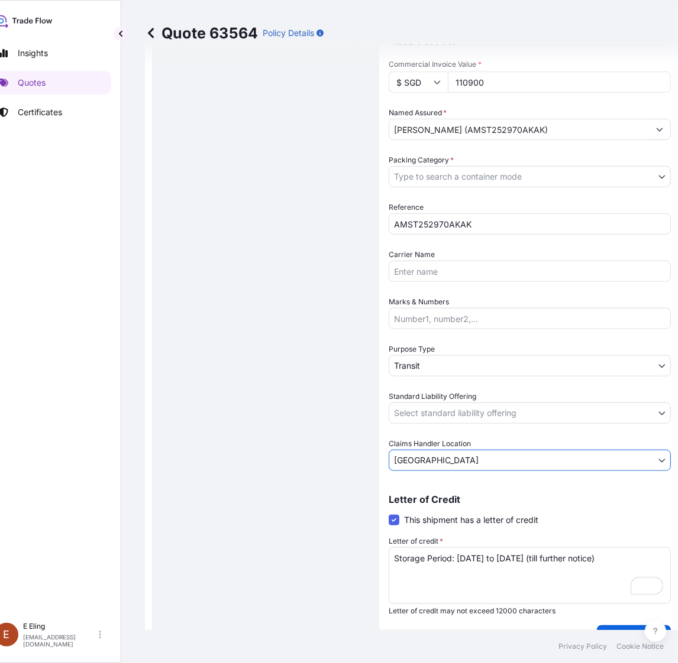
click at [445, 418] on body "Insights Quotes Certificates E E Eling eeling@helutrans.com Quote 63564 Policy …" at bounding box center [318, 331] width 678 height 663
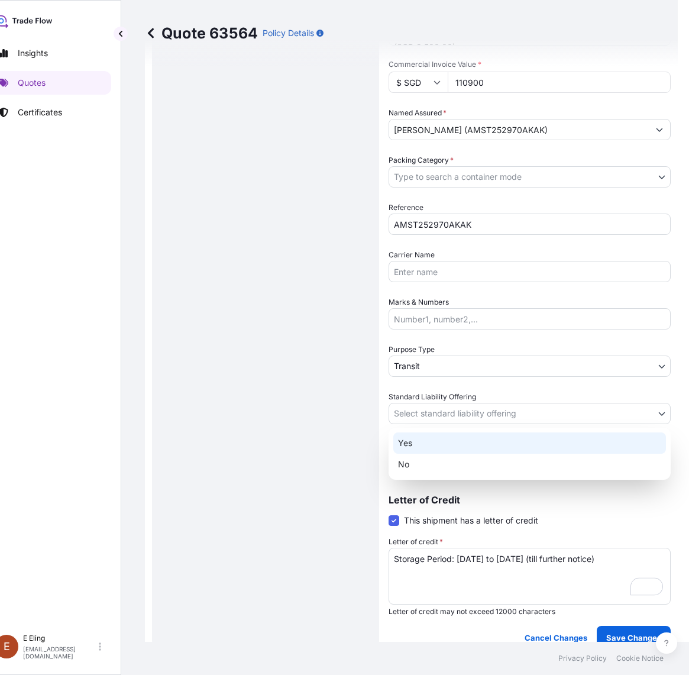
click at [430, 443] on div "Yes" at bounding box center [529, 442] width 273 height 21
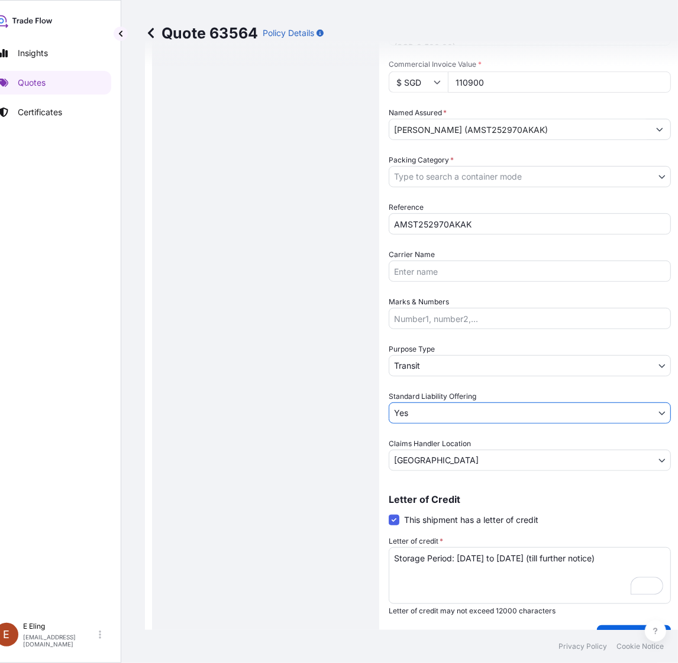
click at [435, 367] on body "Insights Quotes Certificates E E Eling eeling@helutrans.com Quote 63564 Policy …" at bounding box center [318, 331] width 678 height 663
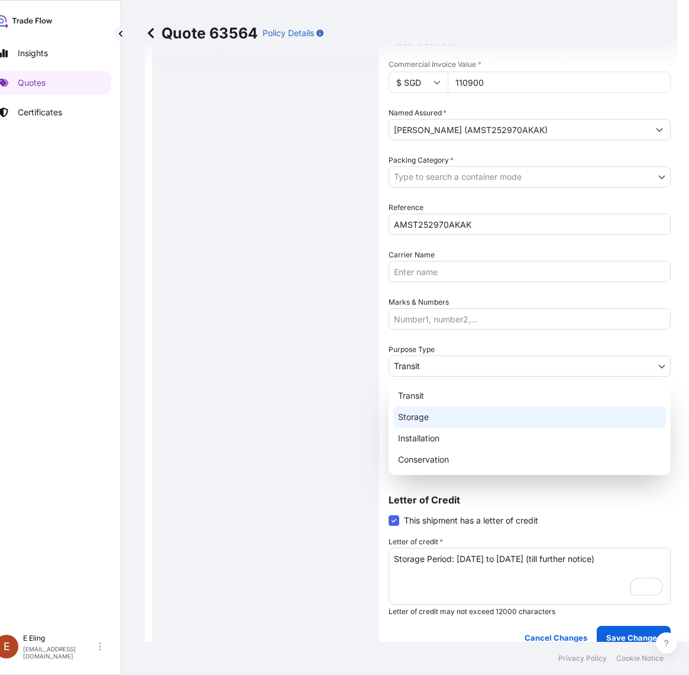
click at [424, 418] on div "Storage" at bounding box center [529, 416] width 273 height 21
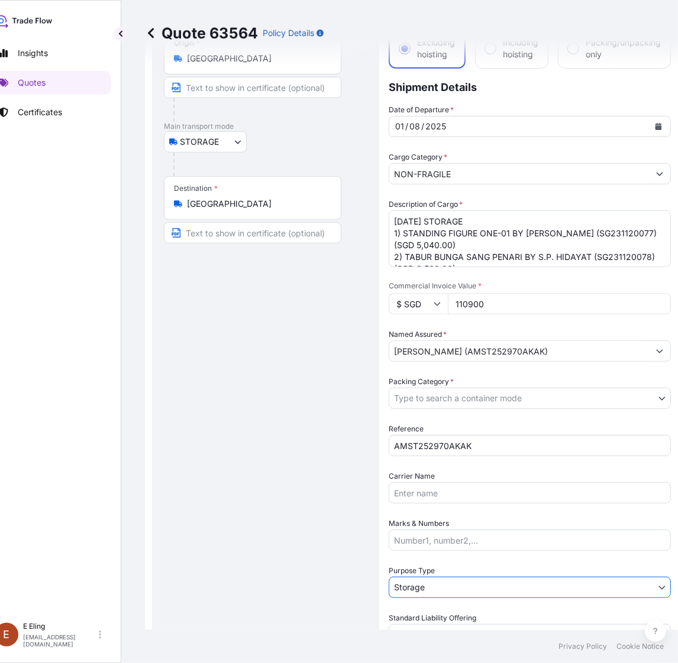
click at [442, 401] on body "Insights Quotes Certificates E E Eling eeling@helutrans.com Quote 63564 Policy …" at bounding box center [318, 331] width 678 height 663
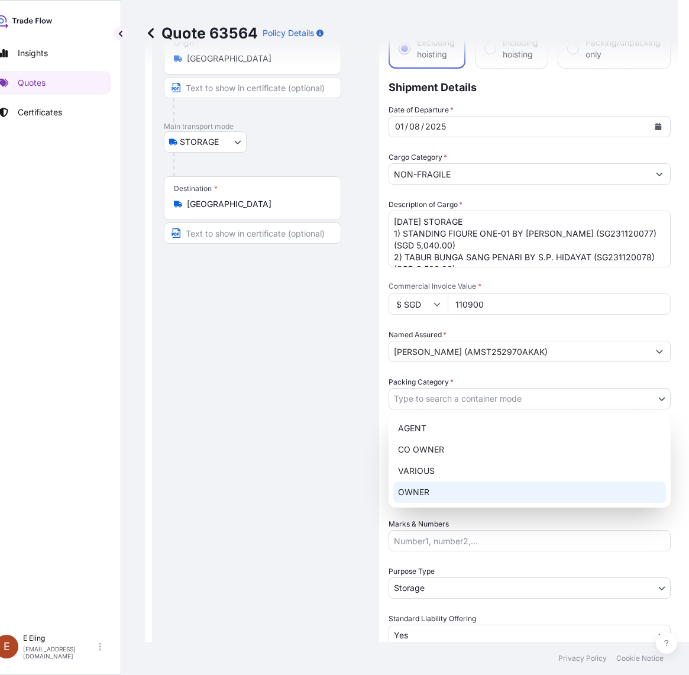
click at [441, 488] on div "OWNER" at bounding box center [529, 491] width 273 height 21
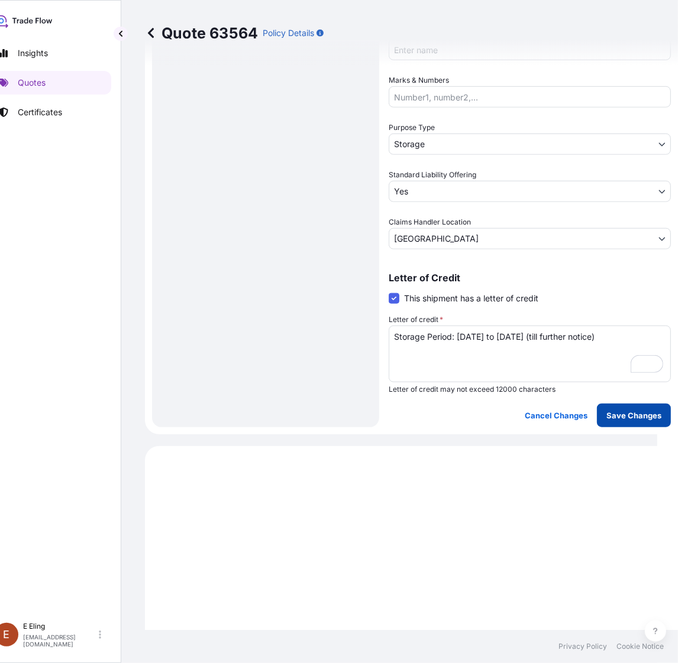
click at [628, 412] on p "Save Changes" at bounding box center [633, 416] width 55 height 12
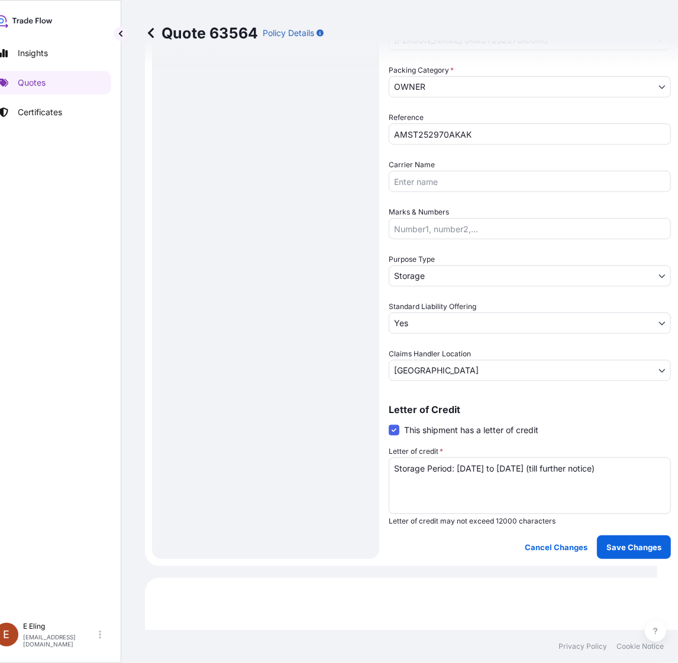
select select "STORAGE"
select select "Storage"
select select "Yes"
select select "[GEOGRAPHIC_DATA]"
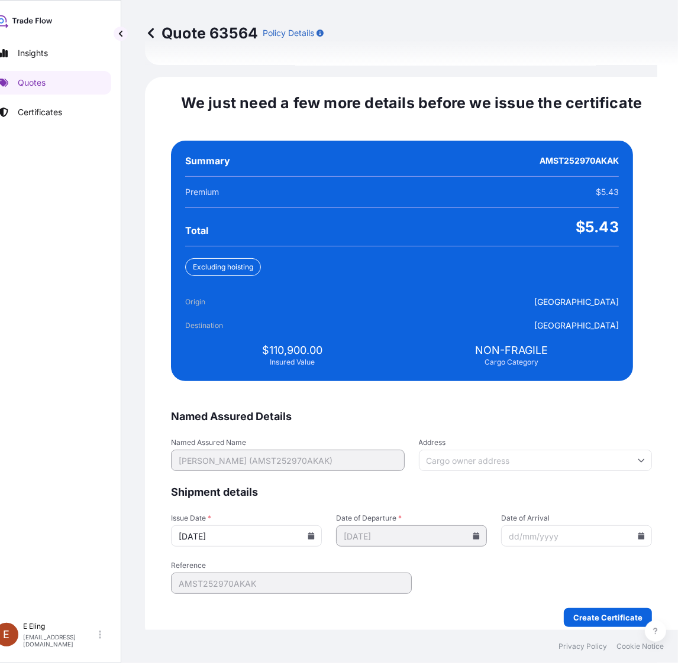
click at [320, 527] on input "[DATE]" at bounding box center [246, 536] width 151 height 21
click at [315, 533] on icon at bounding box center [311, 536] width 7 height 7
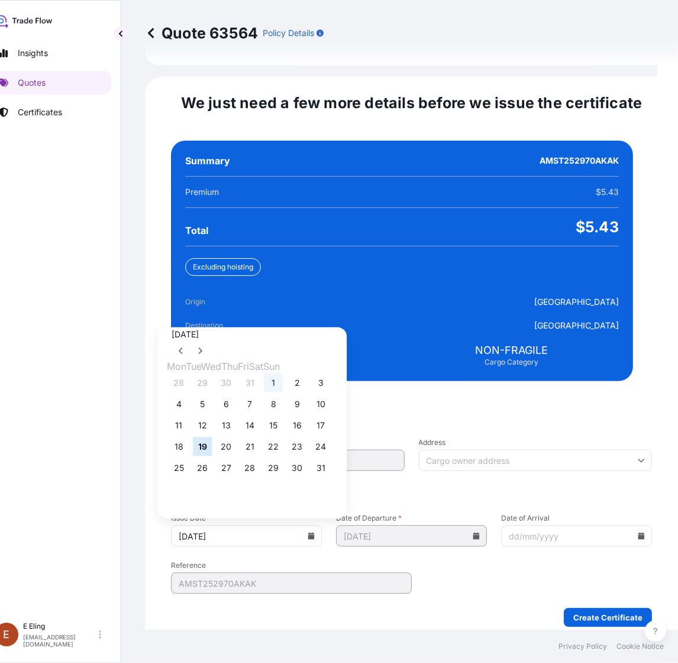
click at [283, 374] on button "1" at bounding box center [273, 383] width 19 height 19
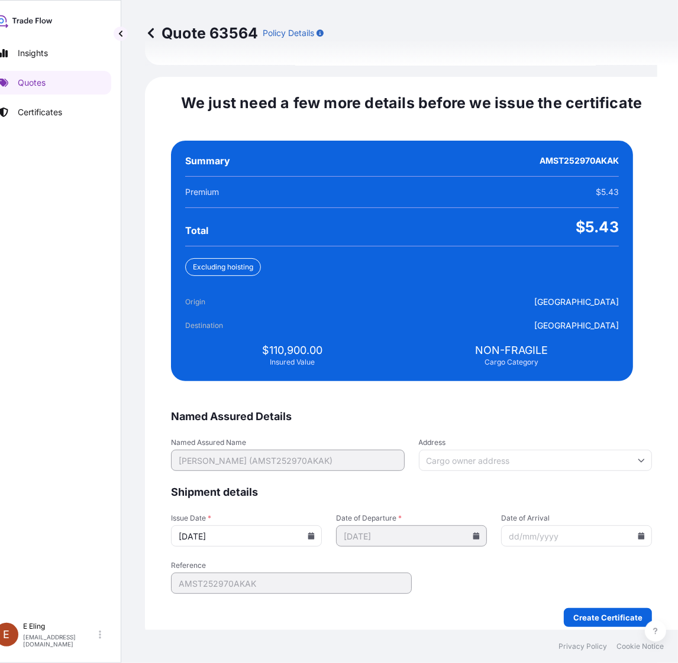
type input "[DATE]"
click at [637, 533] on icon at bounding box center [640, 536] width 7 height 7
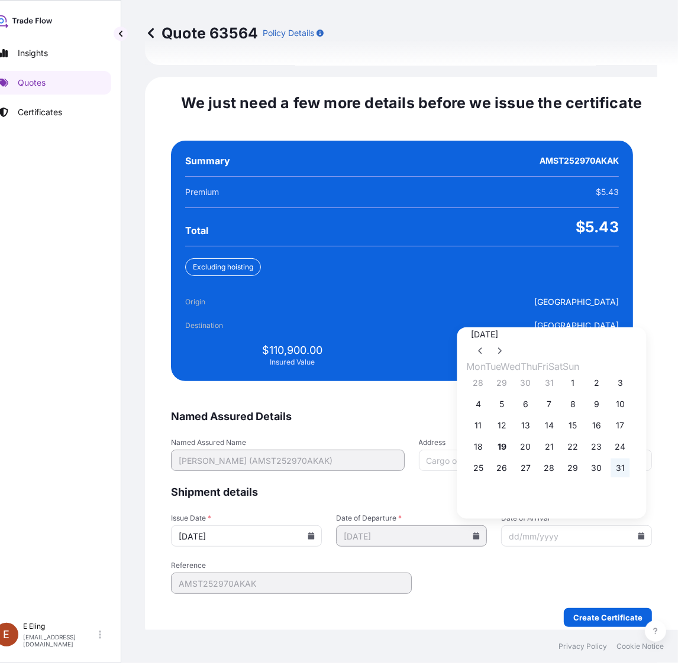
click at [630, 465] on button "31" at bounding box center [620, 468] width 19 height 19
type input "[DATE]"
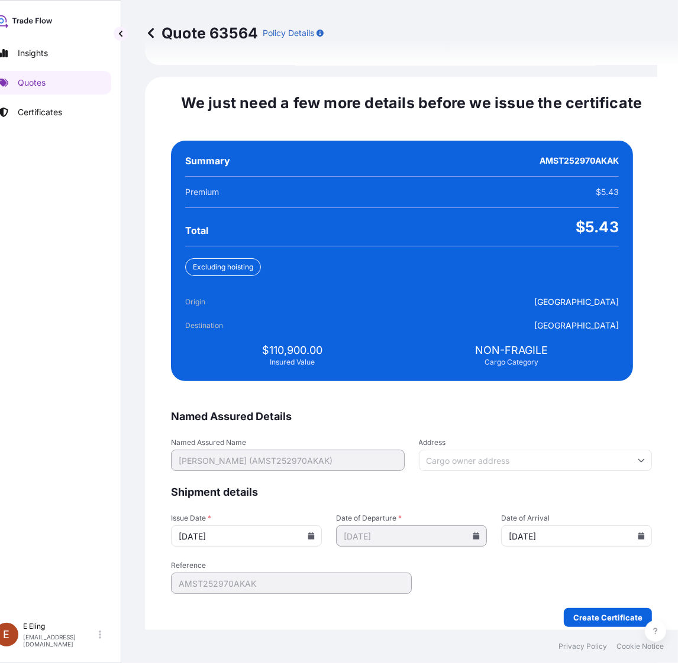
click at [500, 579] on form "Named Assured Details Named Assured Name MS. MARIA SITOHANG (AMST252970AKAK) Ad…" at bounding box center [411, 519] width 481 height 218
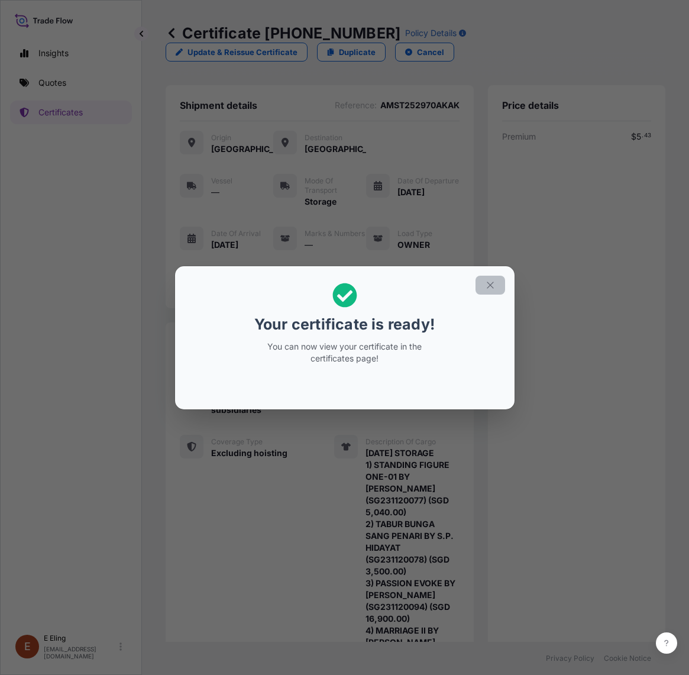
click at [491, 287] on icon "button" at bounding box center [490, 285] width 11 height 11
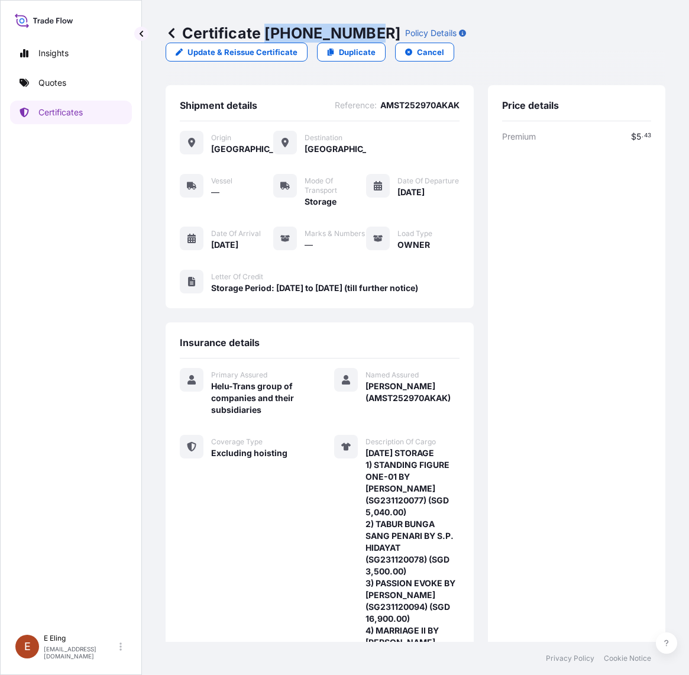
copy p "[PHONE_NUMBER]"
drag, startPoint x: 266, startPoint y: 30, endPoint x: 370, endPoint y: 31, distance: 103.5
click at [370, 31] on p "Certificate 31504-1333-1" at bounding box center [283, 33] width 235 height 19
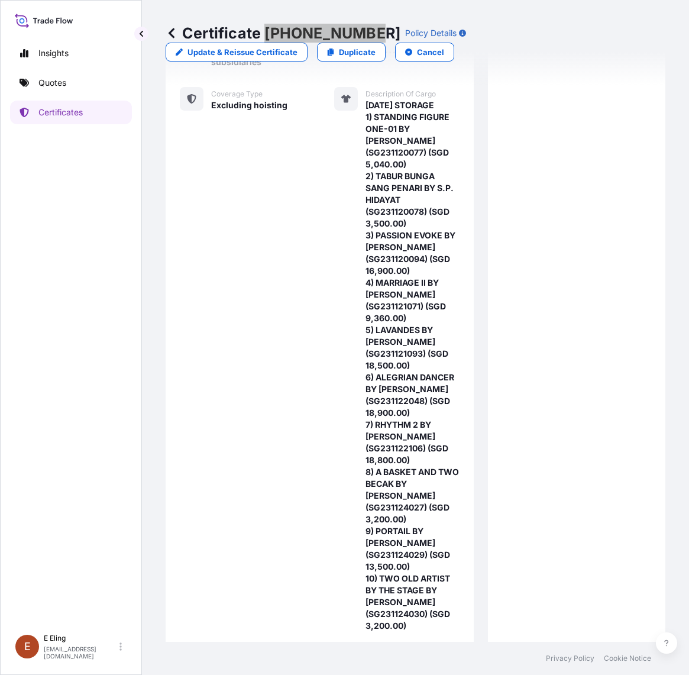
scroll to position [549, 0]
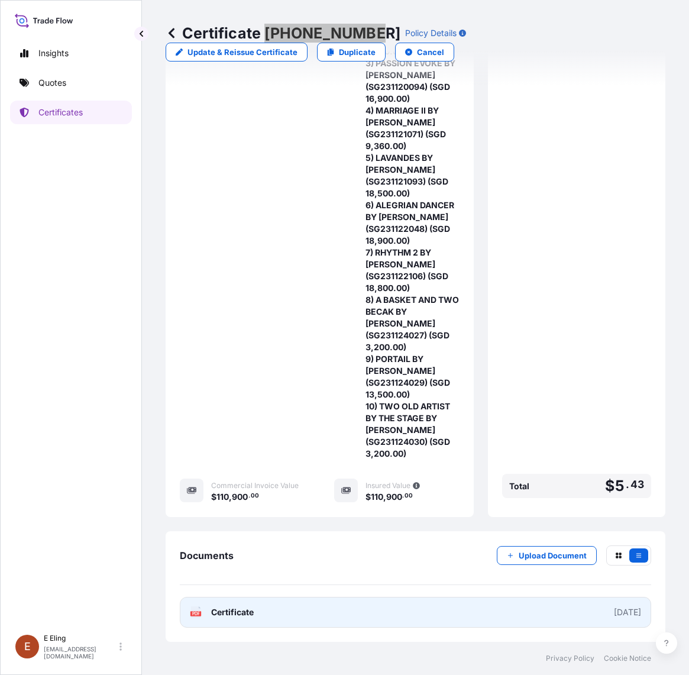
click at [395, 620] on link "PDF Certificate [DATE]" at bounding box center [415, 612] width 471 height 31
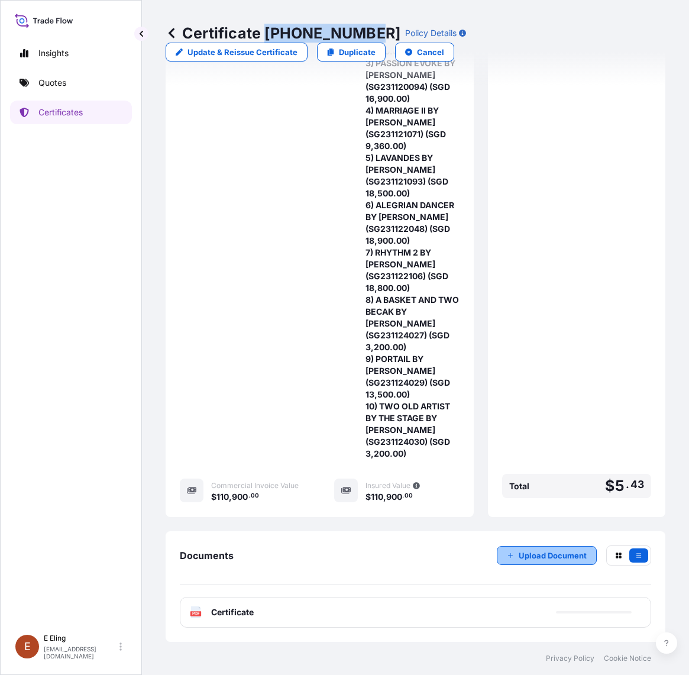
click at [519, 556] on p "Upload Document" at bounding box center [553, 555] width 68 height 12
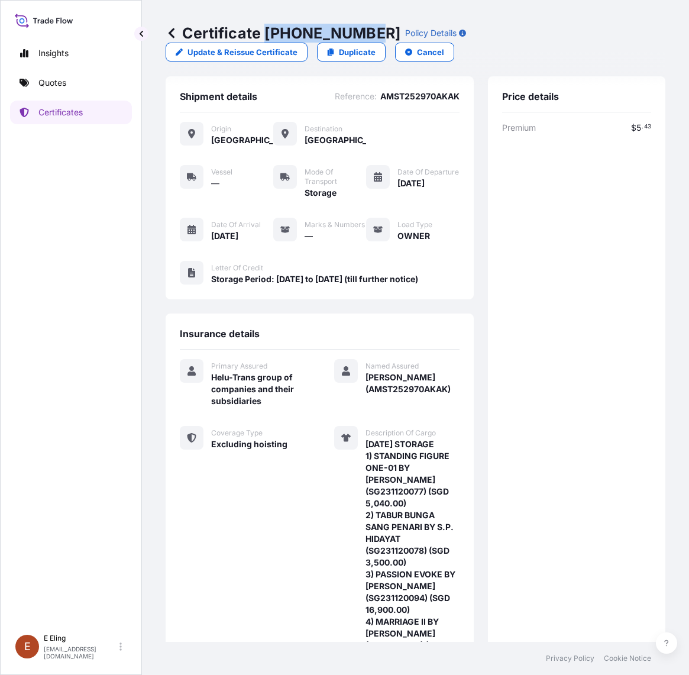
scroll to position [0, 0]
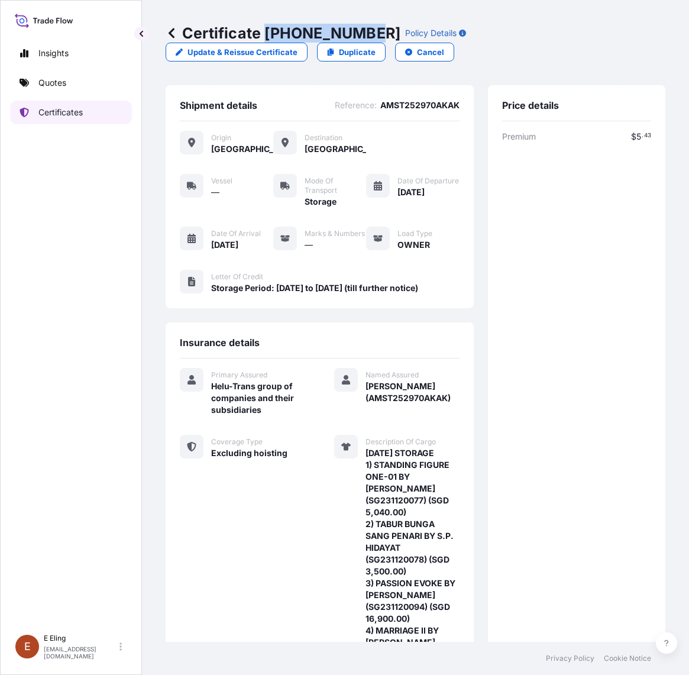
click at [80, 114] on p "Certificates" at bounding box center [60, 112] width 44 height 12
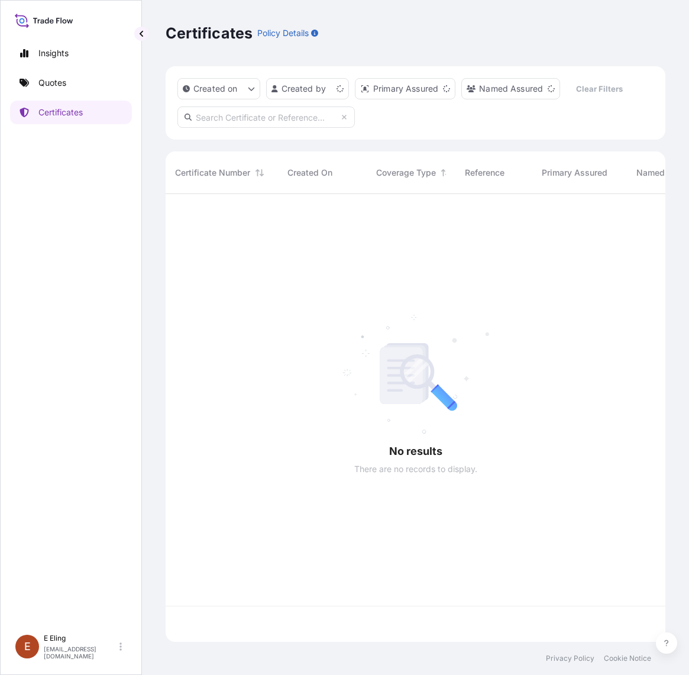
scroll to position [443, 488]
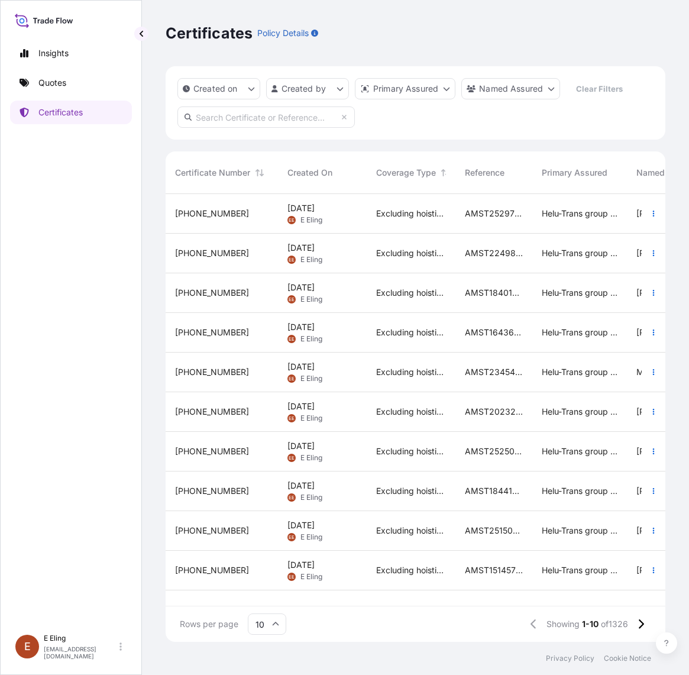
click at [305, 110] on input "text" at bounding box center [265, 116] width 177 height 21
paste input "AMST152311INCJ"
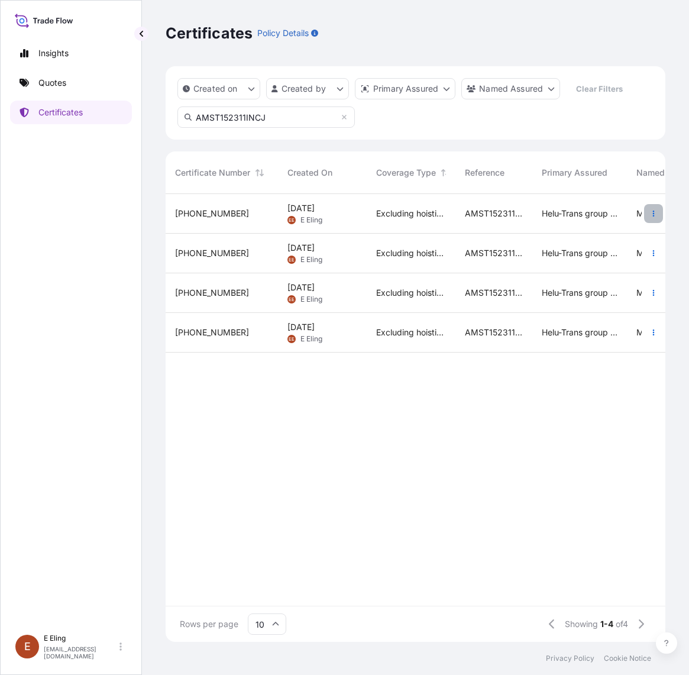
type input "AMST152311INCJ"
click at [650, 216] on icon "button" at bounding box center [653, 213] width 7 height 7
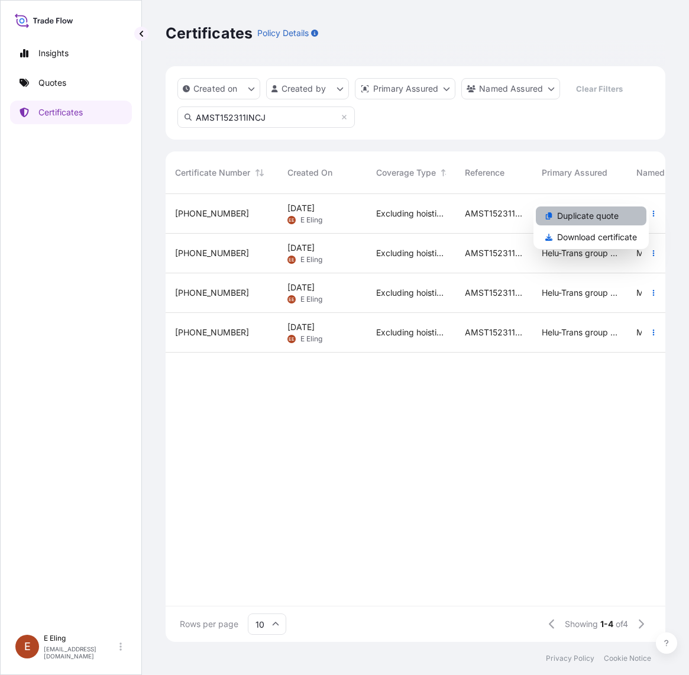
click at [616, 216] on p "Duplicate quote" at bounding box center [587, 216] width 61 height 12
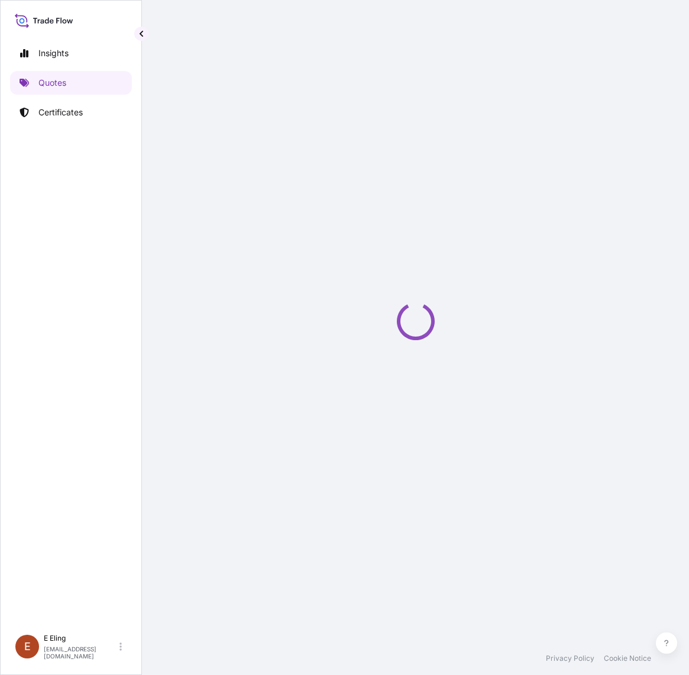
select select "STORAGE"
select select "Storage"
select select "Yes"
select select "[GEOGRAPHIC_DATA]"
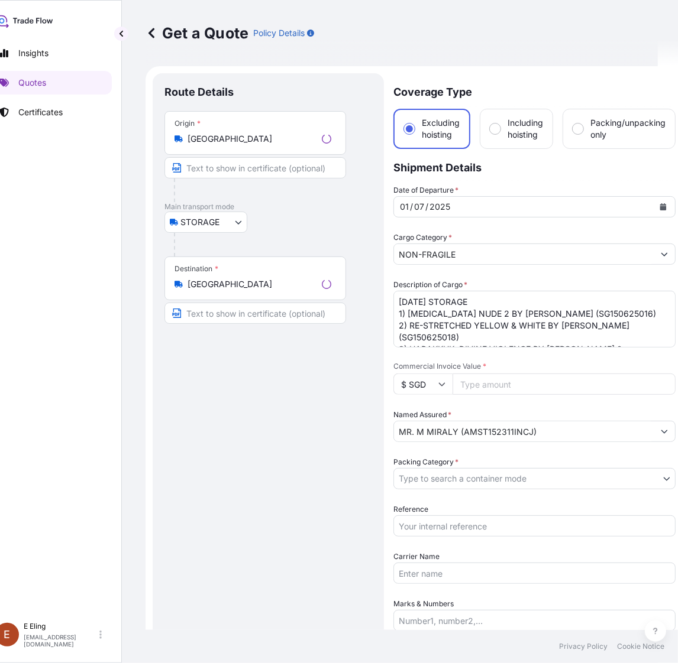
scroll to position [19, 0]
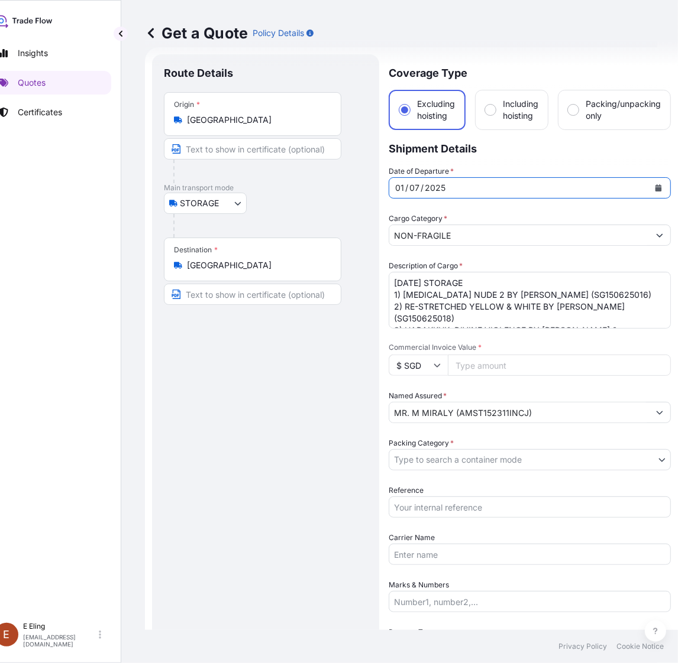
click at [658, 179] on button "Calendar" at bounding box center [658, 188] width 19 height 19
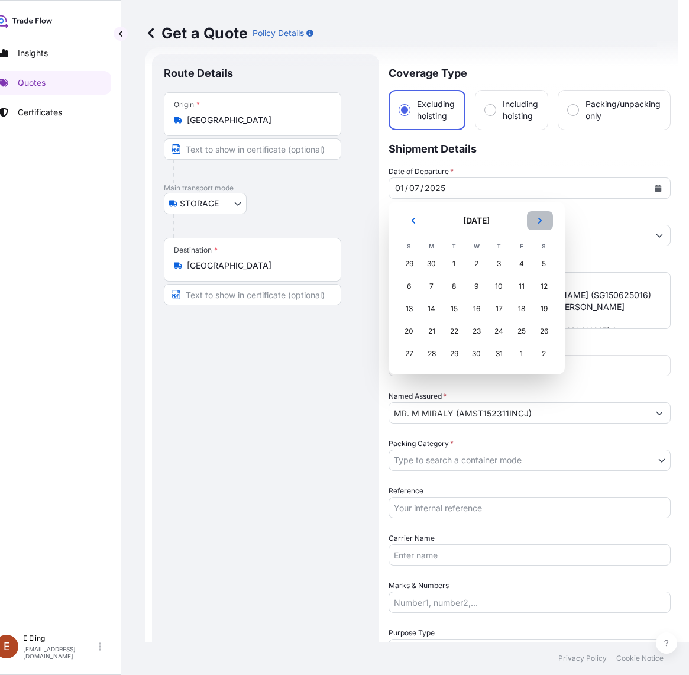
click at [539, 218] on icon "Next" at bounding box center [539, 220] width 7 height 7
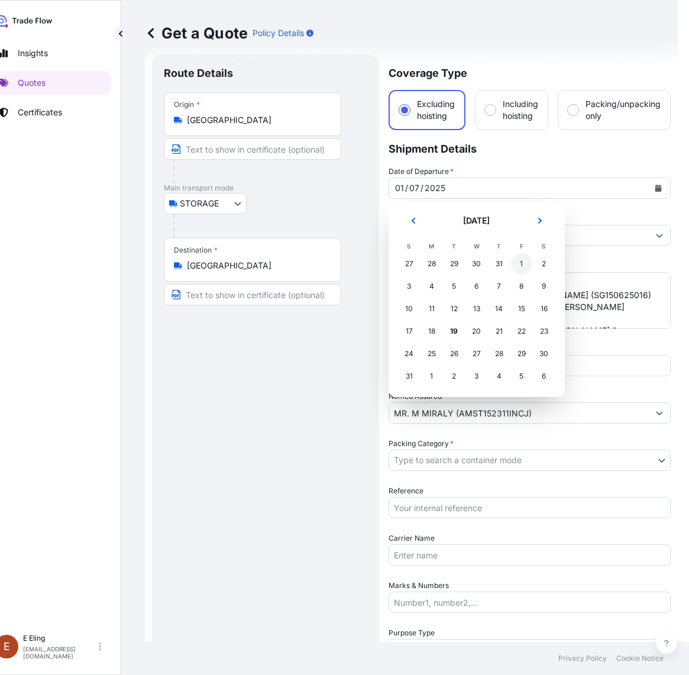
click at [516, 263] on div "1" at bounding box center [521, 263] width 21 height 21
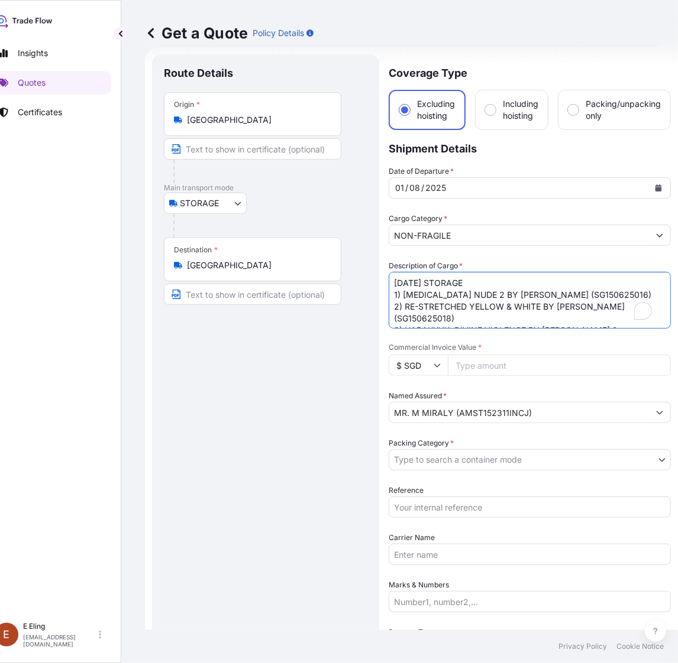
drag, startPoint x: 403, startPoint y: 283, endPoint x: 332, endPoint y: 288, distance: 70.6
click at [323, 288] on form "Route Details Place of loading Road / Inland Road / Inland Origin * Singapore M…" at bounding box center [411, 493] width 533 height 892
click at [406, 276] on textarea "JUL25 STORAGE 1) MUSE NUDE 2 BY CYRUS MAHBOUBIAN (SG150625016) 2) RE-STRETCHED …" at bounding box center [529, 300] width 282 height 57
drag, startPoint x: 410, startPoint y: 279, endPoint x: 391, endPoint y: 280, distance: 18.9
click at [391, 280] on textarea "JUL25 STORAGE 1) MUSE NUDE 2 BY CYRUS MAHBOUBIAN (SG150625016) 2) RE-STRETCHED …" at bounding box center [529, 300] width 282 height 57
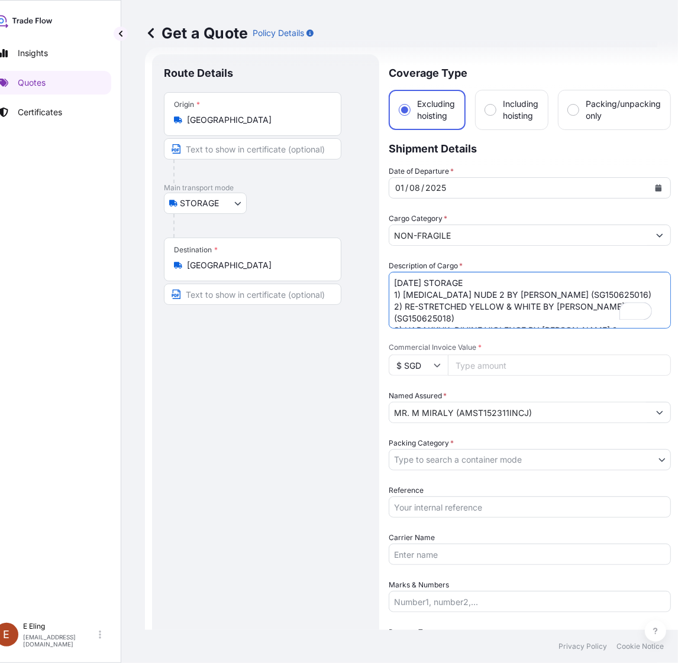
type textarea "[DATE] STORAGE 1) [MEDICAL_DATA] NUDE 2 BY [PERSON_NAME] (SG150625016) 2) RE-ST…"
click at [457, 511] on input "Reference" at bounding box center [529, 507] width 282 height 21
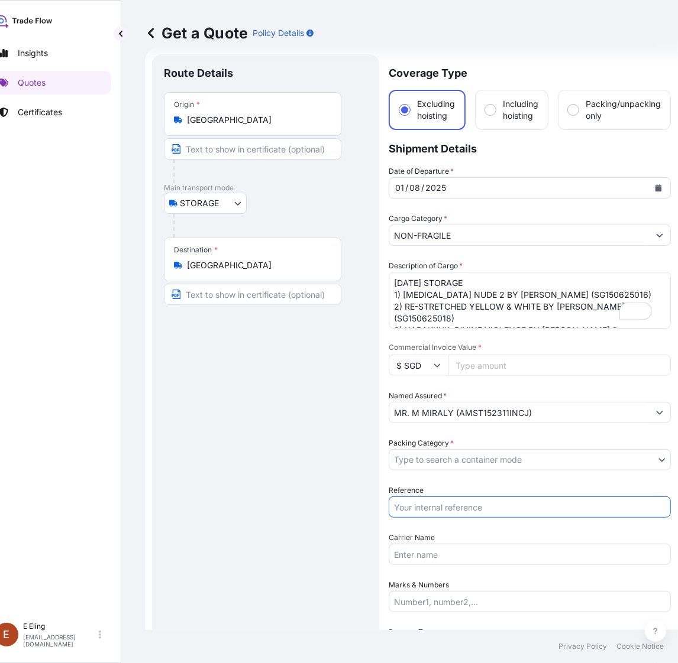
paste input "AMST152311INCJ"
type input "AMST152311INCJ"
click at [441, 463] on body "Insights Quotes Certificates E E Eling eeling@helutrans.com Get a Quote Policy …" at bounding box center [318, 331] width 678 height 663
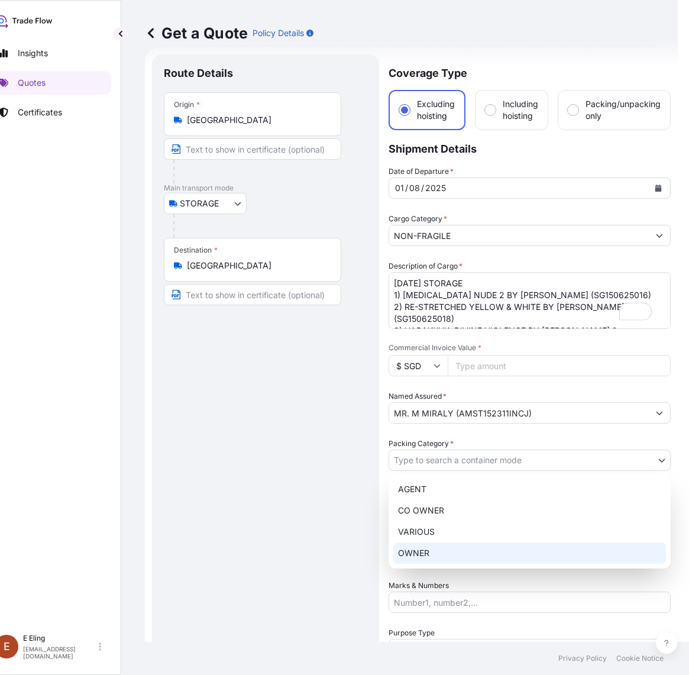
click at [427, 554] on div "OWNER" at bounding box center [529, 552] width 273 height 21
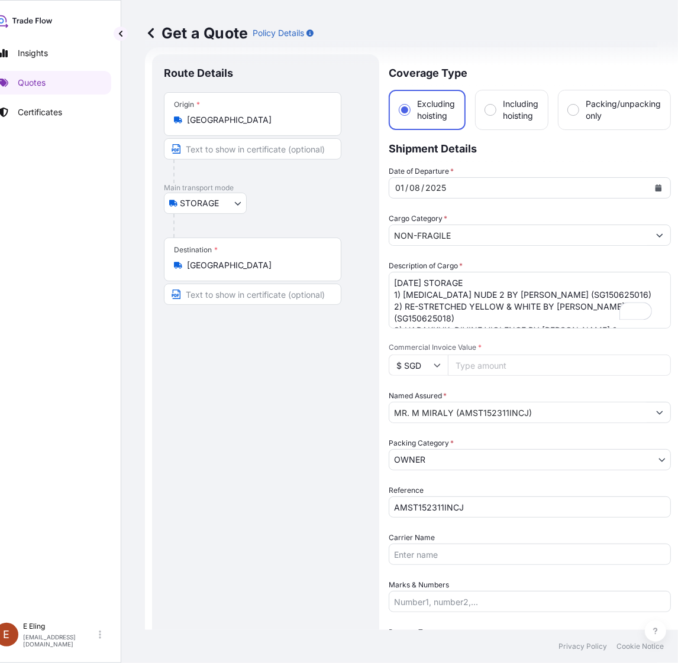
click at [504, 358] on input "Commercial Invoice Value *" at bounding box center [559, 365] width 223 height 21
paste input "82751.92"
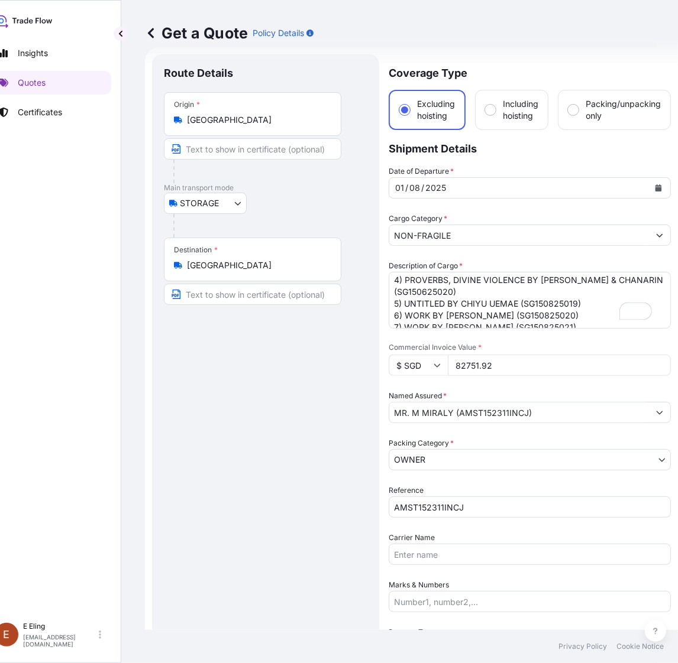
scroll to position [92, 0]
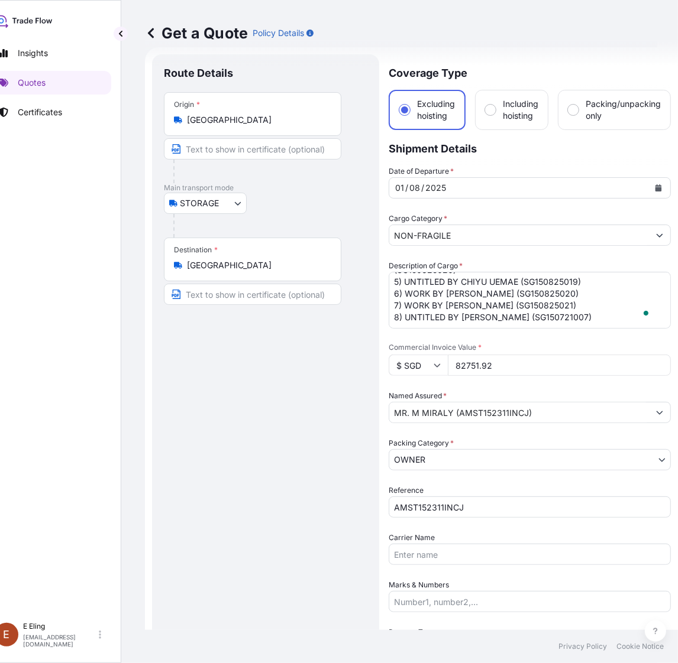
type input "82751.92"
click at [541, 309] on textarea "JUL25 STORAGE 1) MUSE NUDE 2 BY CYRUS MAHBOUBIAN (SG150625016) 2) RE-STRETCHED …" at bounding box center [529, 300] width 282 height 57
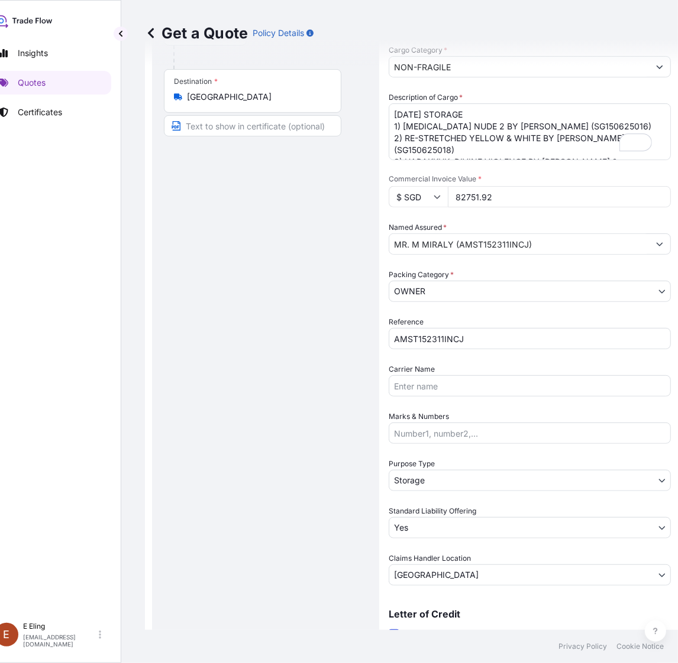
scroll to position [315, 0]
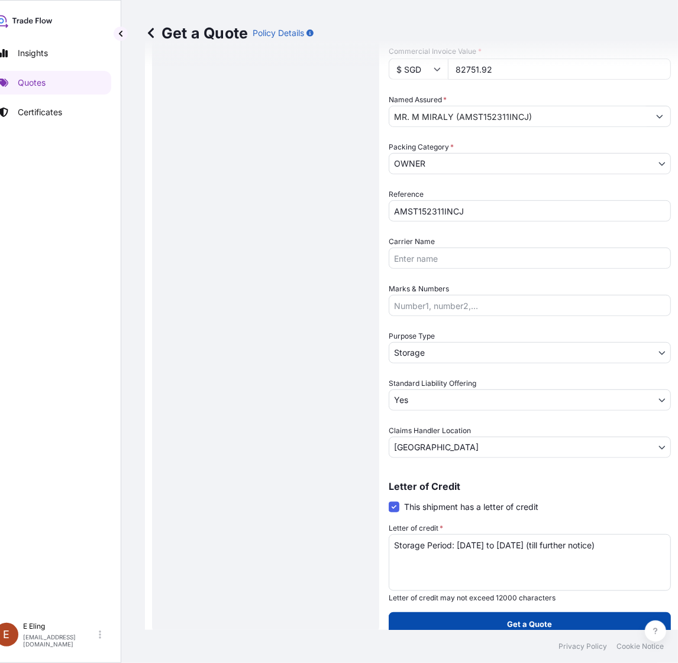
click at [548, 618] on p "Get a Quote" at bounding box center [529, 624] width 45 height 12
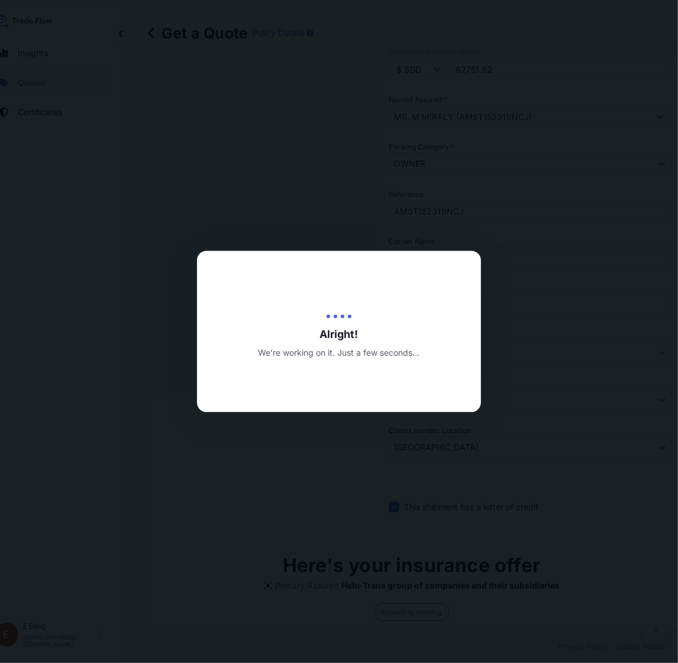
type input "[DATE]"
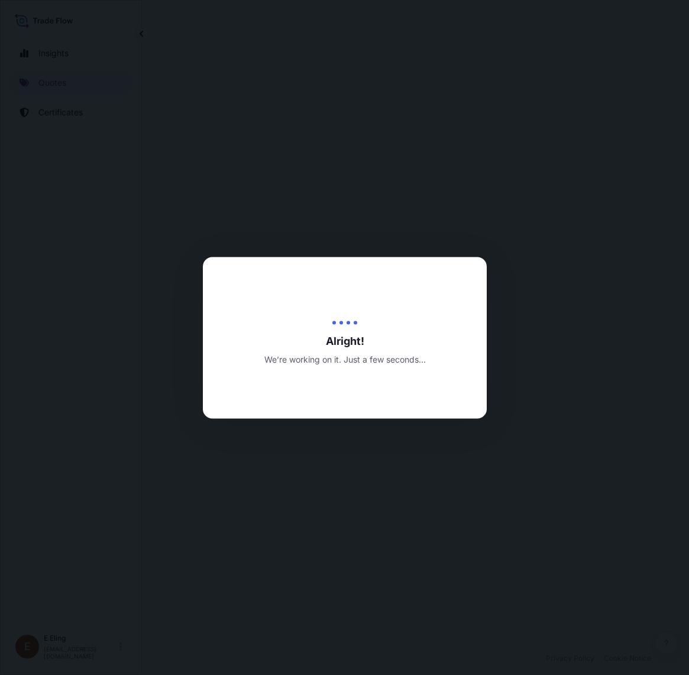
select select "STORAGE"
select select "Transit"
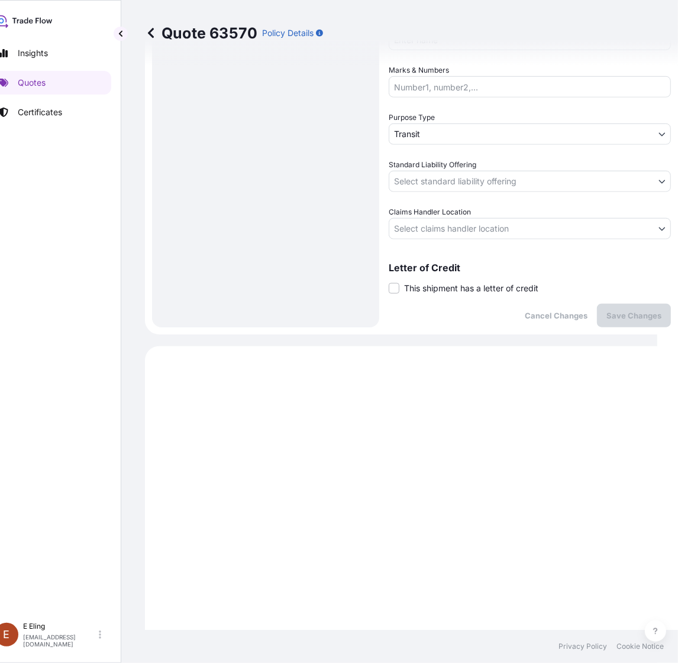
scroll to position [228, 0]
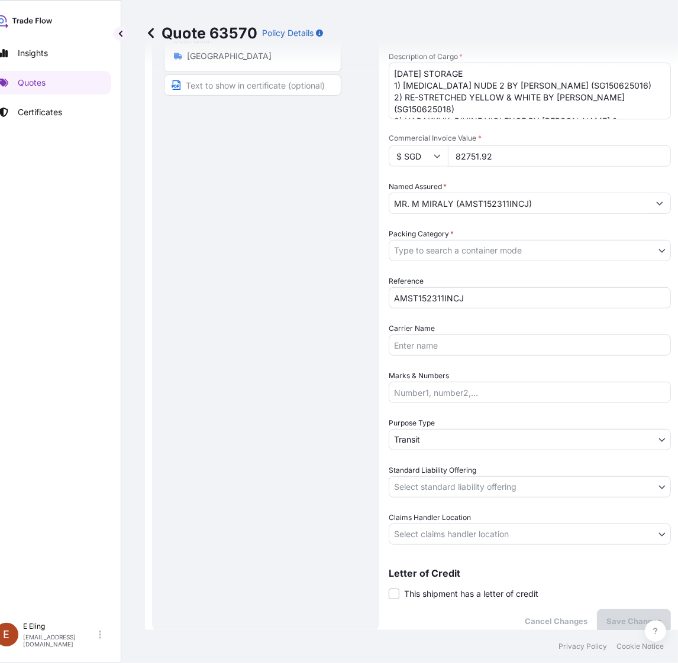
click at [430, 595] on span "This shipment has a letter of credit" at bounding box center [471, 594] width 134 height 12
click at [388, 588] on input "This shipment has a letter of credit" at bounding box center [388, 588] width 0 height 0
click at [432, 630] on textarea "Letter of credit *" at bounding box center [529, 649] width 282 height 57
paste textarea "Storage Period: [DATE] to [DATE] (till further notice)"
type textarea "Storage Period: [DATE] to [DATE] (till further notice)"
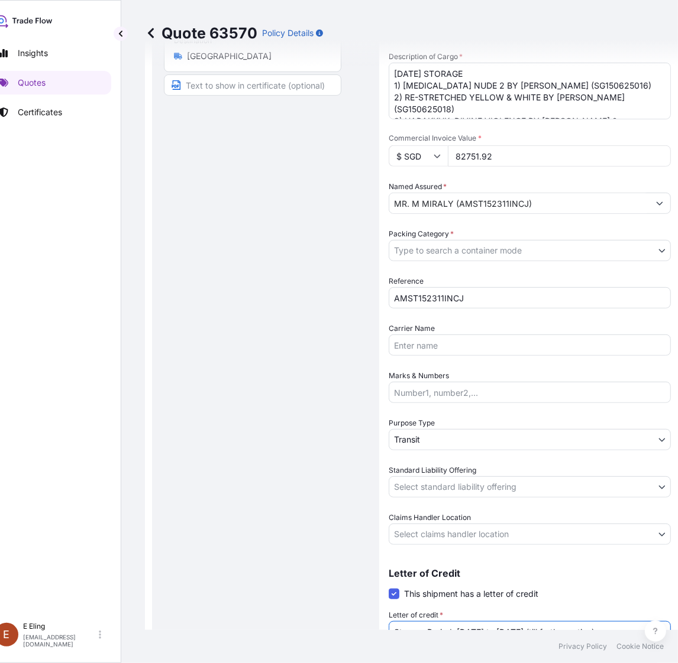
click at [429, 528] on body "Insights Quotes Certificates [PERSON_NAME] [EMAIL_ADDRESS][DOMAIN_NAME] Quote 6…" at bounding box center [318, 331] width 678 height 663
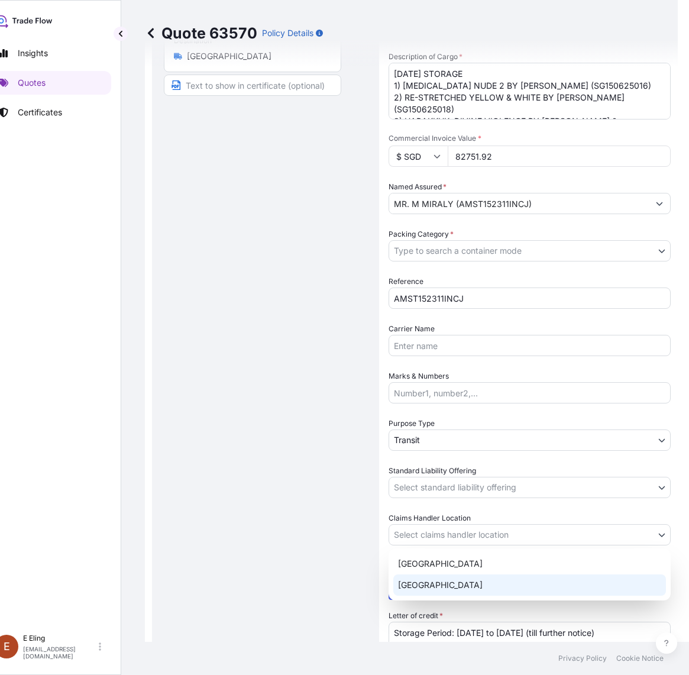
click at [435, 586] on div "[GEOGRAPHIC_DATA]" at bounding box center [529, 584] width 273 height 21
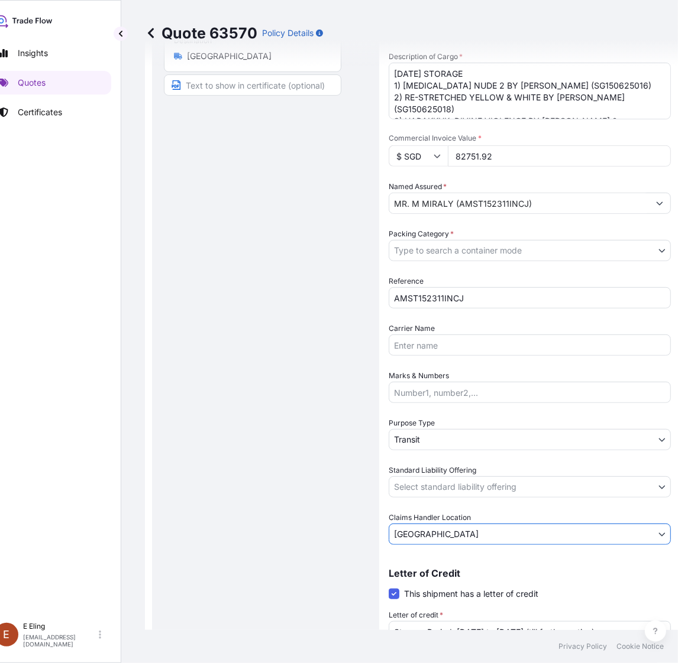
click at [448, 485] on body "Insights Quotes Certificates [PERSON_NAME] [EMAIL_ADDRESS][DOMAIN_NAME] Quote 6…" at bounding box center [318, 331] width 678 height 663
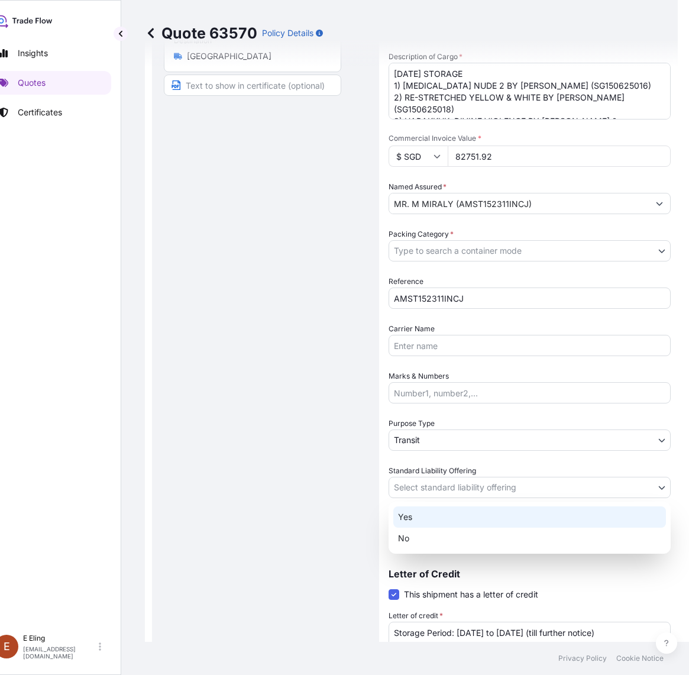
click at [438, 510] on div "Yes" at bounding box center [529, 516] width 273 height 21
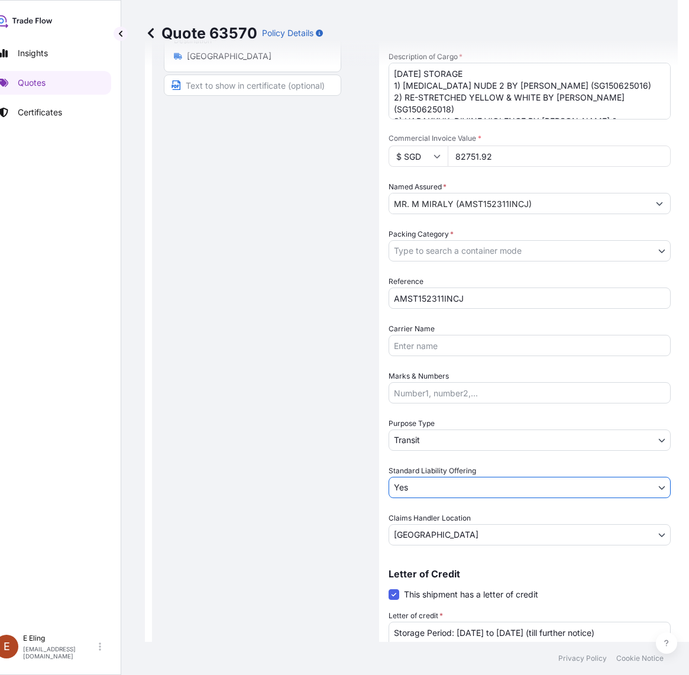
click at [430, 444] on body "Insights Quotes Certificates [PERSON_NAME] [EMAIL_ADDRESS][DOMAIN_NAME] Quote 6…" at bounding box center [323, 337] width 689 height 675
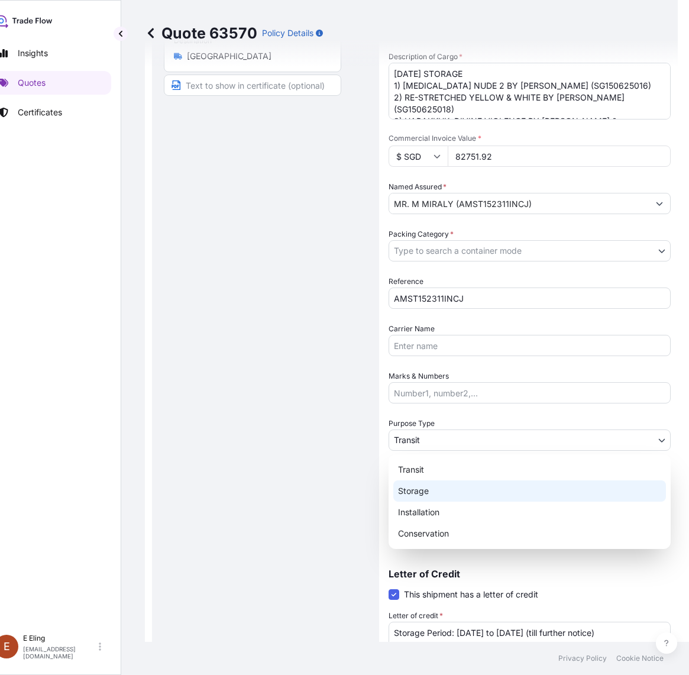
click at [420, 494] on div "Storage" at bounding box center [529, 490] width 273 height 21
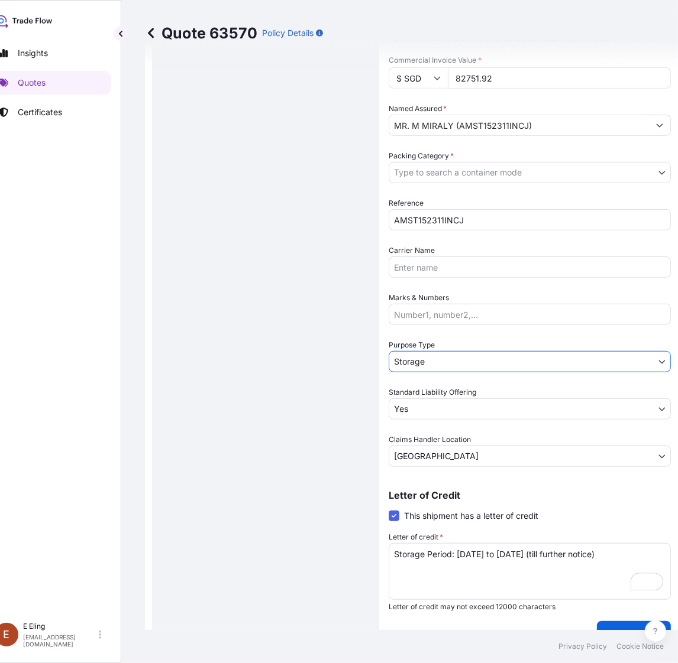
scroll to position [447, 0]
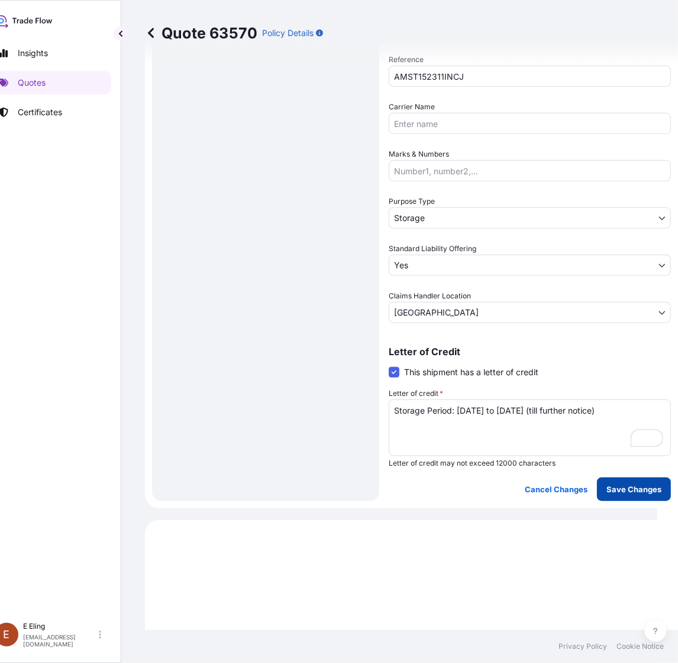
click at [627, 485] on p "Save Changes" at bounding box center [633, 490] width 55 height 12
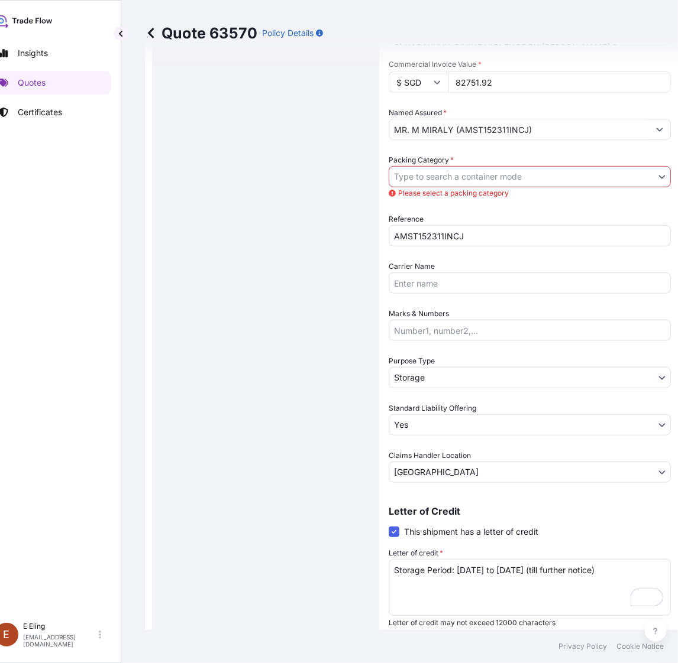
click at [456, 180] on body "Insights Quotes Certificates [PERSON_NAME] [EMAIL_ADDRESS][DOMAIN_NAME] Quote 6…" at bounding box center [318, 331] width 678 height 663
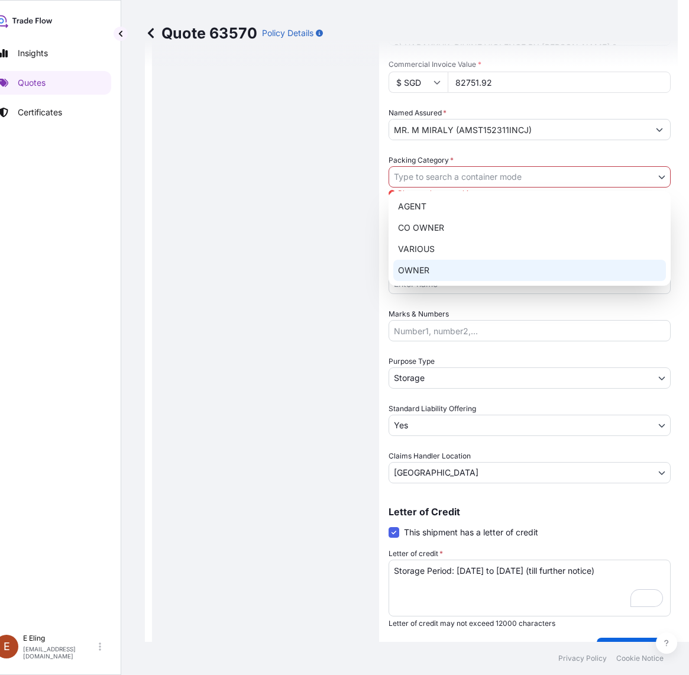
click at [432, 266] on div "OWNER" at bounding box center [529, 270] width 273 height 21
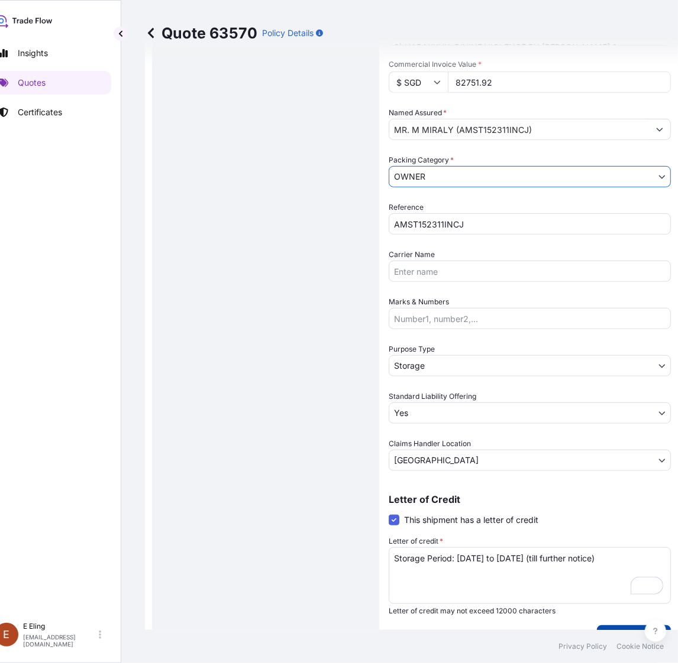
click at [609, 634] on p "Save Changes" at bounding box center [633, 637] width 55 height 12
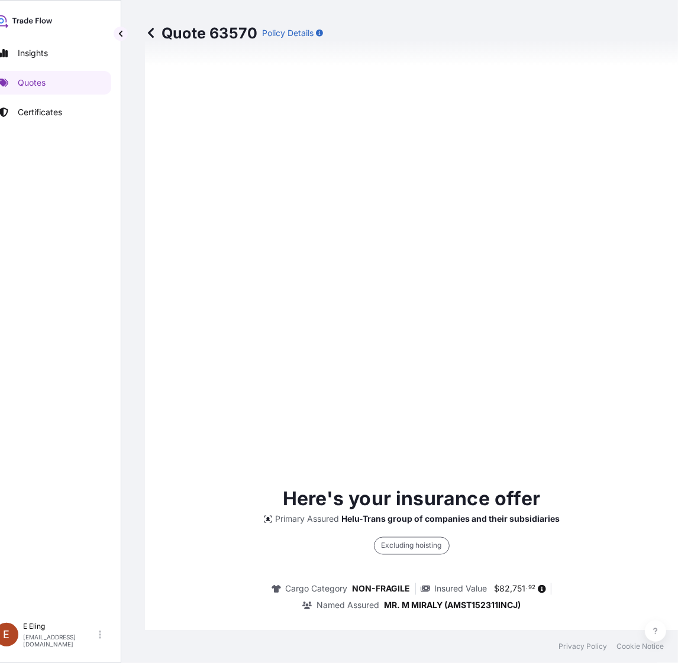
select select "STORAGE"
select select "Storage"
select select "Yes"
select select "[GEOGRAPHIC_DATA]"
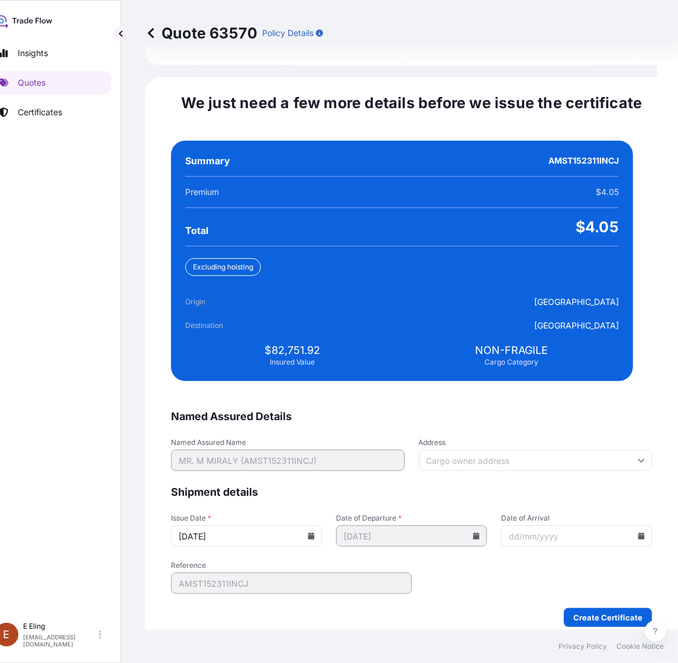
click at [315, 527] on input "[DATE]" at bounding box center [246, 536] width 151 height 21
click at [315, 533] on icon at bounding box center [310, 536] width 7 height 7
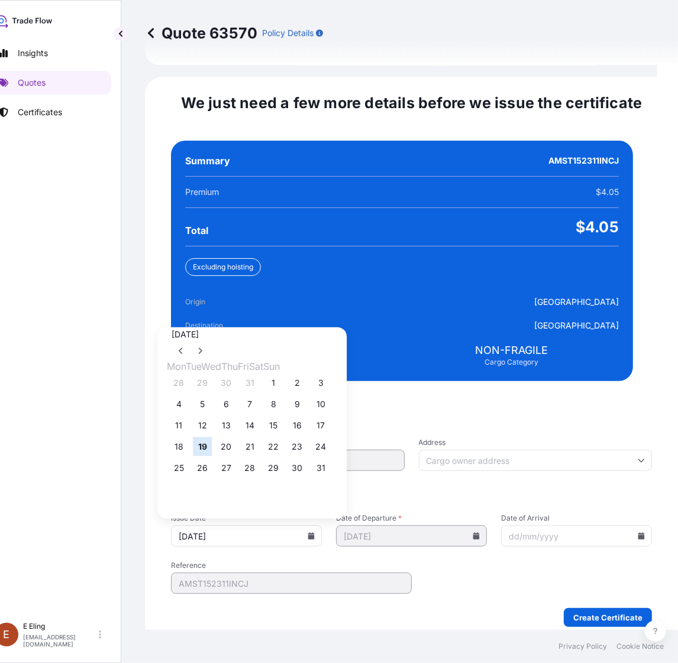
click at [283, 374] on button "1" at bounding box center [273, 383] width 19 height 19
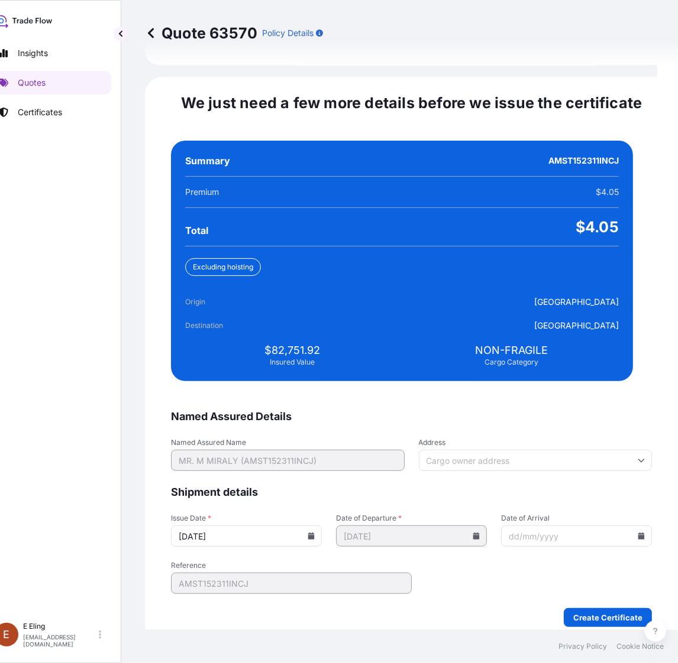
type input "[DATE]"
click at [622, 530] on input "Date of Arrival" at bounding box center [576, 536] width 151 height 21
click at [638, 533] on icon at bounding box center [641, 536] width 7 height 7
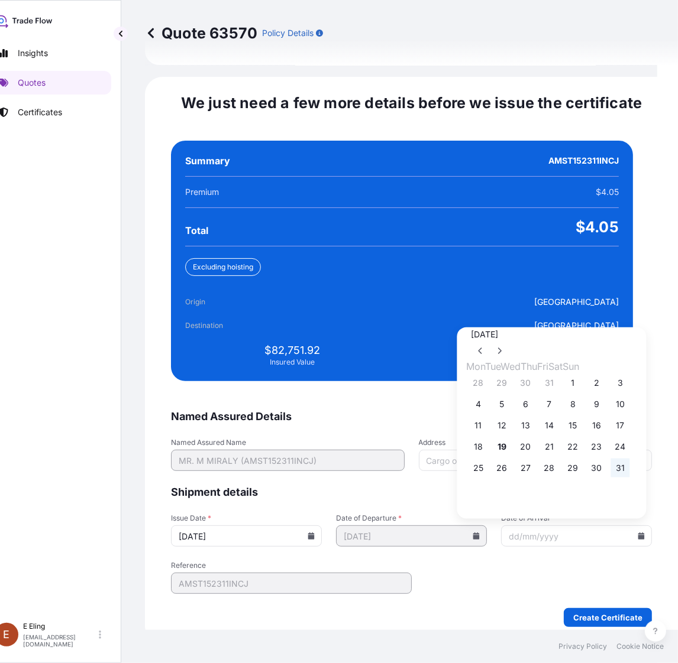
click at [630, 464] on button "31" at bounding box center [620, 468] width 19 height 19
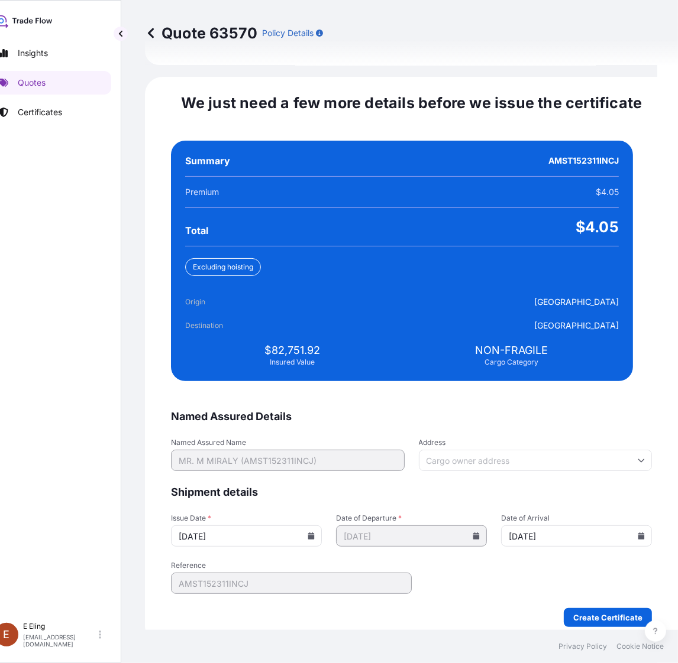
type input "[DATE]"
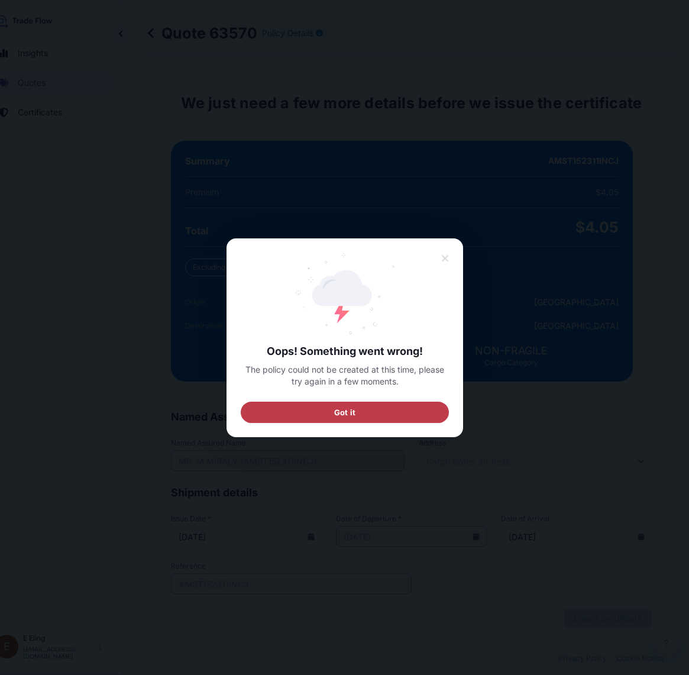
click at [394, 414] on button "Got it" at bounding box center [345, 411] width 208 height 21
click at [347, 414] on span "Got it" at bounding box center [344, 412] width 21 height 12
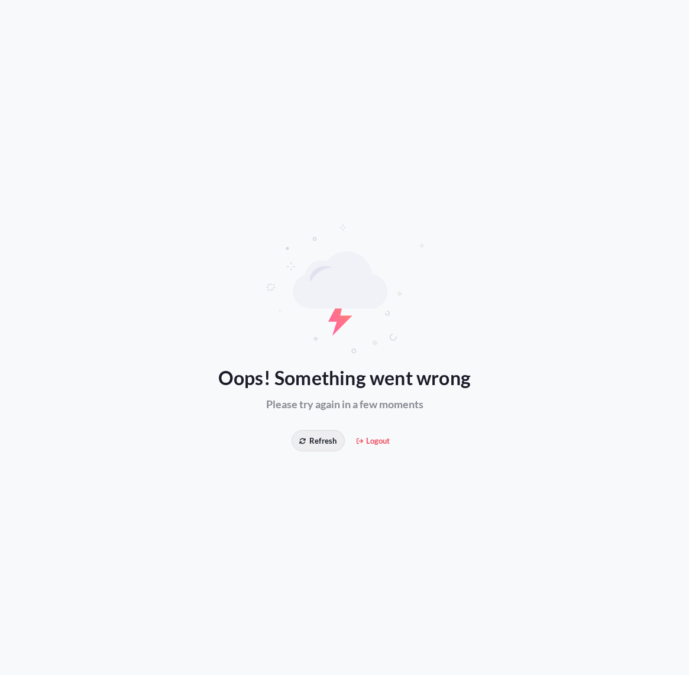
click at [327, 435] on span "Refresh" at bounding box center [317, 441] width 37 height 12
click at [324, 430] on button "Refresh" at bounding box center [318, 440] width 53 height 21
click at [315, 441] on span "Refresh" at bounding box center [317, 441] width 37 height 12
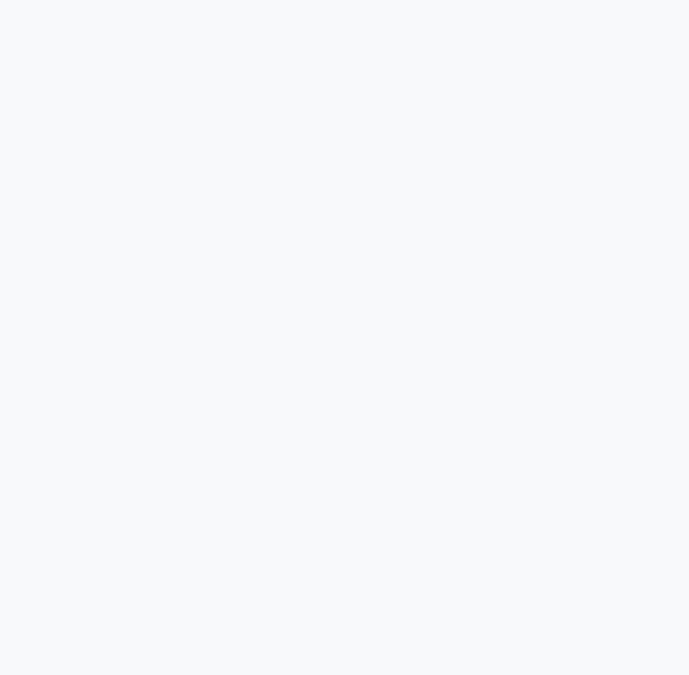
click at [315, 439] on div at bounding box center [344, 337] width 689 height 675
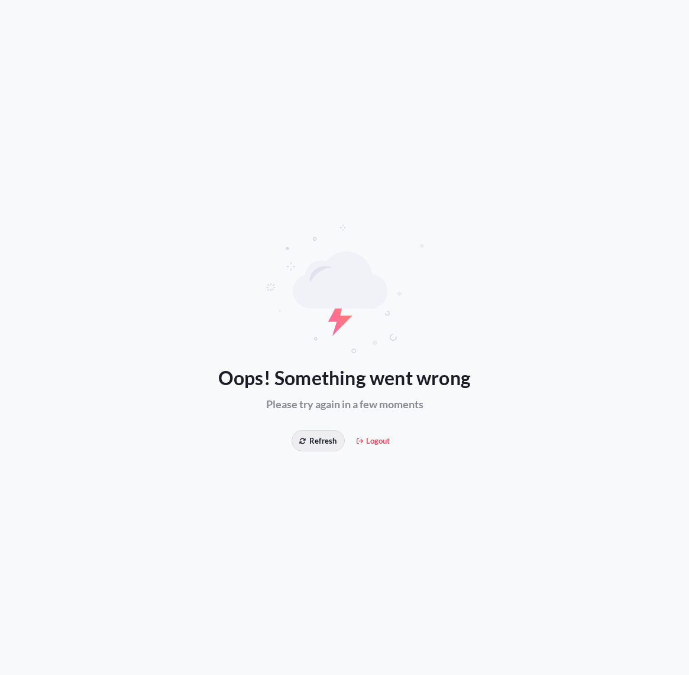
click at [309, 441] on span "Refresh" at bounding box center [317, 441] width 37 height 12
click at [321, 436] on span "Refresh" at bounding box center [317, 441] width 37 height 12
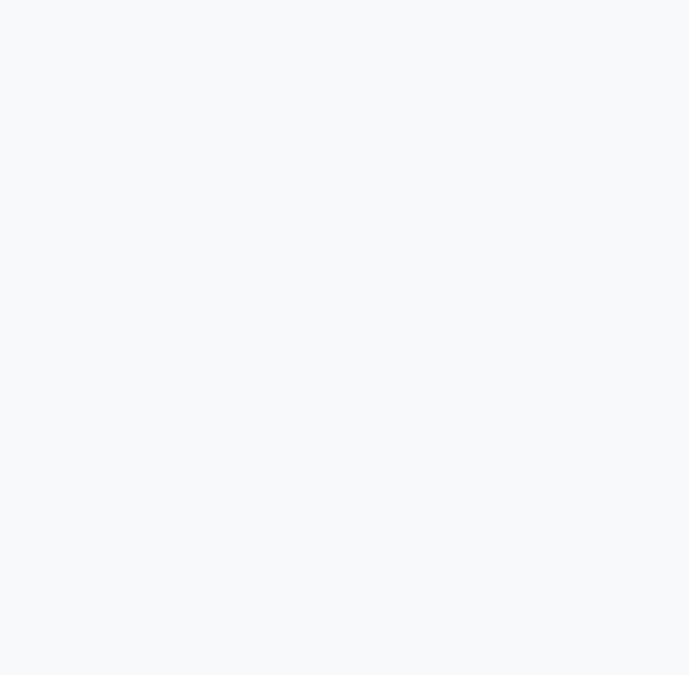
click at [322, 435] on div at bounding box center [344, 337] width 689 height 675
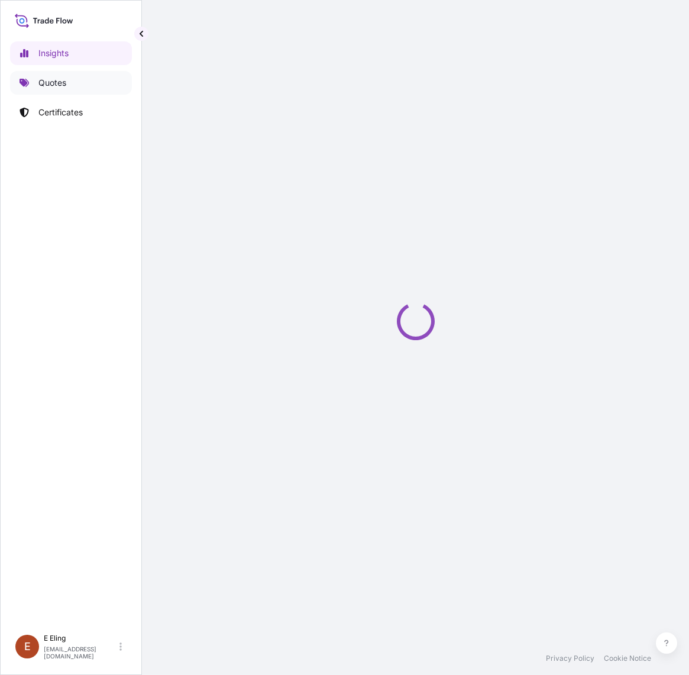
click at [60, 85] on p "Quotes" at bounding box center [52, 83] width 28 height 12
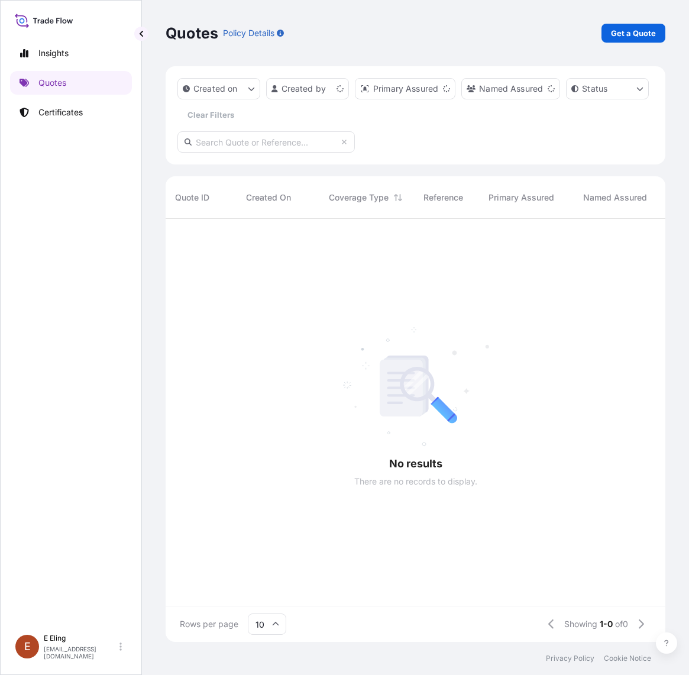
scroll to position [12, 12]
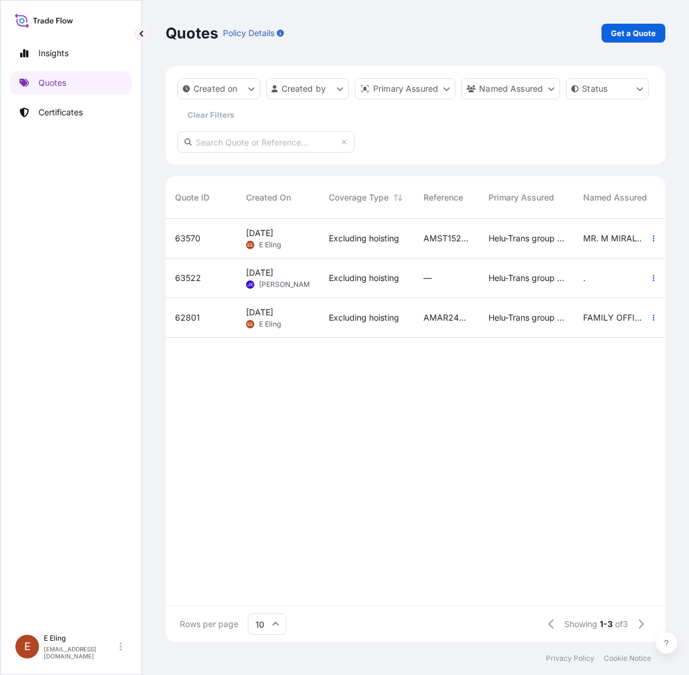
click at [391, 234] on span "Excluding hoisting" at bounding box center [364, 238] width 70 height 12
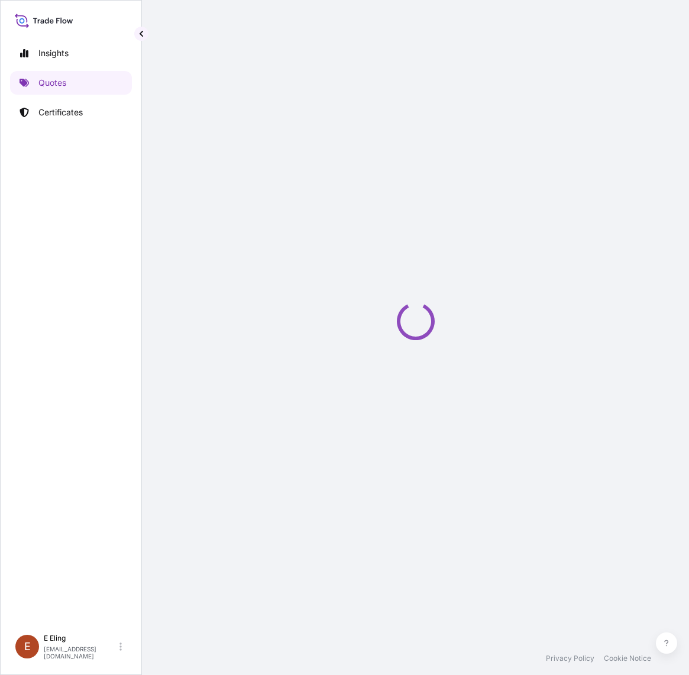
select select "STORAGE"
select select "Storage"
select select "Yes"
select select "[GEOGRAPHIC_DATA]"
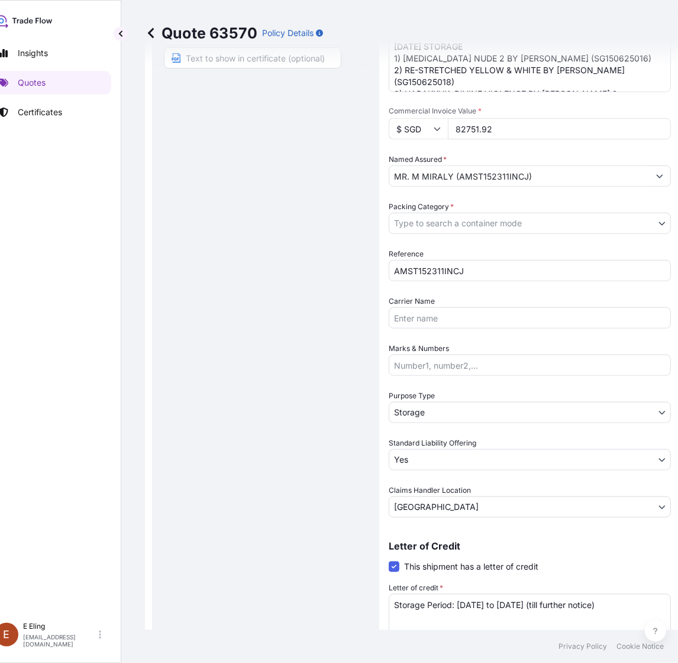
scroll to position [170, 0]
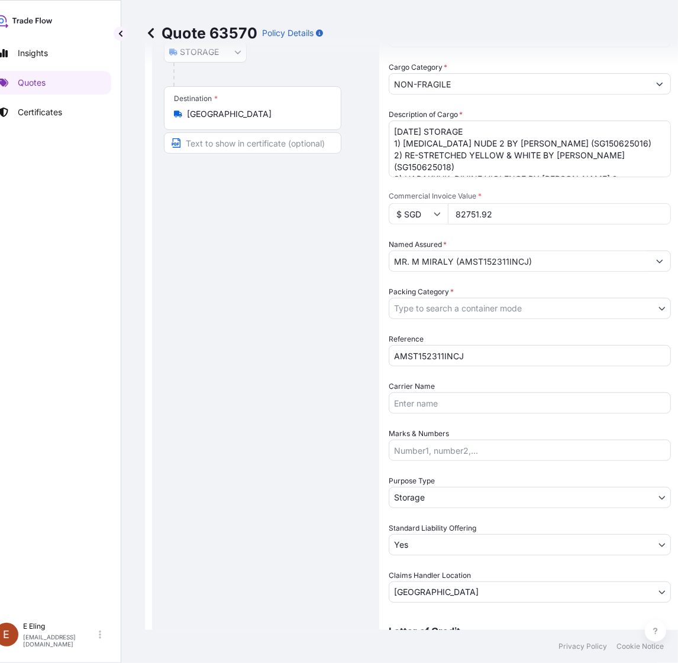
click at [536, 303] on body "Insights Quotes Certificates [PERSON_NAME] [EMAIL_ADDRESS][DOMAIN_NAME] Quote 6…" at bounding box center [318, 331] width 678 height 663
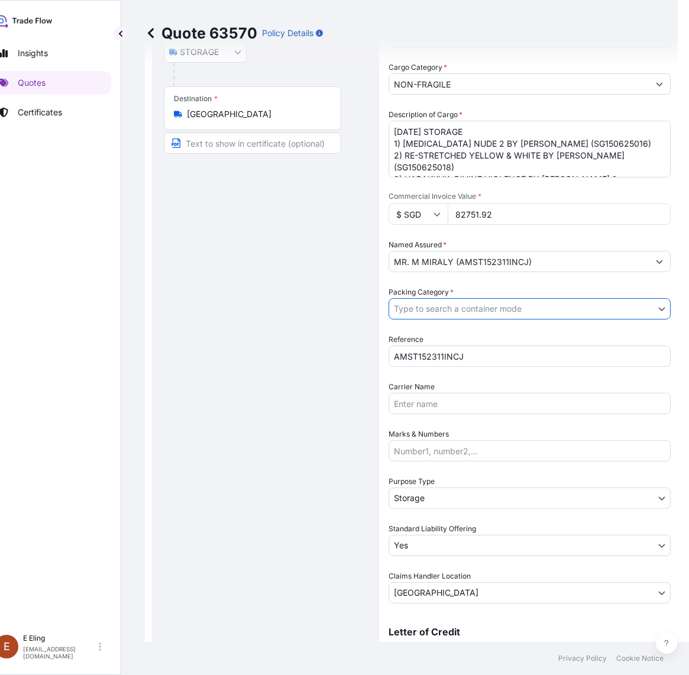
click at [503, 306] on body "Insights Quotes Certificates [PERSON_NAME] [EMAIL_ADDRESS][DOMAIN_NAME] Quote 6…" at bounding box center [323, 337] width 689 height 675
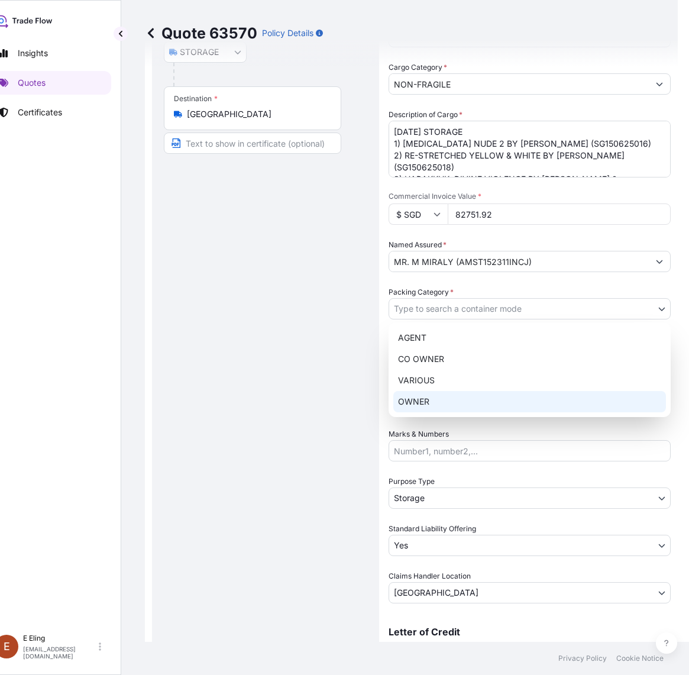
click at [446, 403] on div "OWNER" at bounding box center [529, 401] width 273 height 21
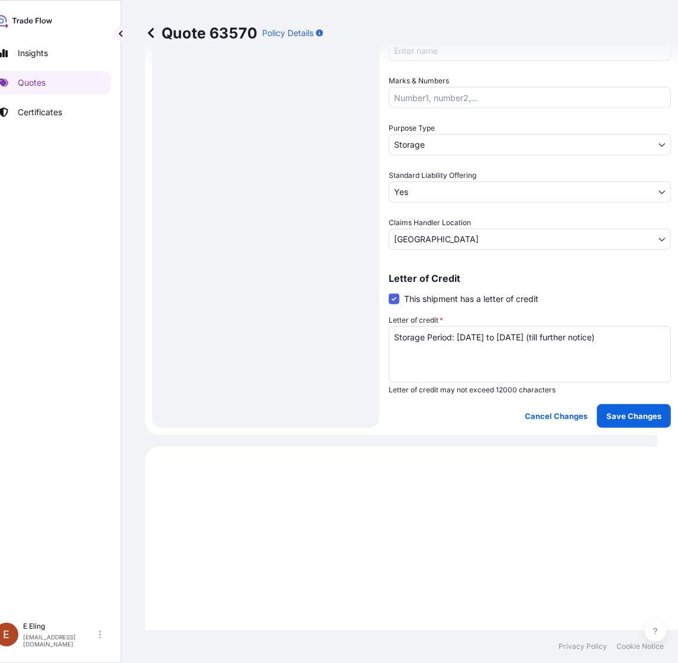
scroll to position [540, 0]
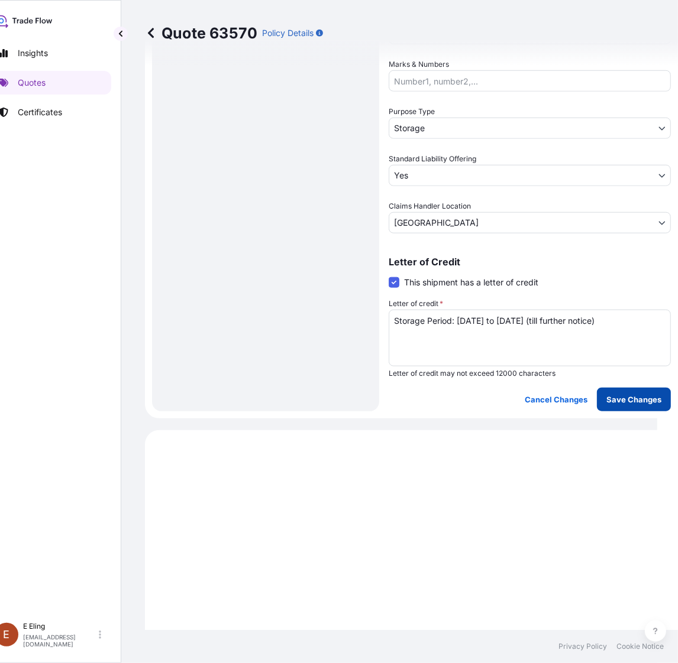
click at [618, 394] on p "Save Changes" at bounding box center [633, 400] width 55 height 12
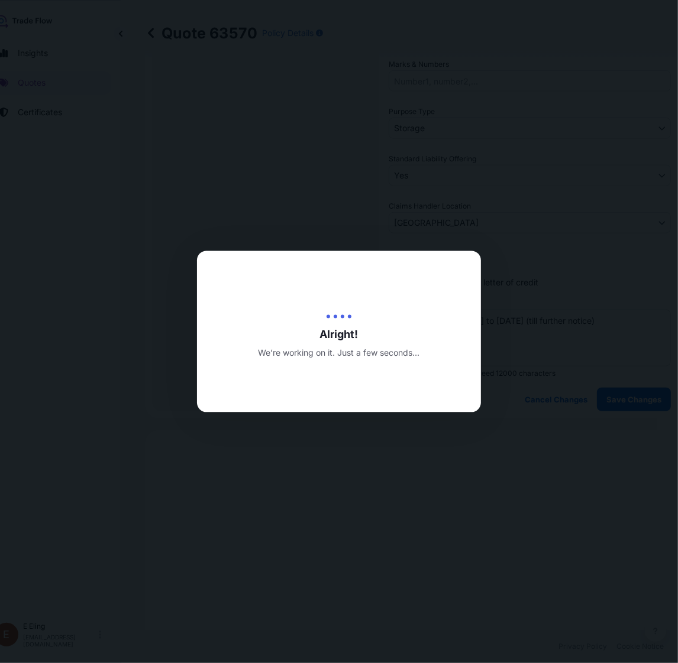
type input "[DATE]"
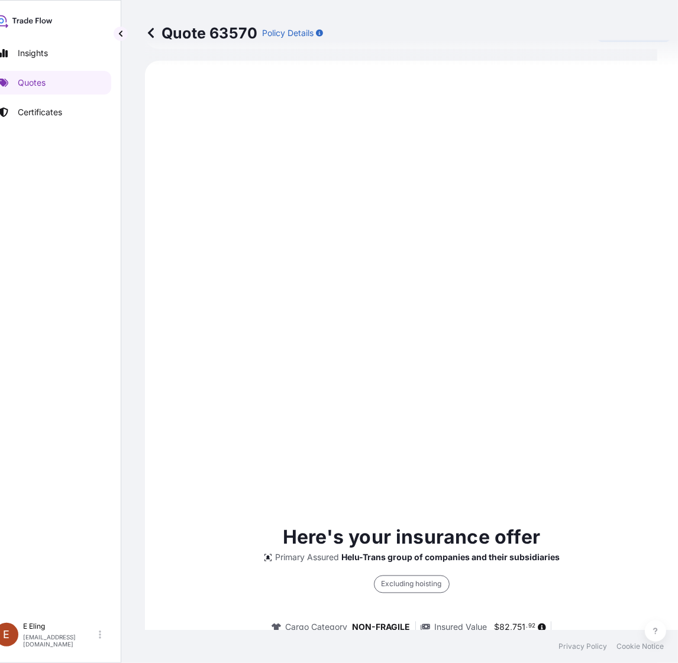
scroll to position [466, 0]
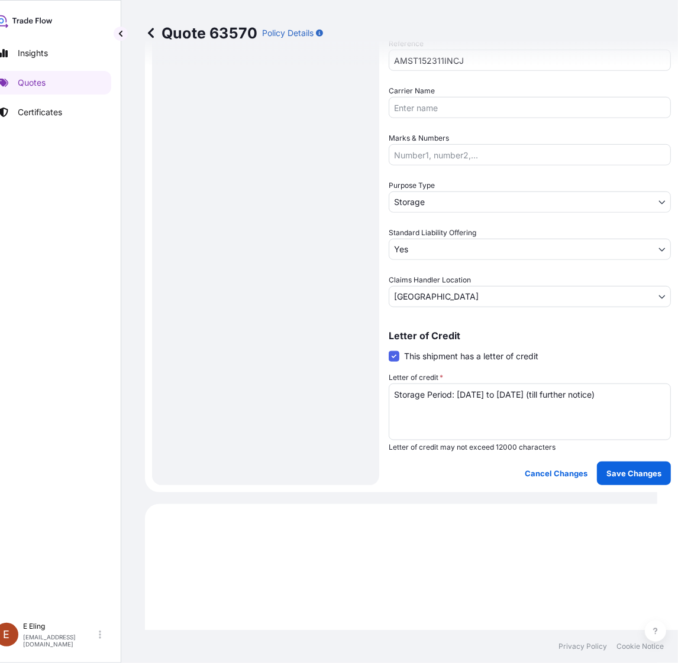
select select "STORAGE"
select select "Storage"
select select "Yes"
select select "[GEOGRAPHIC_DATA]"
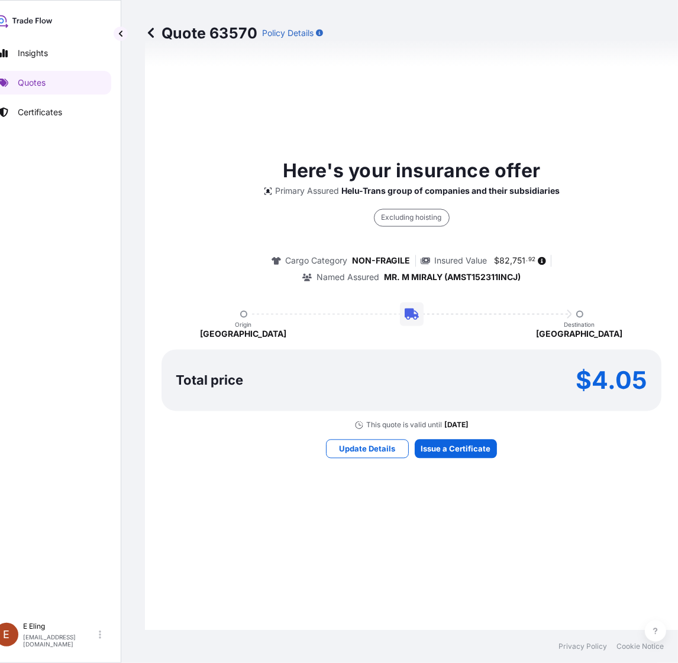
scroll to position [1353, 0]
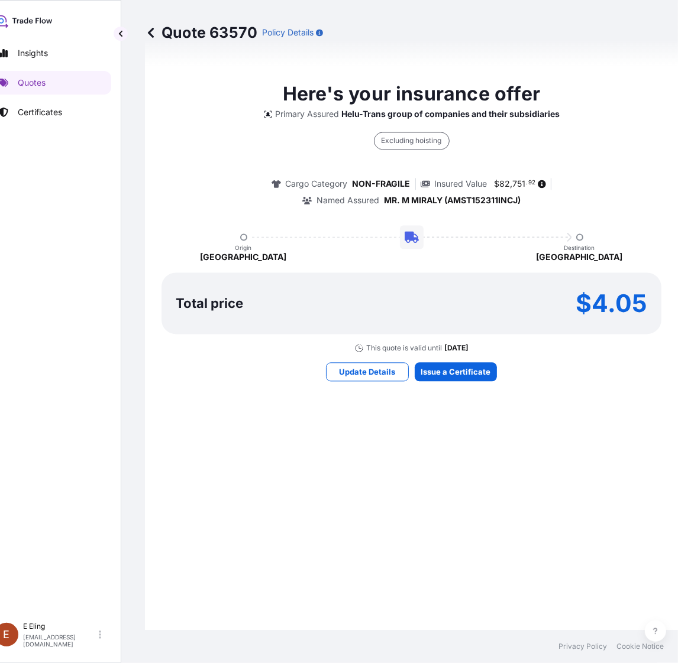
click at [444, 380] on div "Here's your insurance offer Primary Assured Helu-Trans group of companies and t…" at bounding box center [411, 231] width 500 height 1194
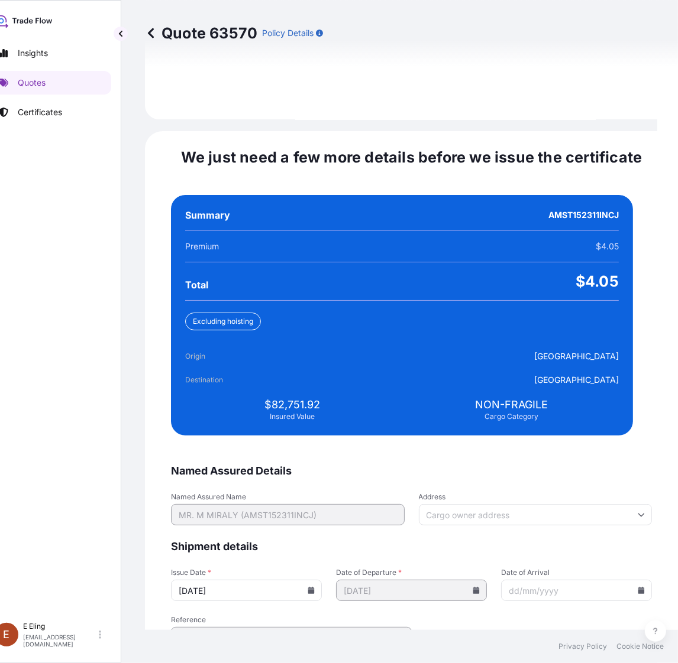
scroll to position [2711, 0]
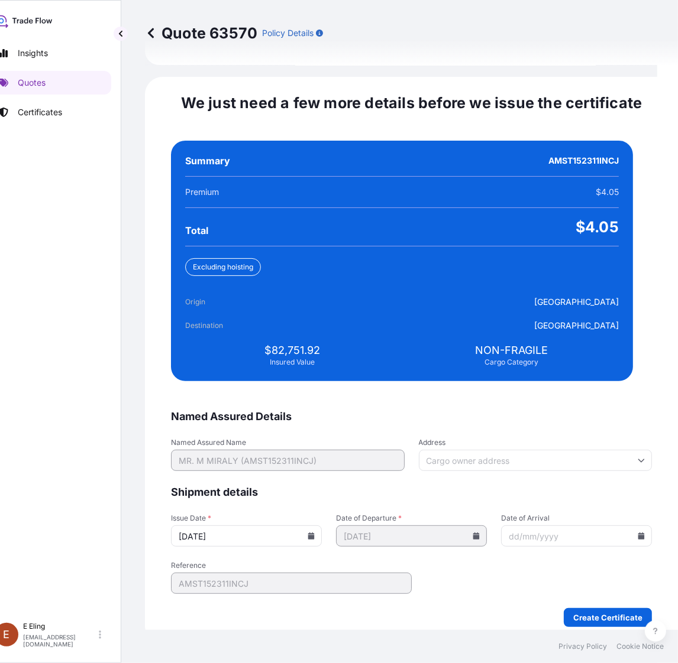
click at [315, 533] on icon at bounding box center [311, 536] width 7 height 7
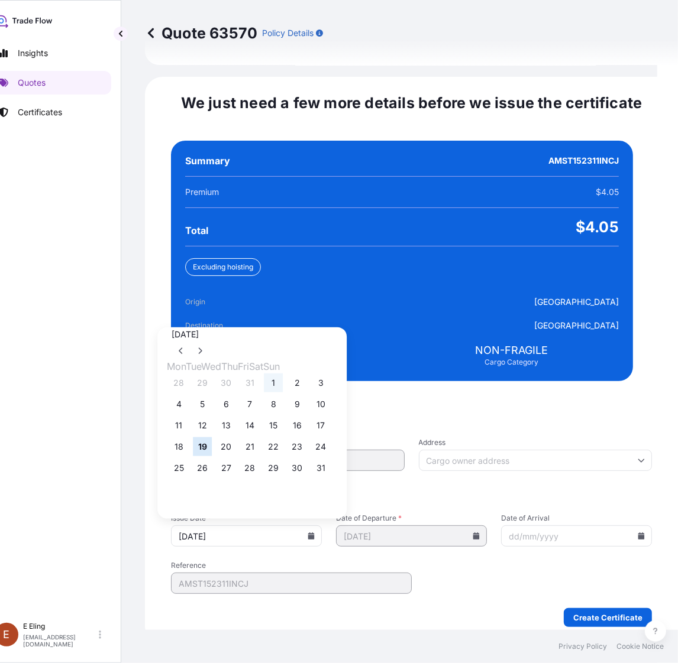
click at [283, 374] on button "1" at bounding box center [273, 383] width 19 height 19
type input "[DATE]"
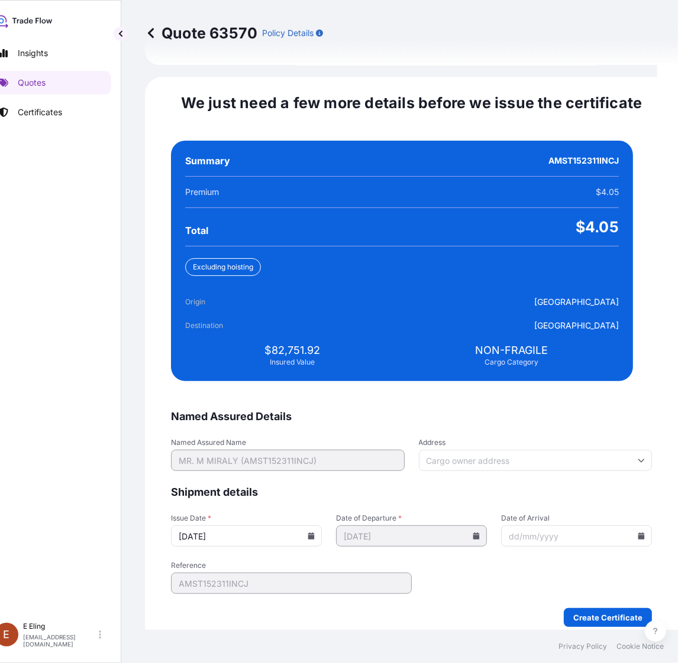
click at [638, 533] on icon at bounding box center [641, 536] width 7 height 7
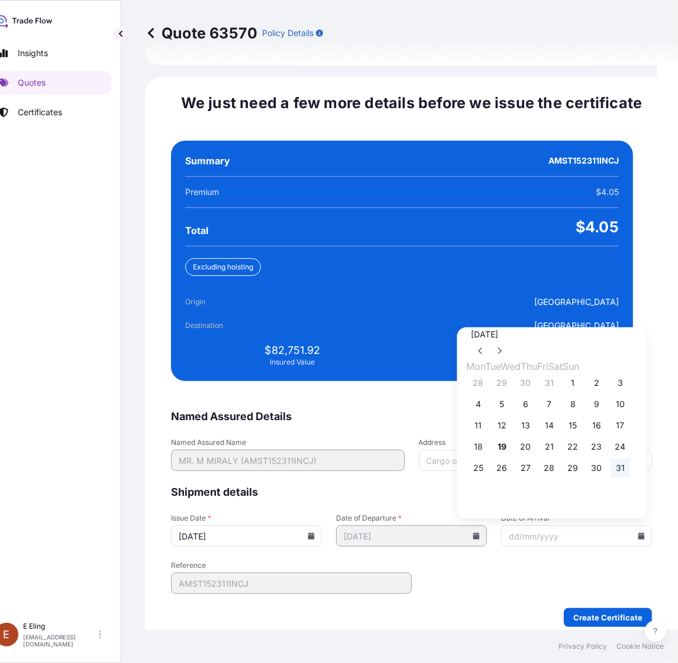
click at [630, 463] on button "31" at bounding box center [620, 468] width 19 height 19
type input "[DATE]"
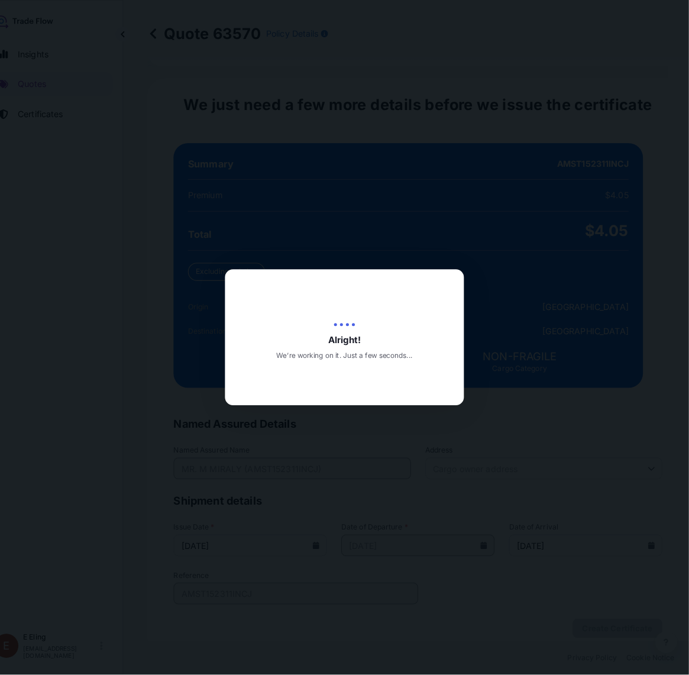
scroll to position [0, 21]
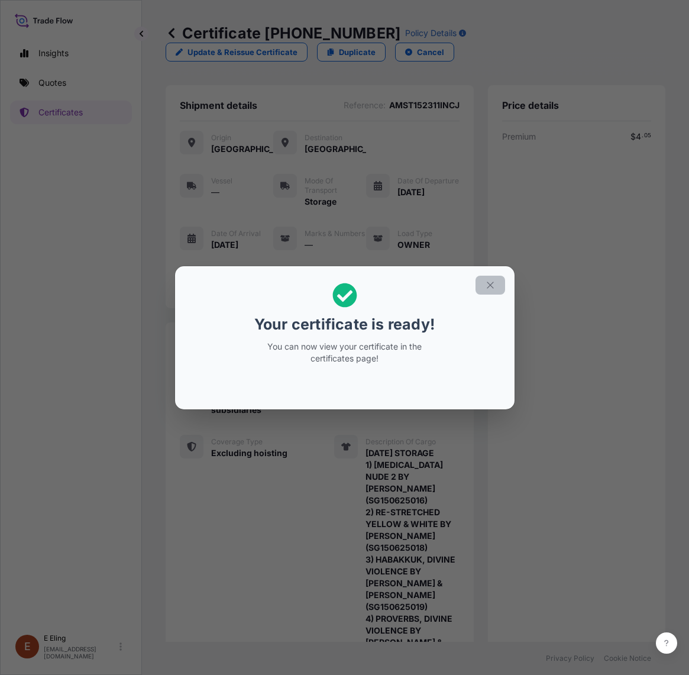
click at [477, 283] on button "button" at bounding box center [490, 285] width 30 height 19
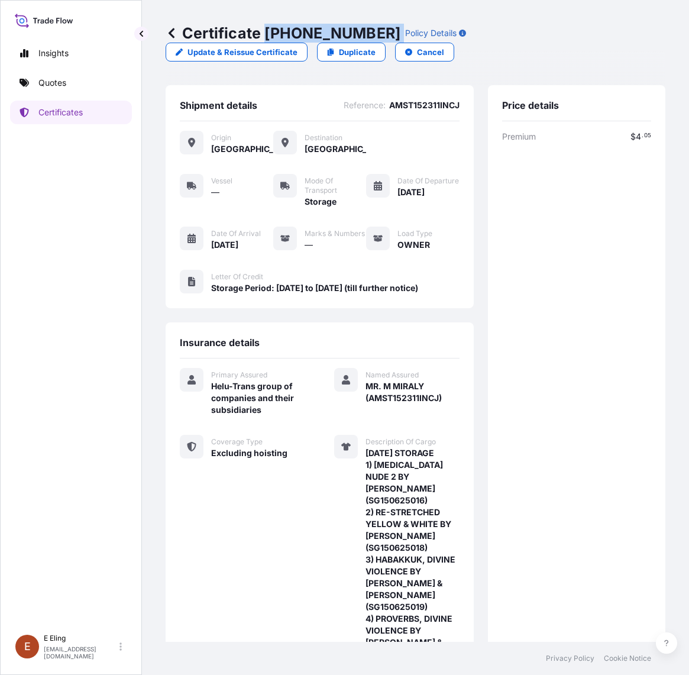
drag, startPoint x: 266, startPoint y: 33, endPoint x: 375, endPoint y: 33, distance: 109.4
click at [375, 33] on div "Certificate [PHONE_NUMBER] Policy Details" at bounding box center [316, 33] width 300 height 19
copy p "[PHONE_NUMBER]"
click at [575, 404] on div "Premium $ 4 . 05 Total $ 4 . 05" at bounding box center [576, 488] width 149 height 714
click at [557, 332] on div "Premium $ 4 . 05 Total $ 4 . 05" at bounding box center [576, 488] width 149 height 714
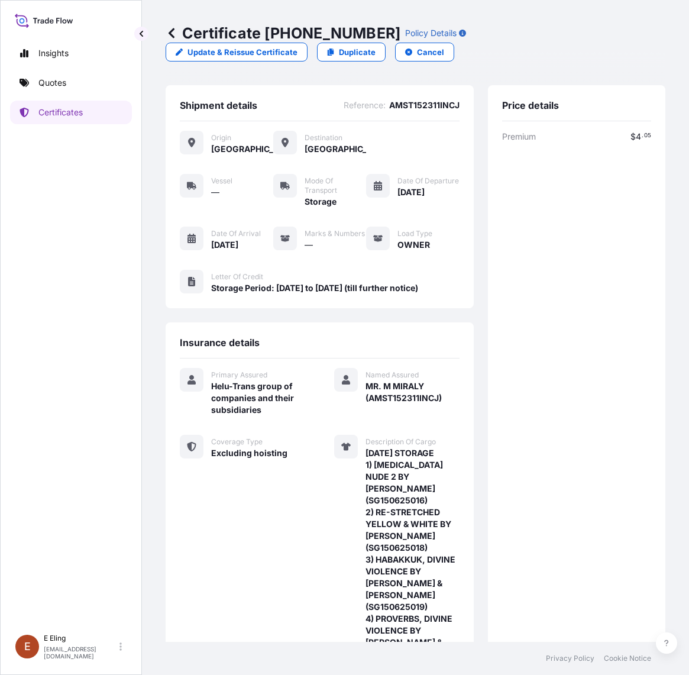
scroll to position [395, 0]
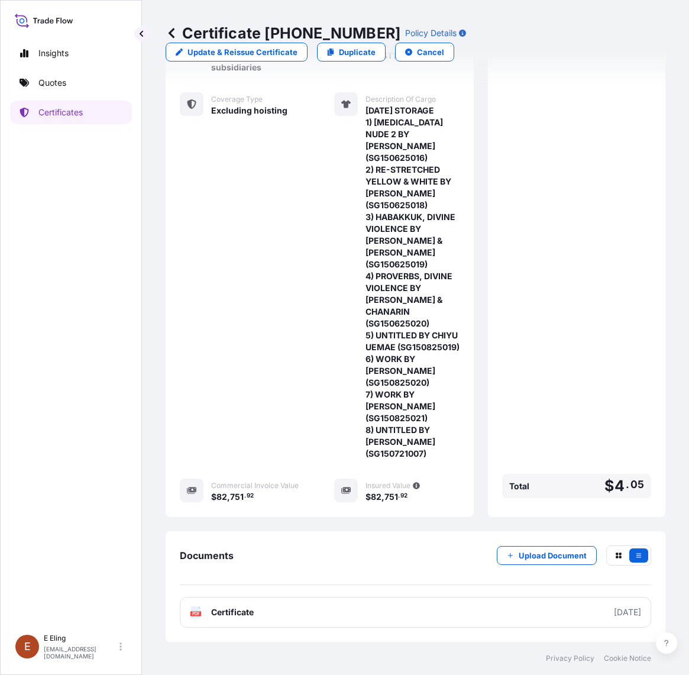
click at [546, 542] on div "Documents Upload Document PDF Certificate [DATE]" at bounding box center [416, 586] width 500 height 111
click at [541, 550] on p "Upload Document" at bounding box center [553, 555] width 68 height 12
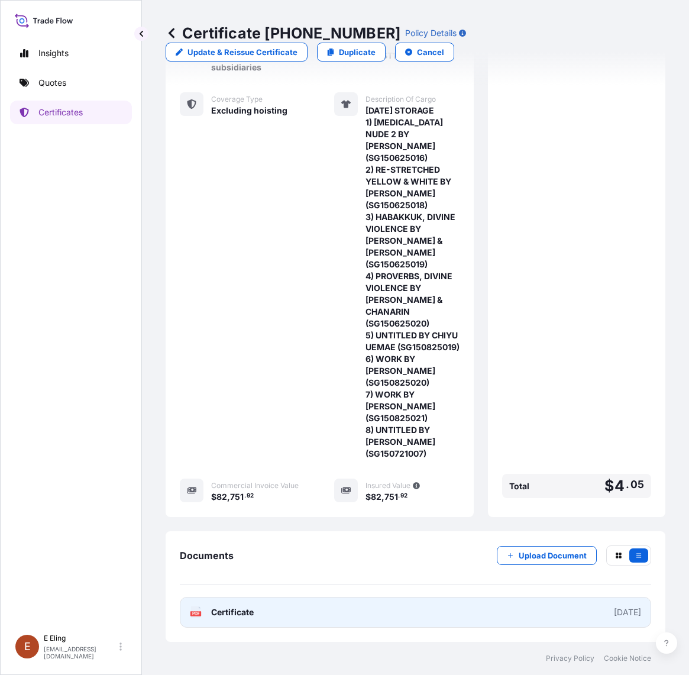
click at [339, 624] on link "PDF Certificate [DATE]" at bounding box center [415, 612] width 471 height 31
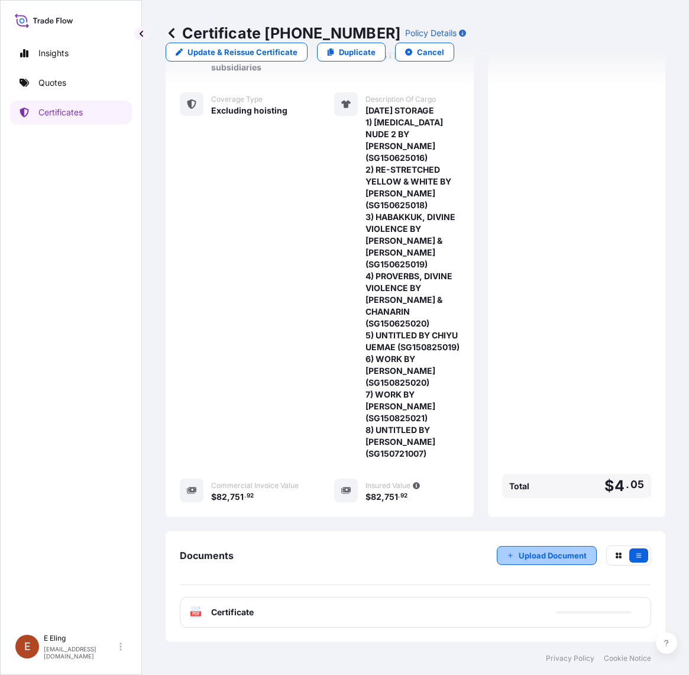
click at [572, 550] on p "Upload Document" at bounding box center [553, 555] width 68 height 12
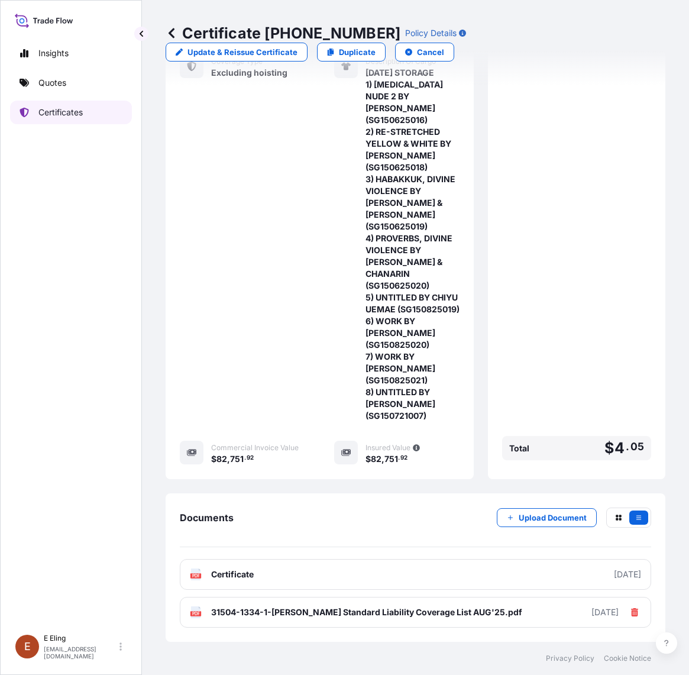
click at [90, 114] on link "Certificates" at bounding box center [71, 113] width 122 height 24
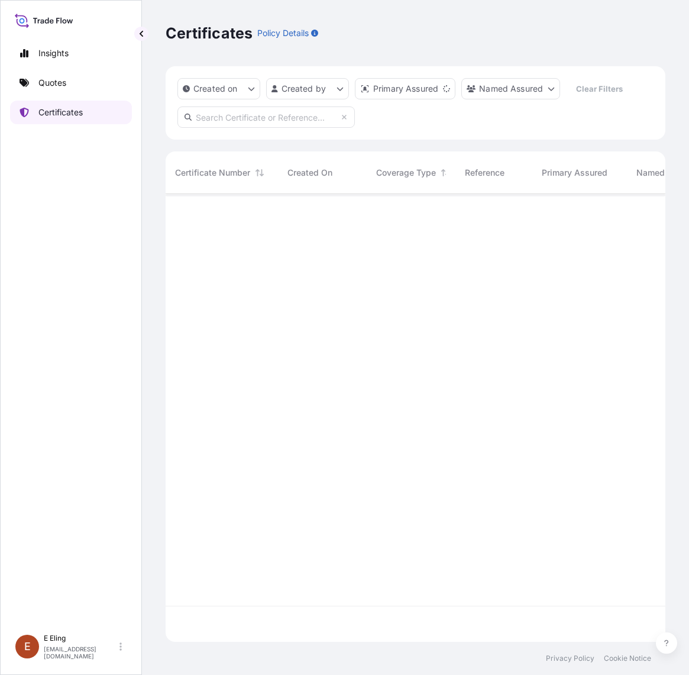
scroll to position [443, 488]
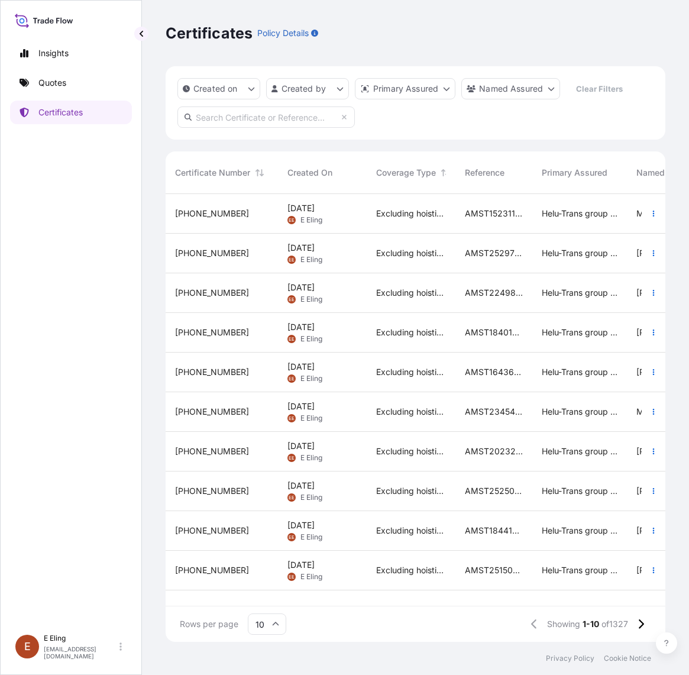
click at [271, 103] on div "Created on Created by Primary Assured Named Assured Clear Filters" at bounding box center [416, 102] width 500 height 73
click at [267, 119] on input "text" at bounding box center [265, 116] width 177 height 21
paste input "AMST174599JHJH"
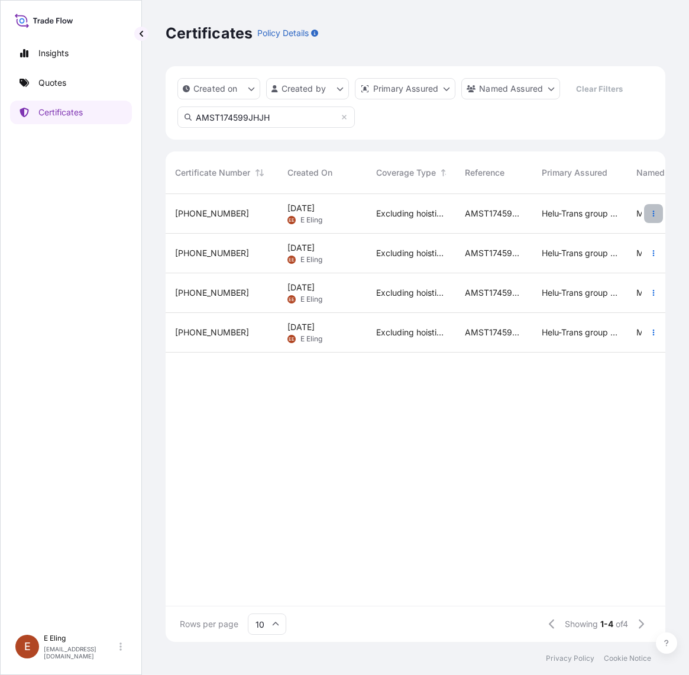
type input "AMST174599JHJH"
click at [650, 211] on icon "button" at bounding box center [653, 213] width 7 height 7
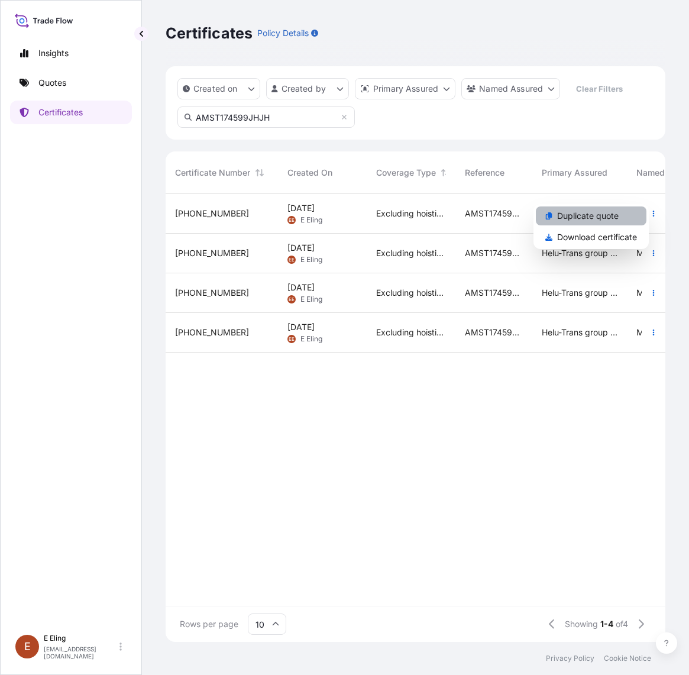
click at [581, 218] on p "Duplicate quote" at bounding box center [587, 216] width 61 height 12
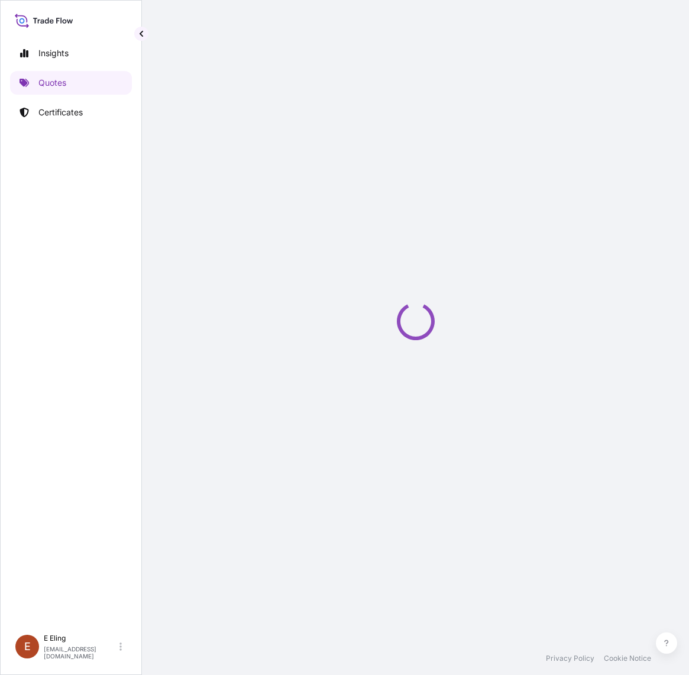
select select "STORAGE"
select select "Storage"
select select "Yes"
select select "[GEOGRAPHIC_DATA]"
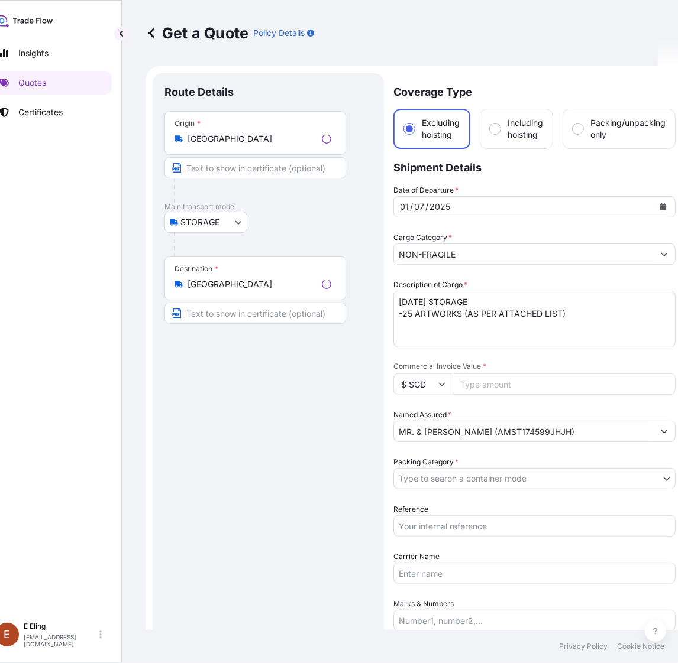
scroll to position [19, 0]
